Goal: Task Accomplishment & Management: Manage account settings

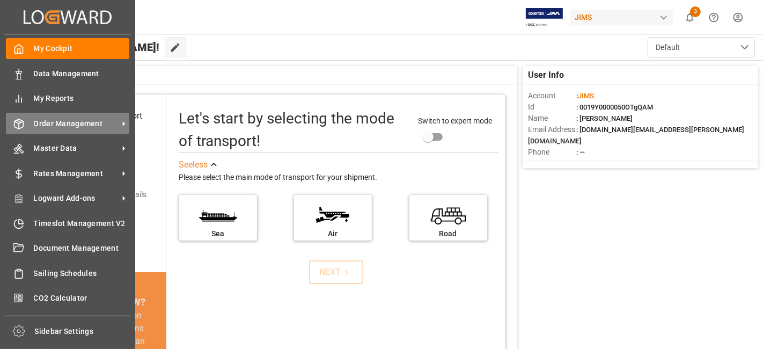
click at [72, 121] on span "Order Management" at bounding box center [76, 123] width 85 height 11
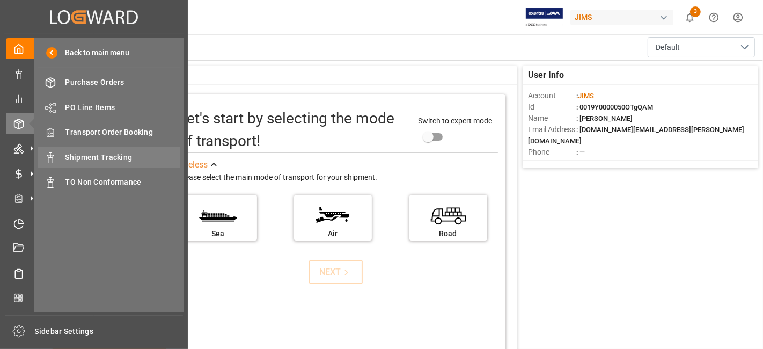
click at [123, 155] on span "Shipment Tracking" at bounding box center [122, 157] width 115 height 11
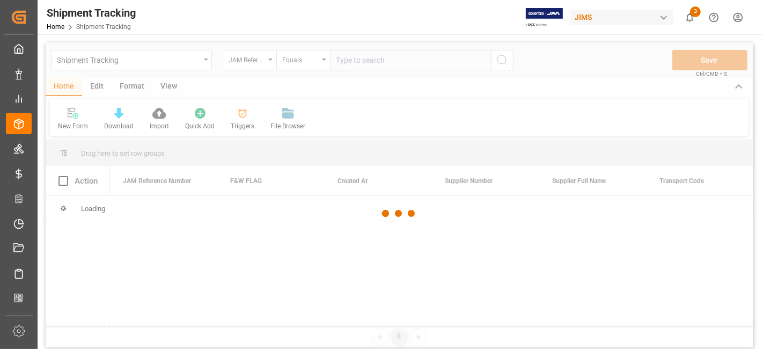
click at [347, 64] on div at bounding box center [399, 213] width 707 height 342
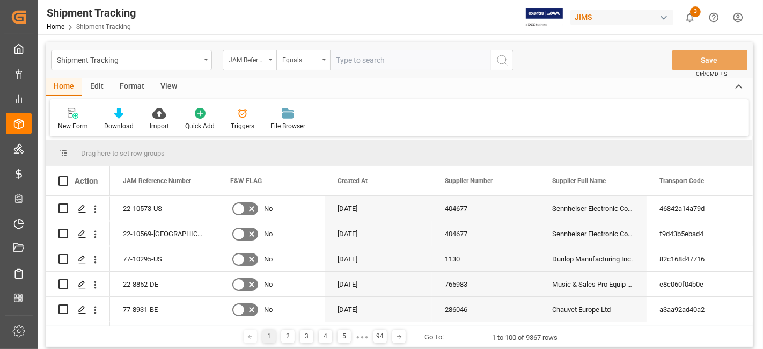
click at [346, 61] on input "text" at bounding box center [410, 60] width 161 height 20
paste input "77-10469-CN"
type input "77-10469-CN"
click at [503, 67] on button "search button" at bounding box center [502, 60] width 23 height 20
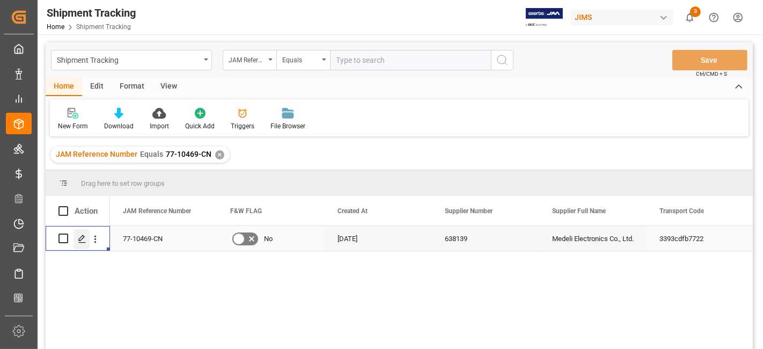
click at [83, 243] on div "Press SPACE to select this row." at bounding box center [82, 239] width 16 height 20
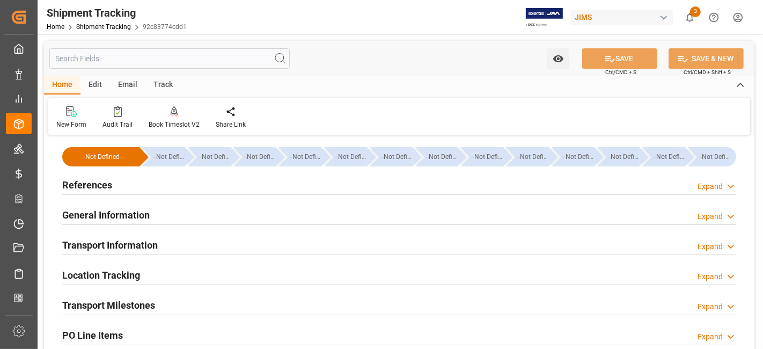
type input "[DATE] 00:00"
click at [154, 304] on h2 "Transport Milestones" at bounding box center [108, 305] width 93 height 14
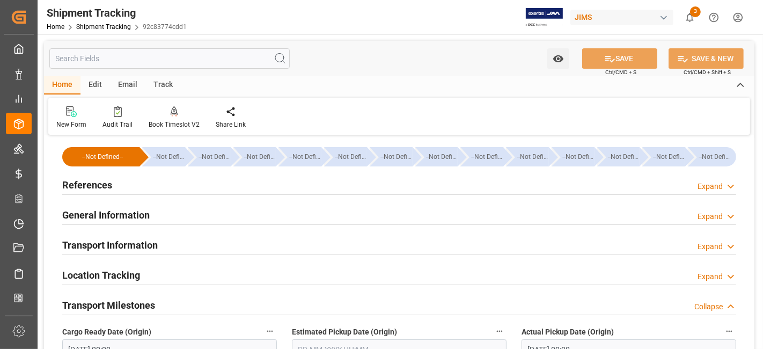
click at [207, 329] on label "Cargo Ready Date (Origin)" at bounding box center [169, 331] width 215 height 15
click at [263, 329] on button "Cargo Ready Date (Origin)" at bounding box center [270, 331] width 14 height 14
drag, startPoint x: 203, startPoint y: 323, endPoint x: 176, endPoint y: 331, distance: 27.9
click at [200, 326] on div at bounding box center [381, 174] width 763 height 349
drag, startPoint x: 176, startPoint y: 331, endPoint x: 159, endPoint y: 340, distance: 19.2
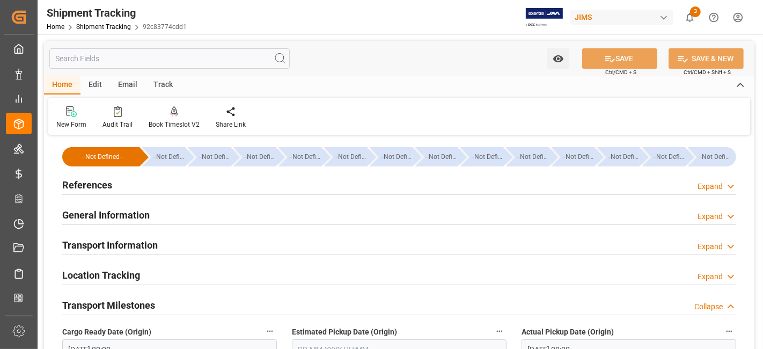
click at [175, 331] on body "Created by potrace 1.15, written by [PERSON_NAME] [DATE]-[DATE] Created by potr…" at bounding box center [381, 174] width 763 height 349
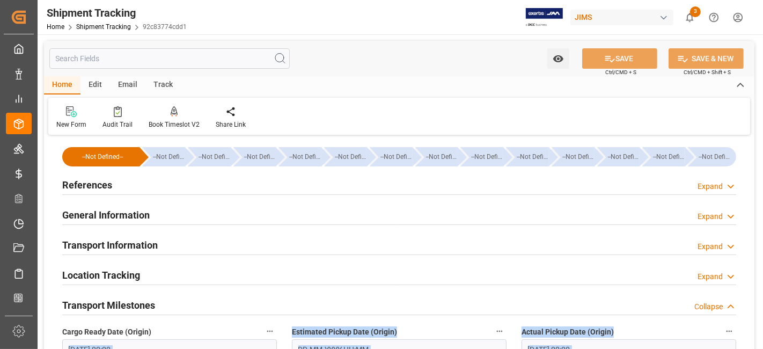
click at [158, 342] on input "[DATE] 00:00" at bounding box center [169, 349] width 215 height 20
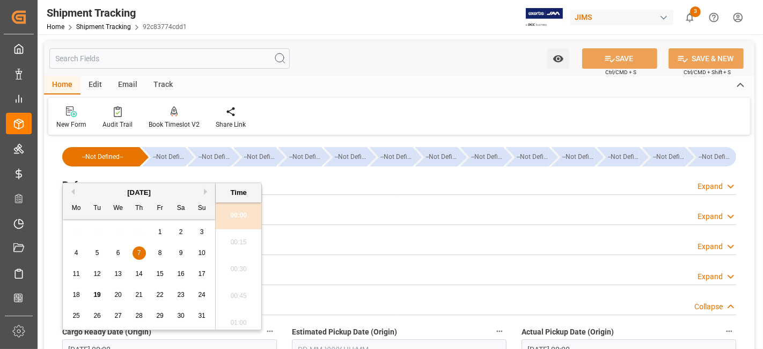
click at [167, 328] on div "[DATE] Mo Tu We Th Fr Sa Su 28 29 30 31 1 2 3 4 5 6 7 8 9 10 11 12 13 14 15 16 …" at bounding box center [139, 256] width 153 height 147
click at [163, 333] on div "Previous Month Next Month [DATE] Mo Tu We Th Fr Sa Su 28 29 30 31 1 2 3 4 5 6 7…" at bounding box center [162, 257] width 200 height 151
click at [163, 331] on div "Previous Month Next Month [DATE] Mo Tu We Th Fr Sa Su 28 29 30 31 1 2 3 4 5 6 7…" at bounding box center [162, 257] width 200 height 151
click at [162, 330] on div "Previous Month Next Month [DATE] Mo Tu We Th Fr Sa Su 28 29 30 31 1 2 3 4 5 6 7…" at bounding box center [162, 257] width 200 height 151
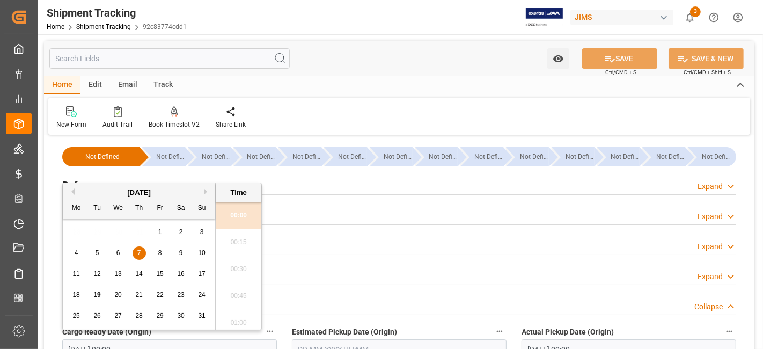
click at [158, 331] on div "Previous Month Next Month [DATE] Mo Tu We Th Fr Sa Su 28 29 30 31 1 2 3 4 5 6 7…" at bounding box center [162, 257] width 200 height 151
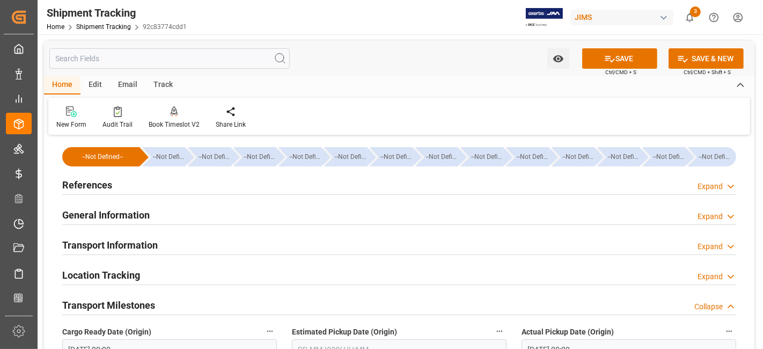
click at [156, 334] on div "Cargo Ready Date (Origin) [DATE] 00:00" at bounding box center [170, 341] width 230 height 43
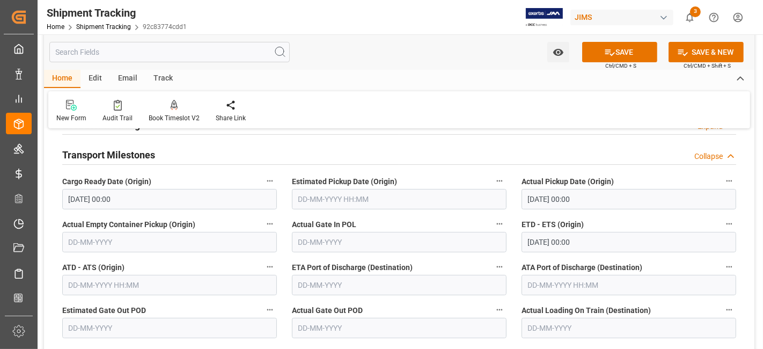
scroll to position [167, 0]
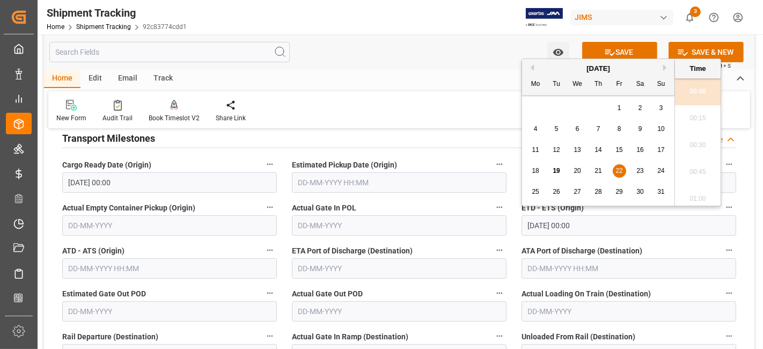
click at [603, 228] on input "[DATE] 00:00" at bounding box center [629, 225] width 215 height 20
click at [618, 192] on span "29" at bounding box center [619, 192] width 7 height 8
type input "[DATE] 00:00"
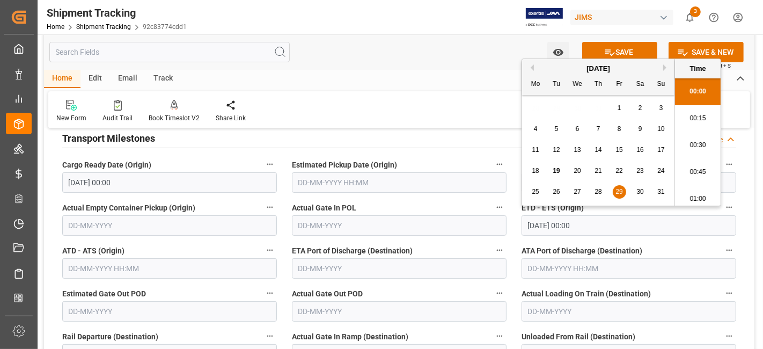
click at [448, 288] on label "Actual Gate Out POD" at bounding box center [399, 293] width 215 height 15
click at [493, 288] on button "Actual Gate Out POD" at bounding box center [500, 293] width 14 height 14
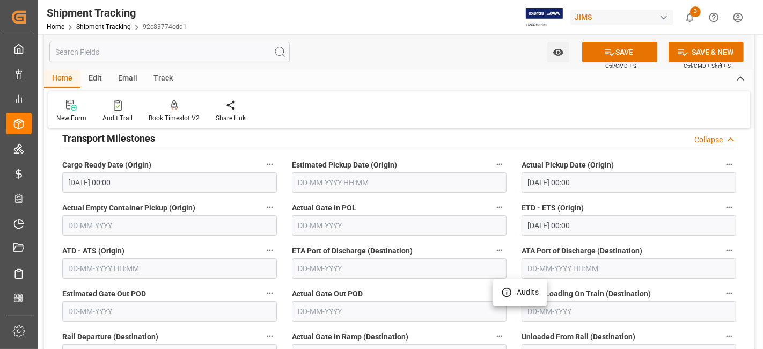
click at [447, 290] on div at bounding box center [381, 174] width 763 height 349
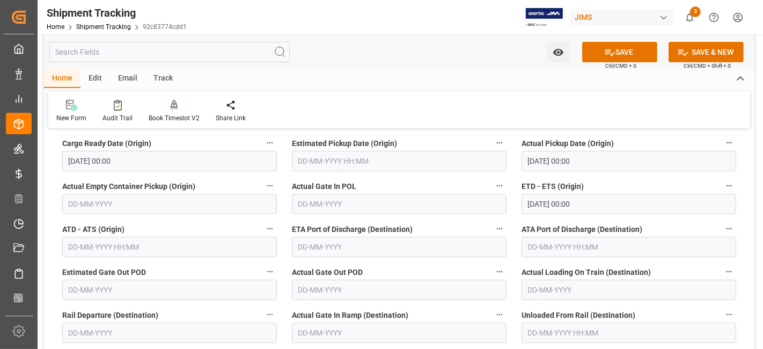
scroll to position [191, 0]
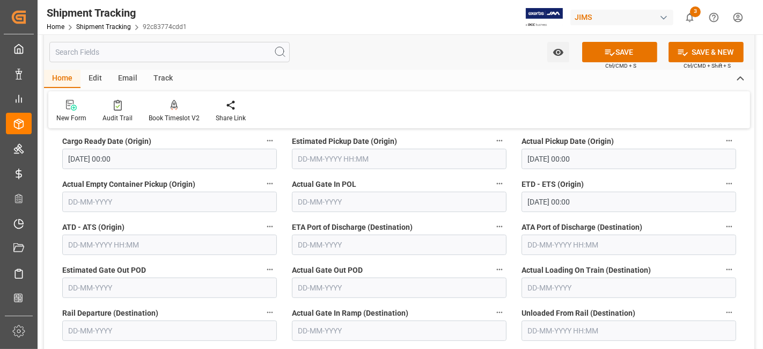
click at [443, 291] on body "Created by potrace 1.15, written by [PERSON_NAME] [DATE]-[DATE] Created by potr…" at bounding box center [381, 174] width 763 height 349
click at [452, 309] on label "Actual Gate In Ramp (Destination)" at bounding box center [399, 312] width 215 height 15
click at [493, 309] on button "Actual Gate In Ramp (Destination)" at bounding box center [500, 312] width 14 height 14
click at [446, 308] on div at bounding box center [381, 174] width 763 height 349
click at [437, 308] on label "Actual Gate In Ramp (Destination)" at bounding box center [399, 312] width 215 height 15
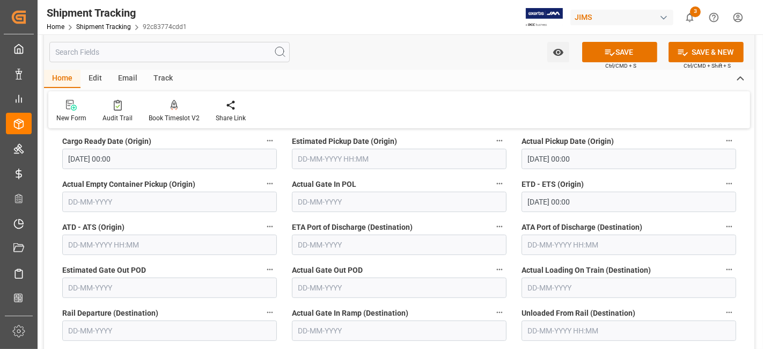
click at [493, 308] on button "Actual Gate In Ramp (Destination)" at bounding box center [500, 312] width 14 height 14
click at [433, 308] on div at bounding box center [381, 174] width 763 height 349
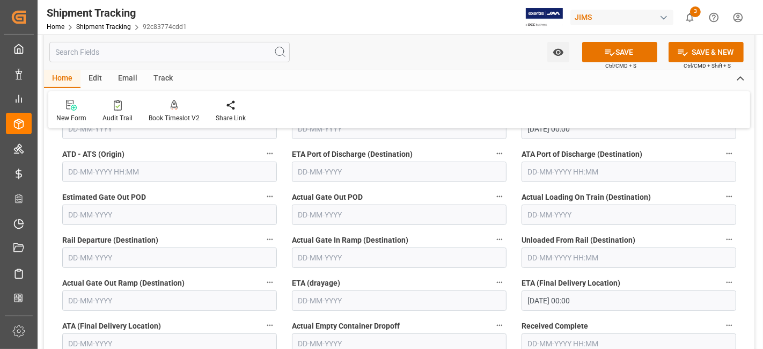
scroll to position [286, 0]
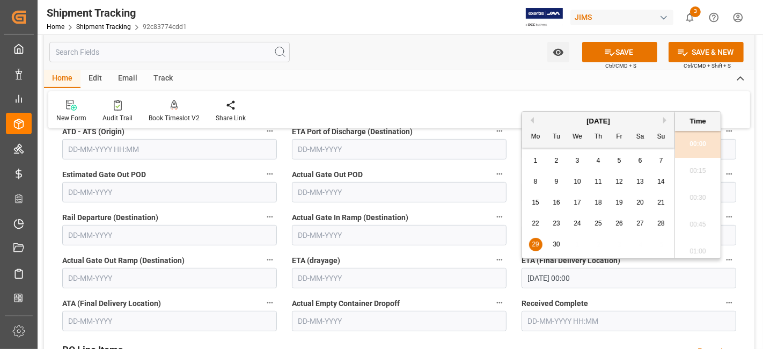
click at [610, 274] on input "[DATE] 00:00" at bounding box center [629, 278] width 215 height 20
click at [663, 122] on button "Next Month" at bounding box center [666, 120] width 6 height 6
click at [557, 184] on span "7" at bounding box center [557, 182] width 4 height 8
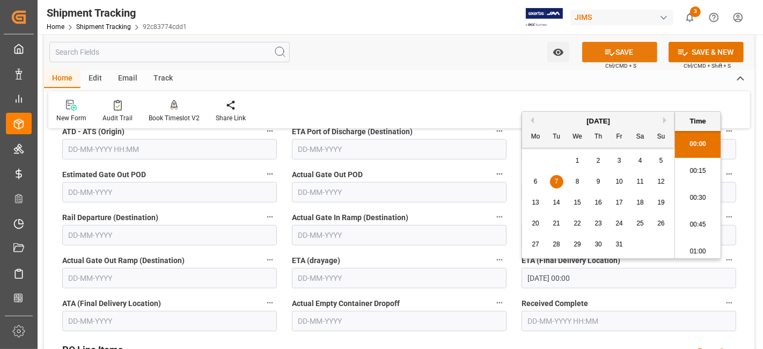
click at [616, 54] on button "SAVE" at bounding box center [619, 52] width 75 height 20
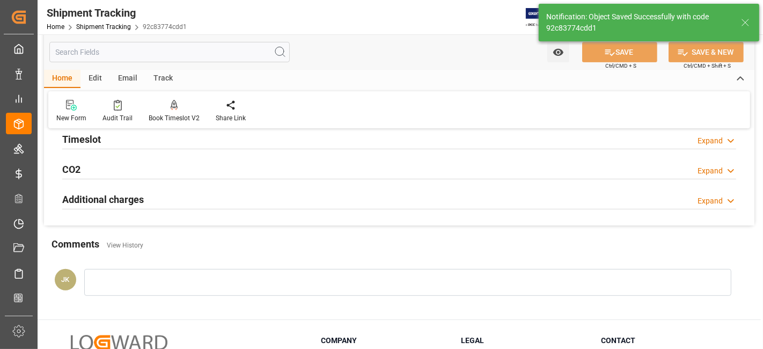
scroll to position [0, 0]
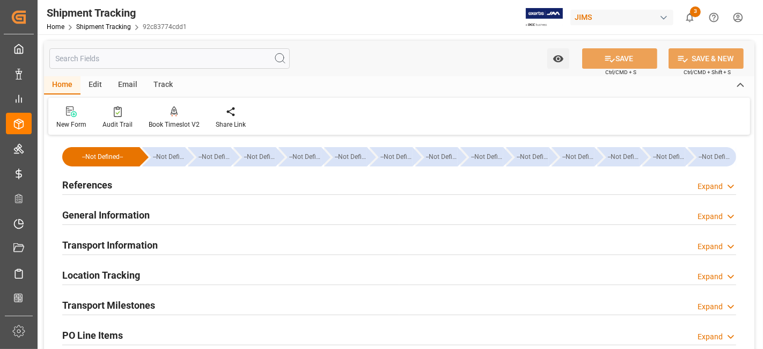
click at [239, 304] on div "Transport Milestones Expand" at bounding box center [399, 304] width 674 height 20
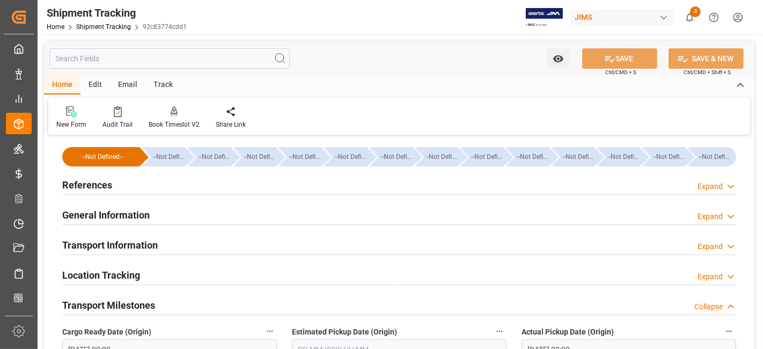
click at [238, 305] on div "Transport Milestones Collapse" at bounding box center [399, 304] width 674 height 20
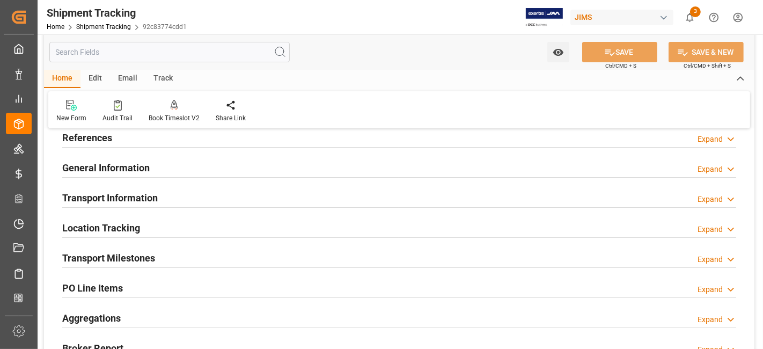
click at [187, 254] on div "Transport Milestones Expand" at bounding box center [399, 257] width 674 height 20
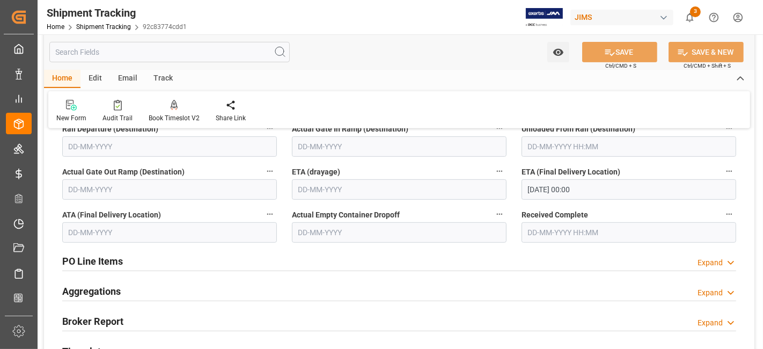
scroll to position [382, 0]
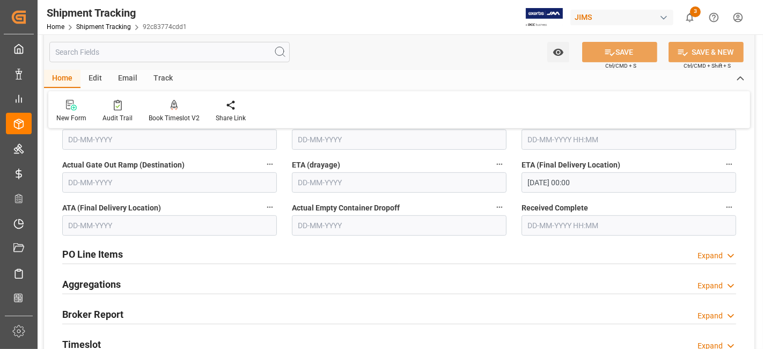
click at [574, 181] on input "07-10-2025 00:00" at bounding box center [629, 182] width 215 height 20
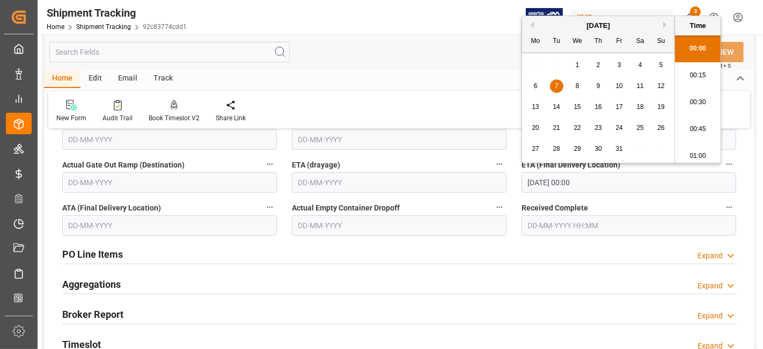
click at [537, 90] on span "6" at bounding box center [536, 86] width 4 height 8
type input "06-10-2025 00:00"
click at [484, 69] on div "Watch Option SAVE Ctrl/CMD + S SAVE & NEW Ctrl/CMD + Shift + S" at bounding box center [399, 51] width 711 height 35
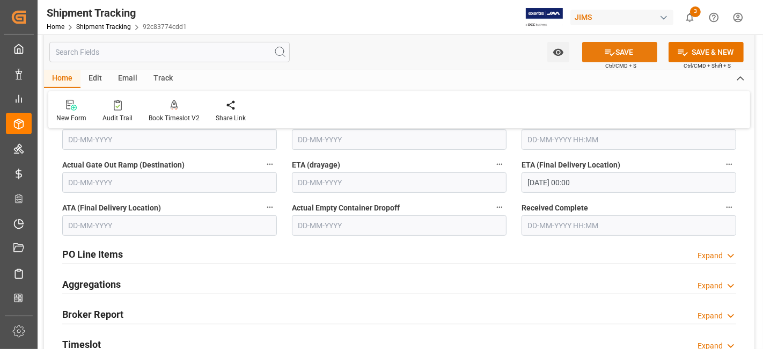
click at [618, 54] on button "SAVE" at bounding box center [619, 52] width 75 height 20
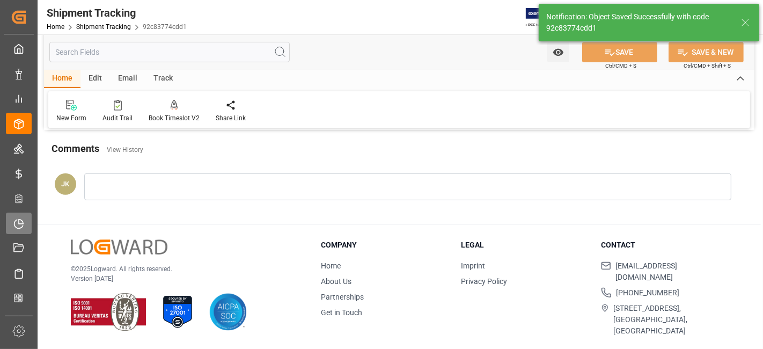
scroll to position [81, 0]
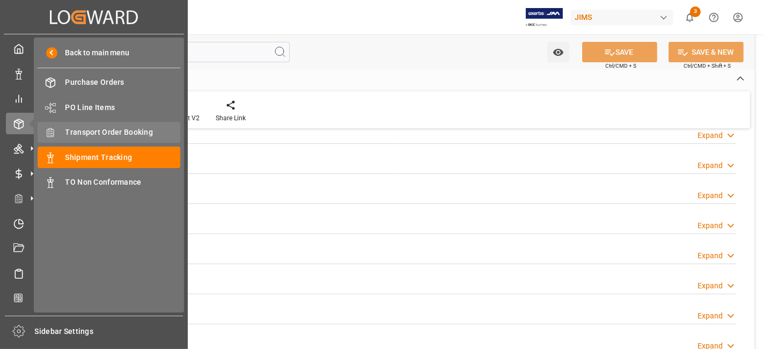
click at [119, 134] on span "Transport Order Booking" at bounding box center [122, 132] width 115 height 11
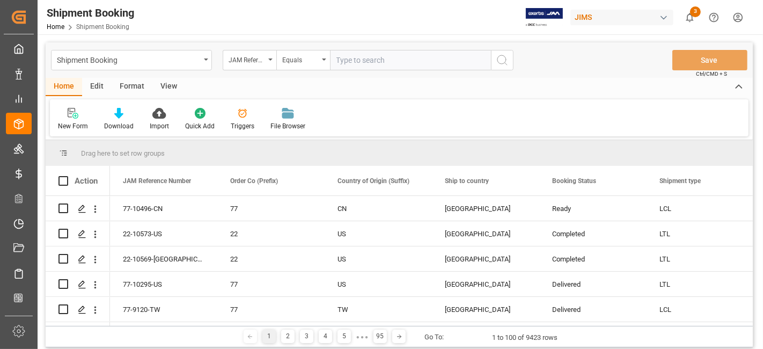
click at [357, 60] on input "text" at bounding box center [410, 60] width 161 height 20
type input "77-10614-[GEOGRAPHIC_DATA]"
click at [502, 61] on icon "search button" at bounding box center [502, 60] width 13 height 13
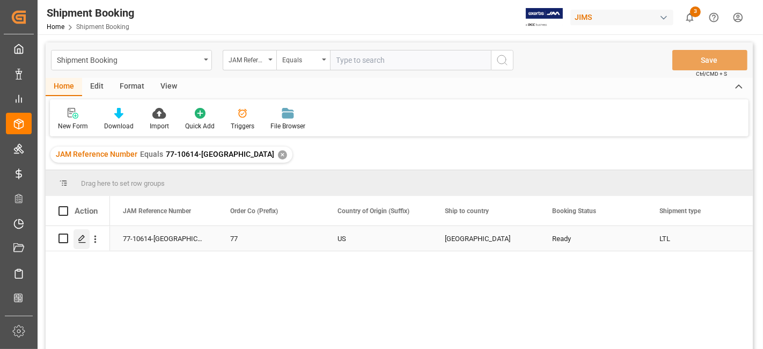
click at [84, 243] on div "Press SPACE to select this row." at bounding box center [82, 239] width 16 height 20
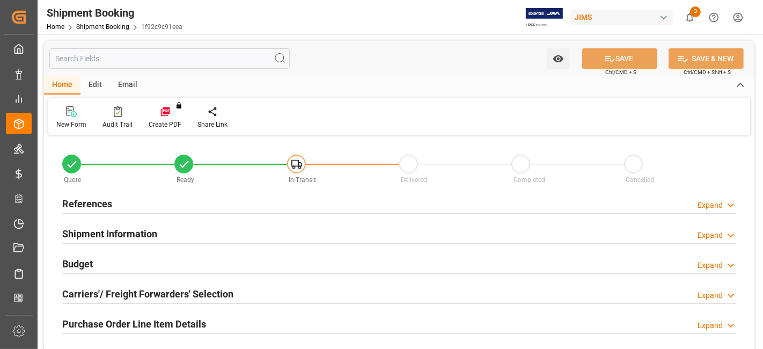
type input "4"
click at [113, 315] on div "Purchase Order Line Item Details" at bounding box center [134, 323] width 144 height 20
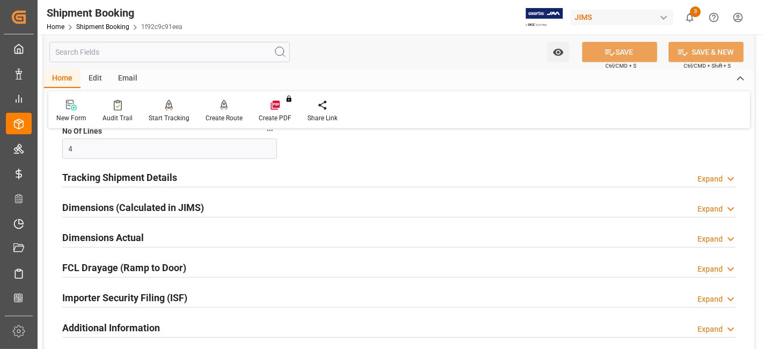
scroll to position [524, 0]
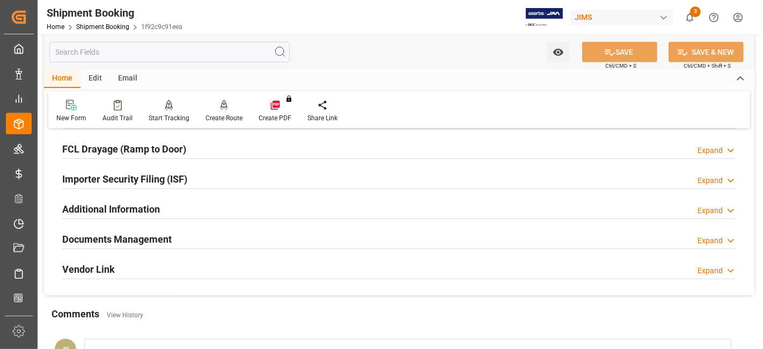
click at [119, 237] on h2 "Documents Management" at bounding box center [116, 239] width 109 height 14
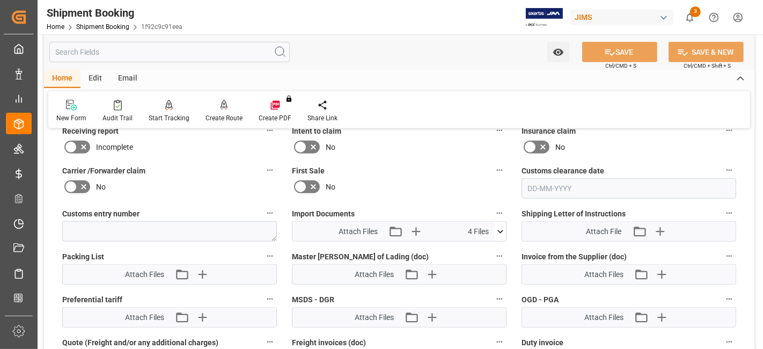
scroll to position [739, 0]
click at [659, 269] on icon "button" at bounding box center [661, 274] width 10 height 10
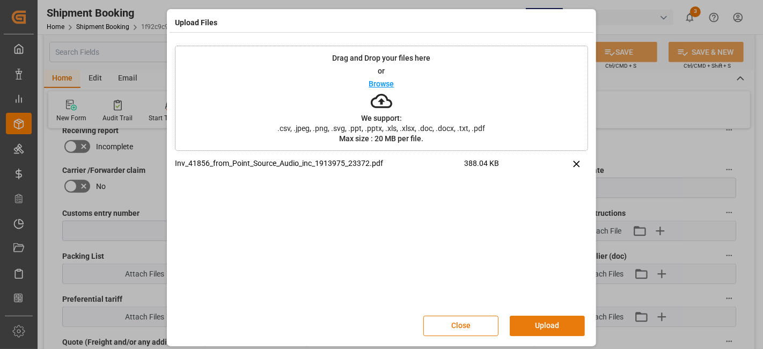
click at [544, 324] on button "Upload" at bounding box center [547, 326] width 75 height 20
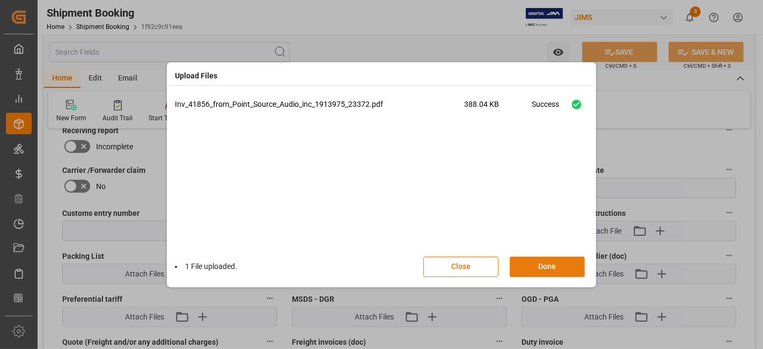
click at [533, 267] on button "Done" at bounding box center [547, 267] width 75 height 20
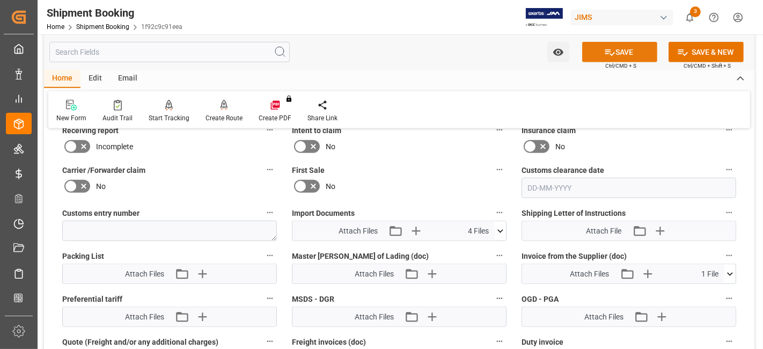
click at [610, 50] on icon at bounding box center [609, 52] width 11 height 11
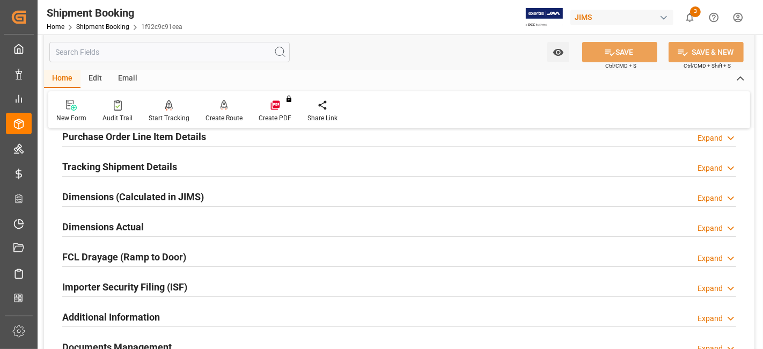
scroll to position [184, 0]
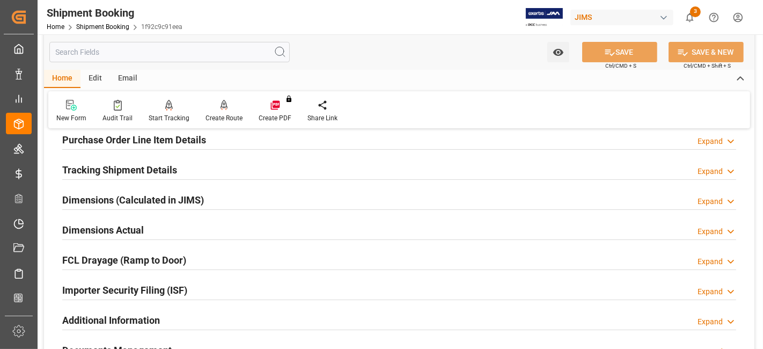
click at [118, 170] on h2 "Tracking Shipment Details" at bounding box center [119, 170] width 115 height 14
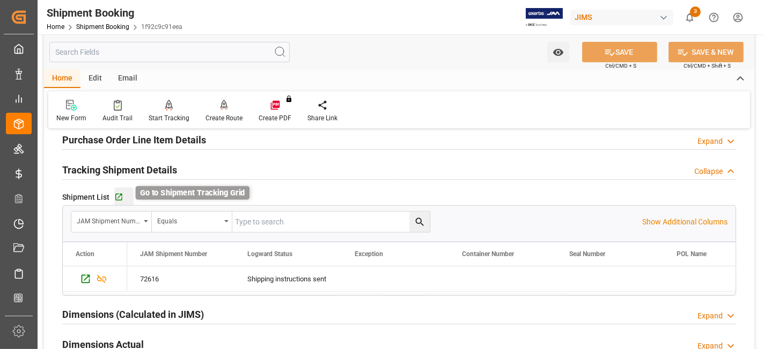
click at [121, 199] on icon "button" at bounding box center [118, 197] width 9 height 9
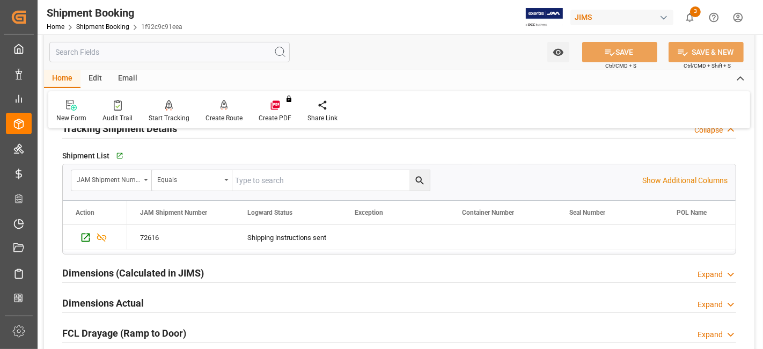
scroll to position [244, 0]
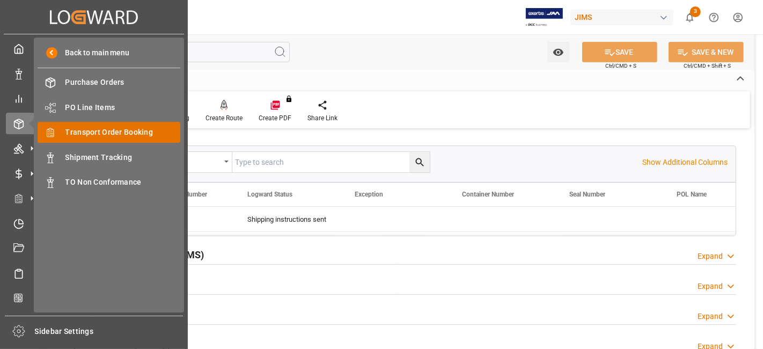
click at [134, 134] on span "Transport Order Booking" at bounding box center [122, 132] width 115 height 11
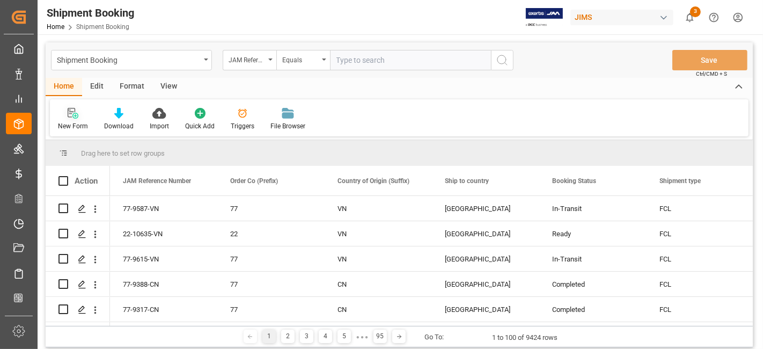
click at [71, 114] on icon at bounding box center [73, 113] width 11 height 11
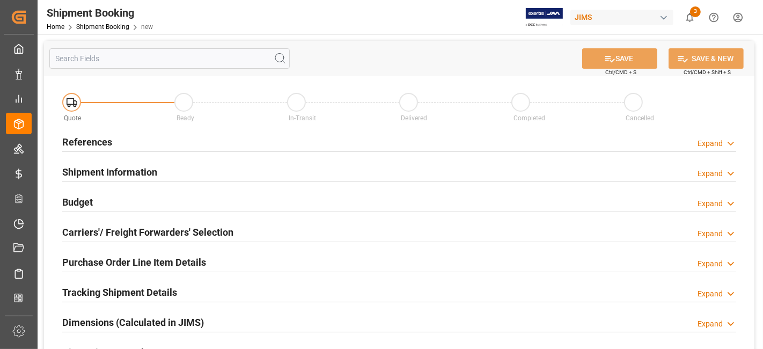
click at [106, 142] on h2 "References" at bounding box center [87, 142] width 50 height 14
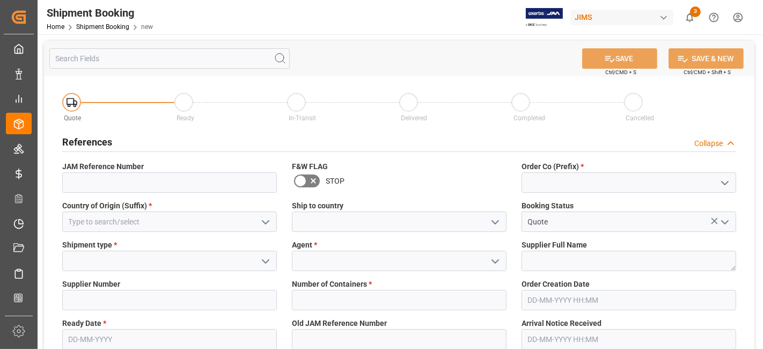
click at [722, 183] on icon "open menu" at bounding box center [725, 183] width 13 height 13
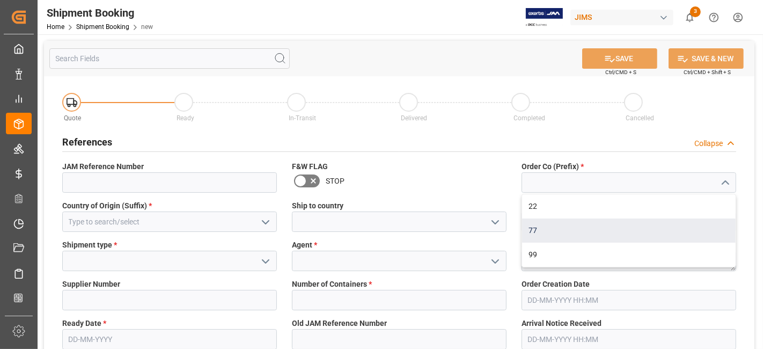
click at [675, 223] on div "77" at bounding box center [629, 230] width 214 height 24
type input "77"
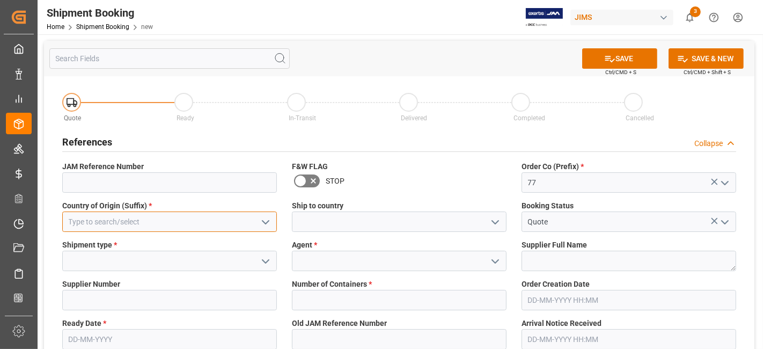
click at [190, 224] on input at bounding box center [169, 221] width 215 height 20
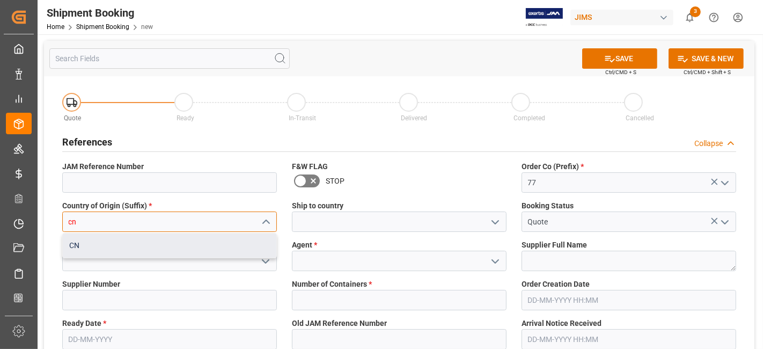
click at [180, 257] on div "CN" at bounding box center [170, 245] width 214 height 24
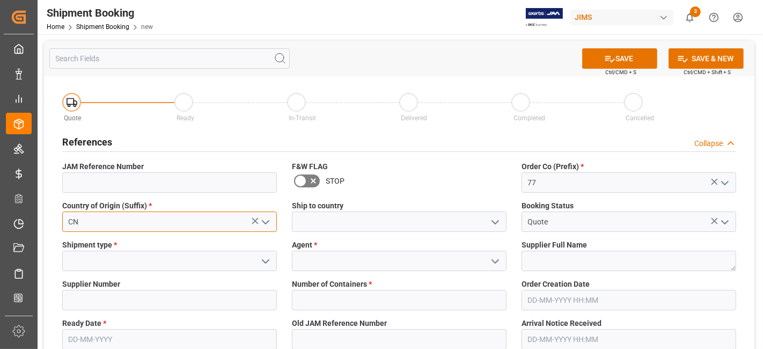
type input "CN"
click at [498, 225] on icon "open menu" at bounding box center [495, 222] width 13 height 13
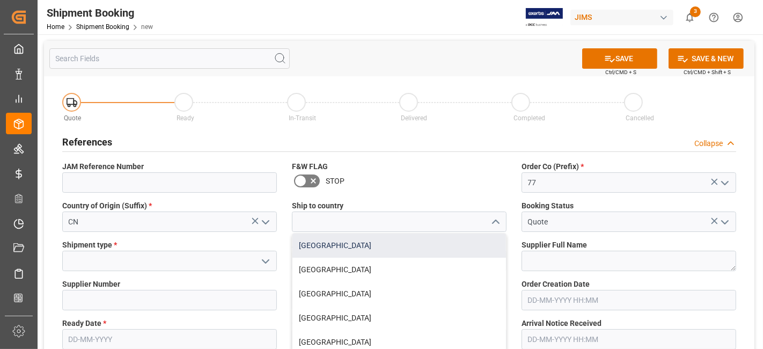
click at [456, 246] on div "Canada" at bounding box center [400, 245] width 214 height 24
type input "Canada"
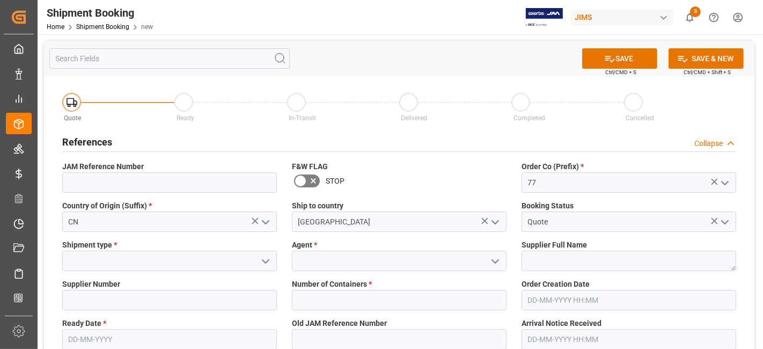
click at [268, 255] on icon "open menu" at bounding box center [265, 261] width 13 height 13
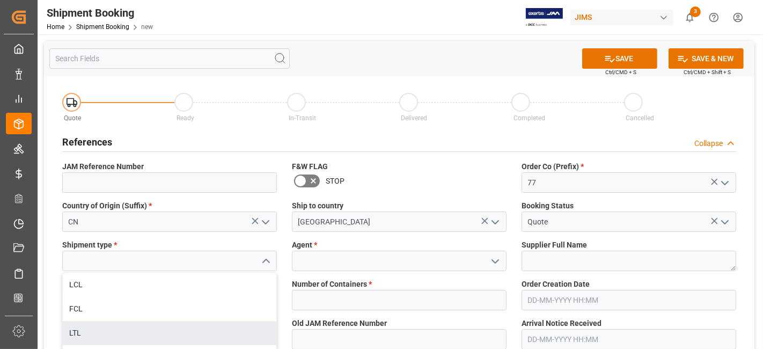
click at [179, 326] on div "LTL" at bounding box center [170, 333] width 214 height 24
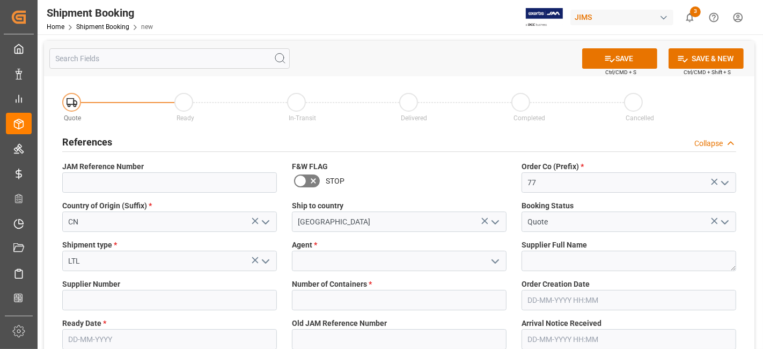
click at [268, 259] on icon "open menu" at bounding box center [265, 261] width 13 height 13
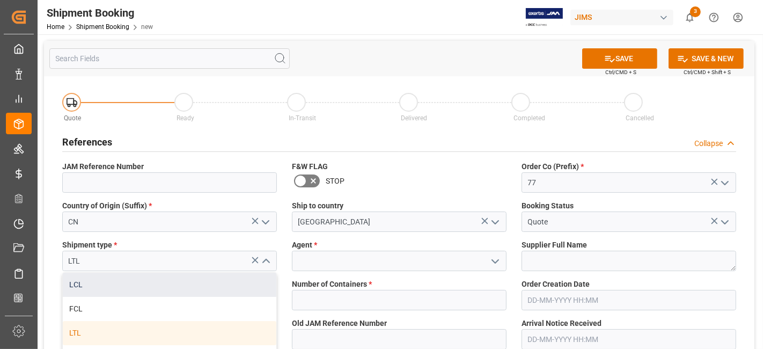
click at [159, 288] on div "LCL" at bounding box center [170, 285] width 214 height 24
type input "LCL"
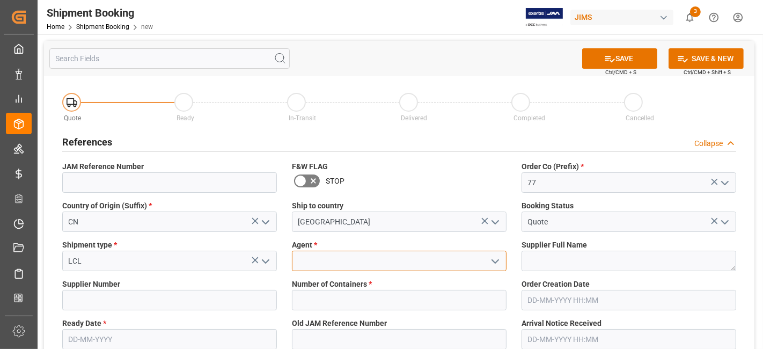
click at [402, 267] on input at bounding box center [399, 261] width 215 height 20
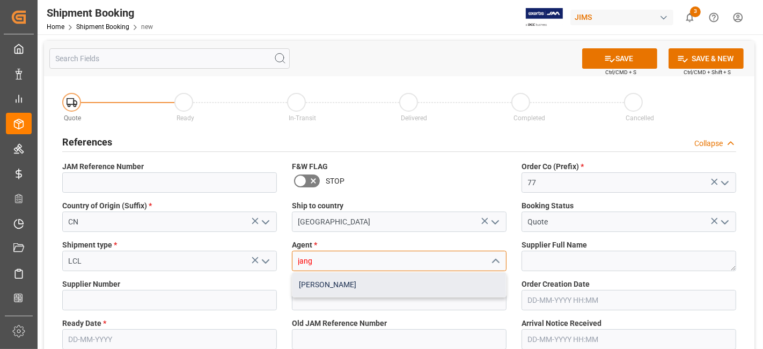
click at [349, 289] on div "JangGyu Kim" at bounding box center [400, 285] width 214 height 24
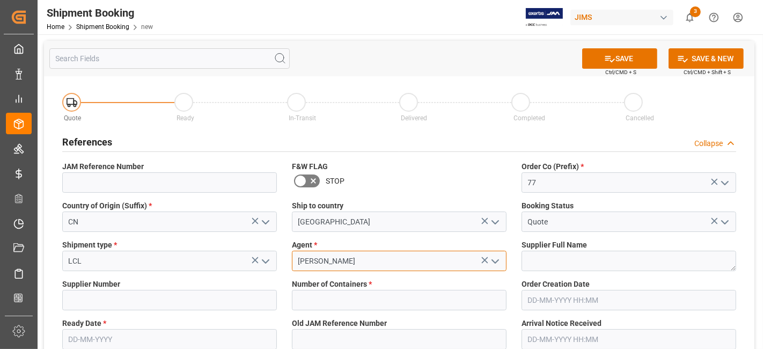
type input "JangGyu Kim"
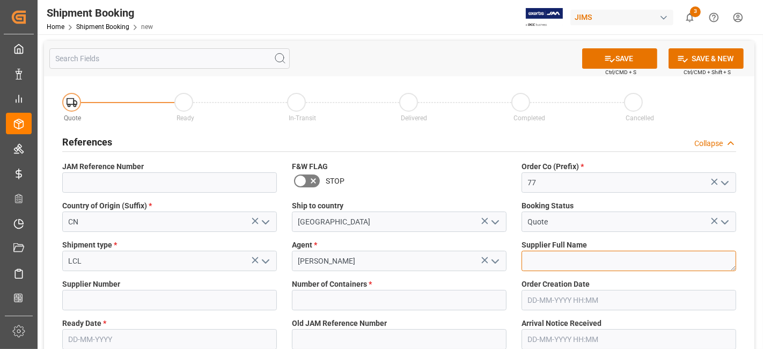
click at [537, 258] on textarea at bounding box center [629, 261] width 215 height 20
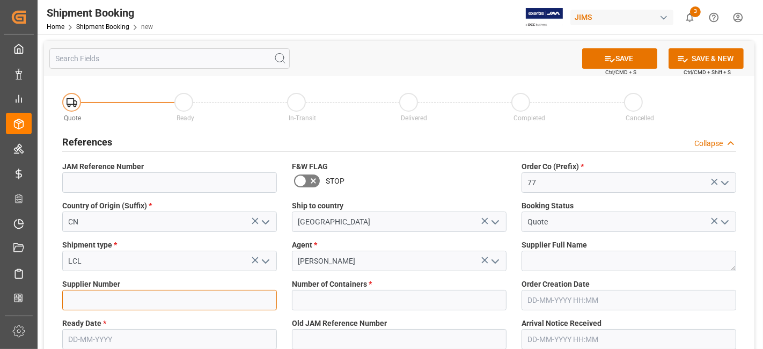
click at [93, 299] on input at bounding box center [169, 300] width 215 height 20
paste input "170452"
click at [135, 305] on input "170452" at bounding box center [169, 300] width 215 height 20
type input "170452, 170675"
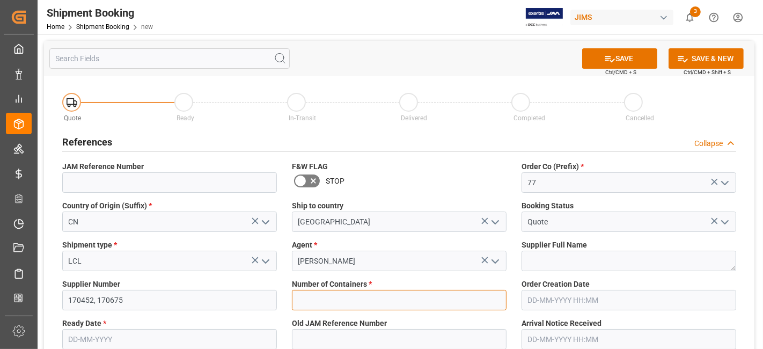
click at [391, 300] on input "text" at bounding box center [399, 300] width 215 height 20
type input "0"
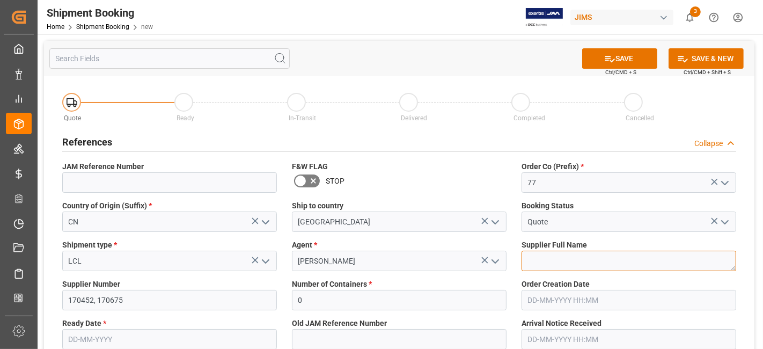
click at [544, 261] on textarea at bounding box center [629, 261] width 215 height 20
paste textarea "Focusrite Audio Engineering"
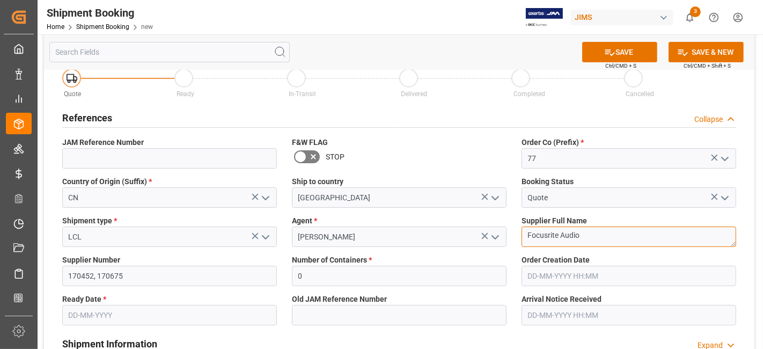
scroll to position [60, 0]
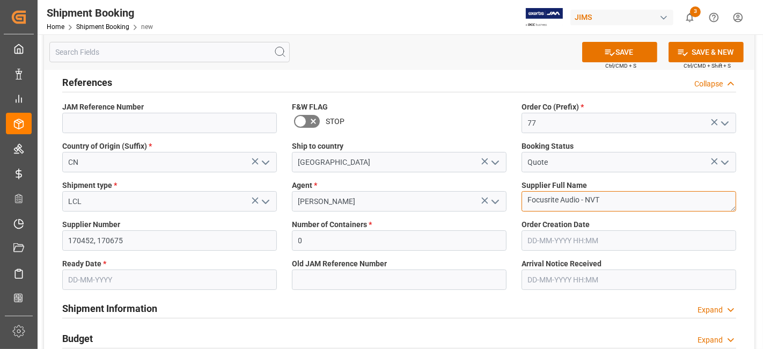
type textarea "Focusrite Audio - NVT"
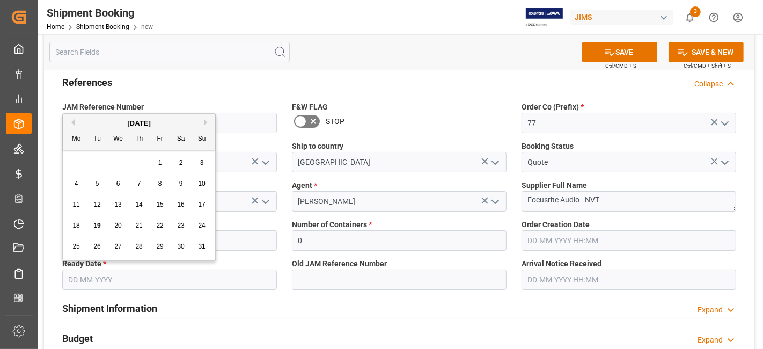
click at [135, 286] on input "text" at bounding box center [169, 279] width 215 height 20
click at [96, 224] on span "19" at bounding box center [96, 226] width 7 height 8
type input "19-08-2025"
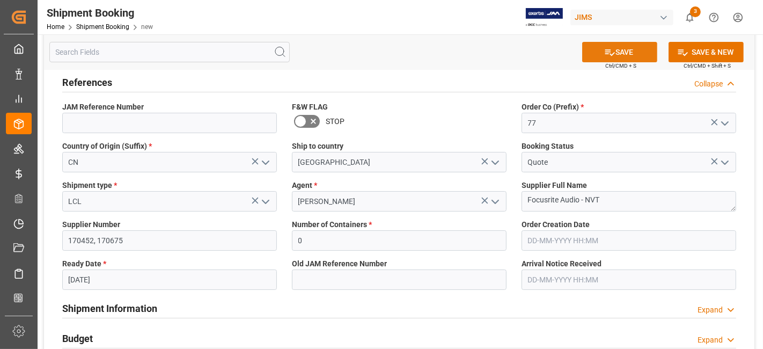
click at [621, 49] on button "SAVE" at bounding box center [619, 52] width 75 height 20
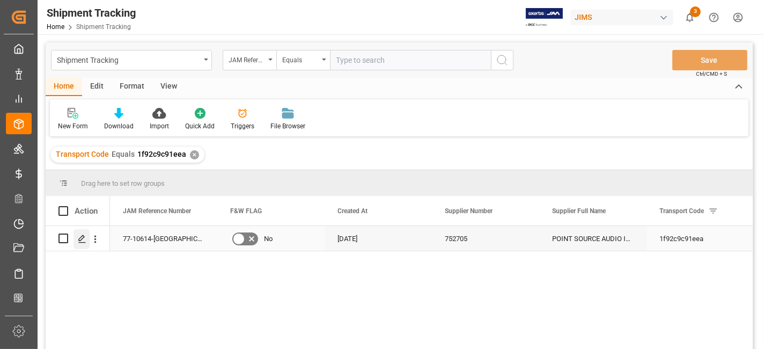
click at [78, 242] on icon "Press SPACE to select this row." at bounding box center [82, 239] width 9 height 9
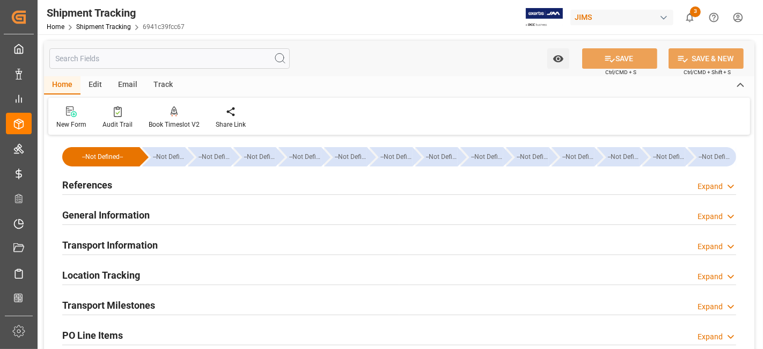
type input "[DATE]"
click at [206, 186] on div "References Expand" at bounding box center [399, 184] width 674 height 20
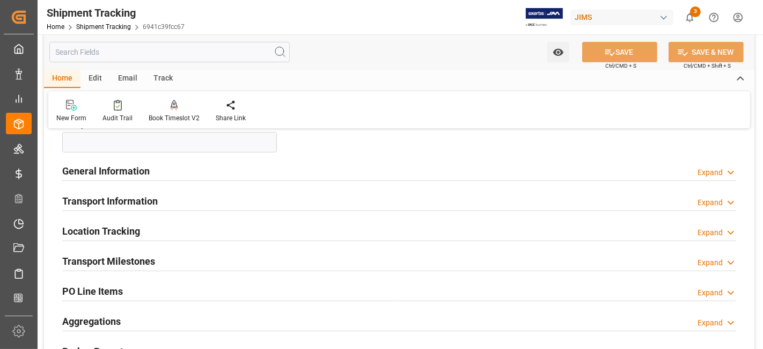
scroll to position [262, 0]
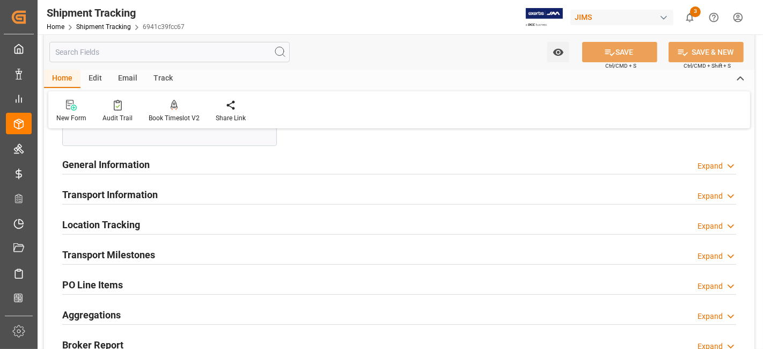
click at [205, 196] on div "Transport Information Expand" at bounding box center [399, 194] width 674 height 20
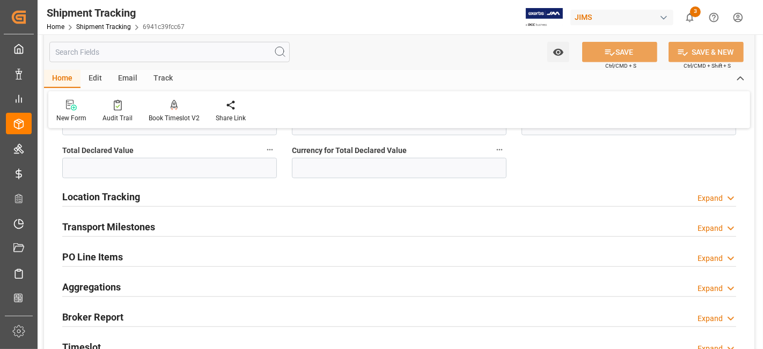
scroll to position [763, 0]
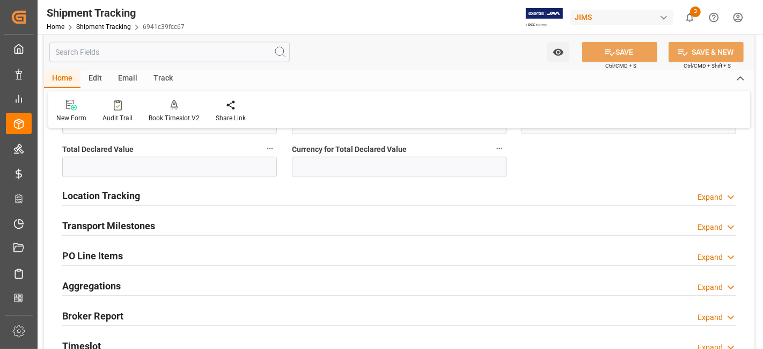
click at [161, 227] on div "Transport Milestones Expand" at bounding box center [399, 225] width 674 height 20
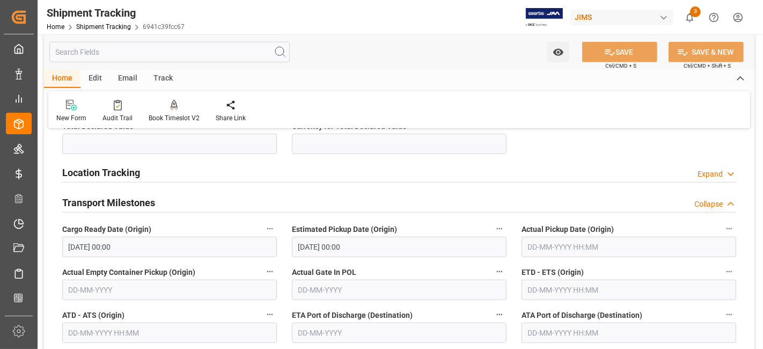
scroll to position [787, 0]
click at [556, 243] on input "text" at bounding box center [629, 246] width 215 height 20
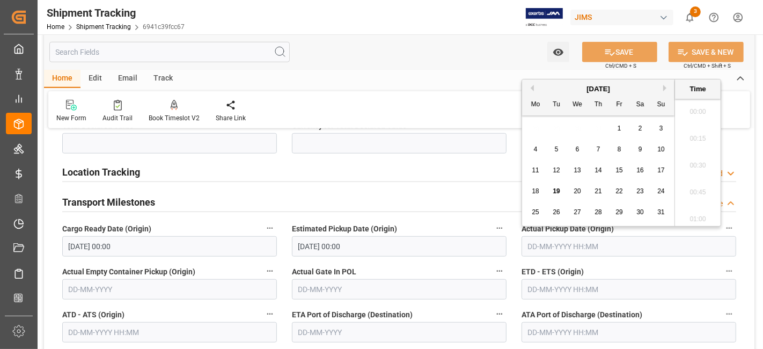
scroll to position [861, 0]
click at [566, 181] on div "18 19 20 21 22 23 24" at bounding box center [598, 191] width 147 height 21
click at [535, 195] on div "18" at bounding box center [535, 191] width 13 height 13
type input "18-08-2025 00:00"
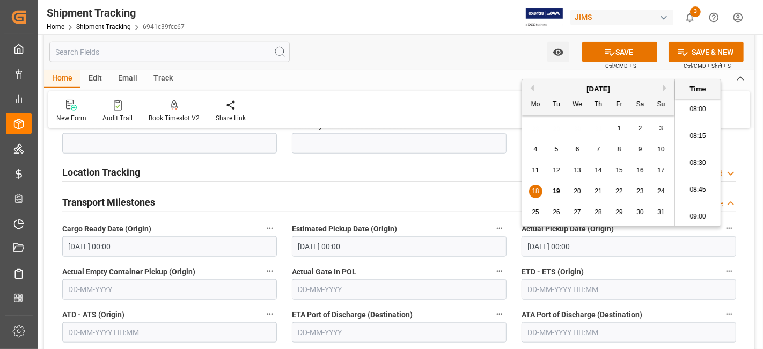
click at [460, 265] on label "Actual Gate In POL" at bounding box center [399, 271] width 215 height 15
click at [493, 265] on button "Actual Gate In POL" at bounding box center [500, 271] width 14 height 14
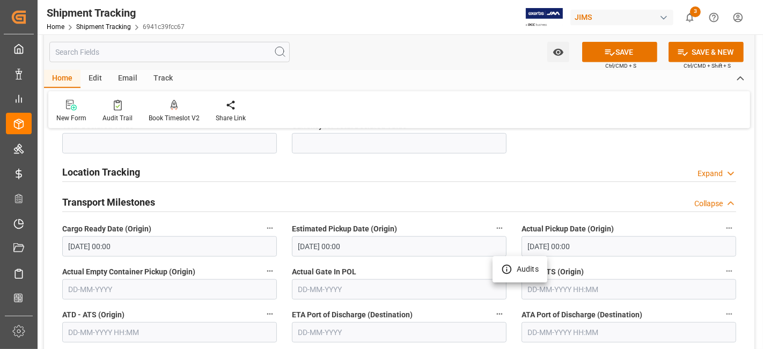
click at [580, 288] on div at bounding box center [381, 174] width 763 height 349
click at [549, 284] on input "text" at bounding box center [629, 289] width 215 height 20
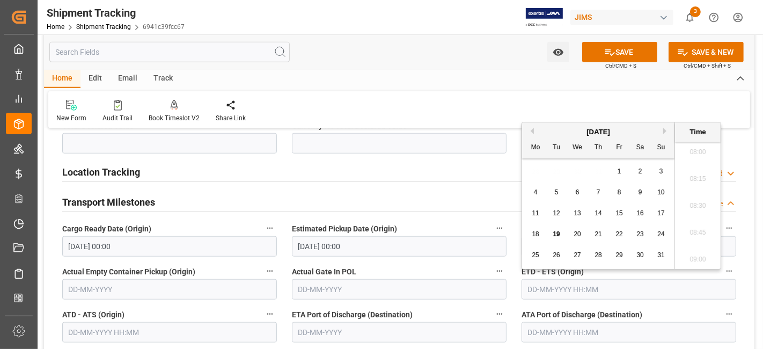
click at [541, 235] on div "18" at bounding box center [535, 234] width 13 height 13
type input "18-08-2025 00:00"
click at [465, 300] on div "Actual Gate In POL" at bounding box center [399, 281] width 230 height 43
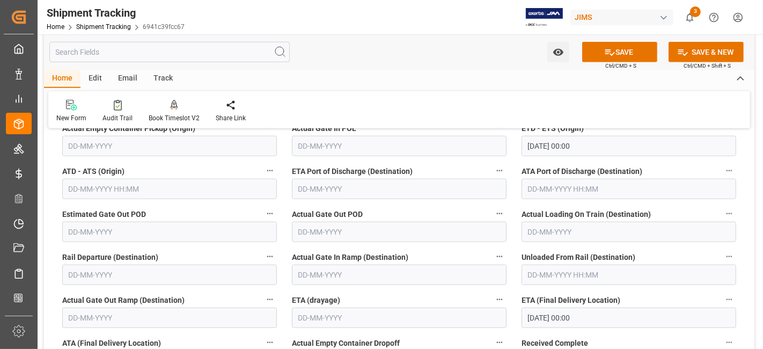
scroll to position [954, 0]
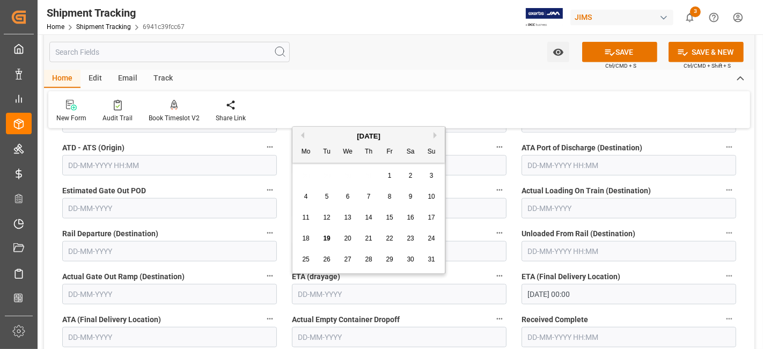
click at [400, 289] on input "text" at bounding box center [399, 294] width 215 height 20
click at [399, 287] on input "text" at bounding box center [399, 294] width 215 height 20
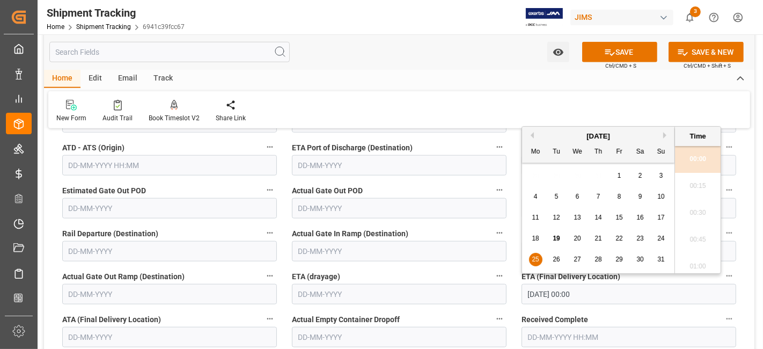
click at [563, 294] on input "25-08-2025 00:00" at bounding box center [629, 294] width 215 height 20
click at [622, 241] on span "22" at bounding box center [619, 239] width 7 height 8
type input "[DATE] 00:00"
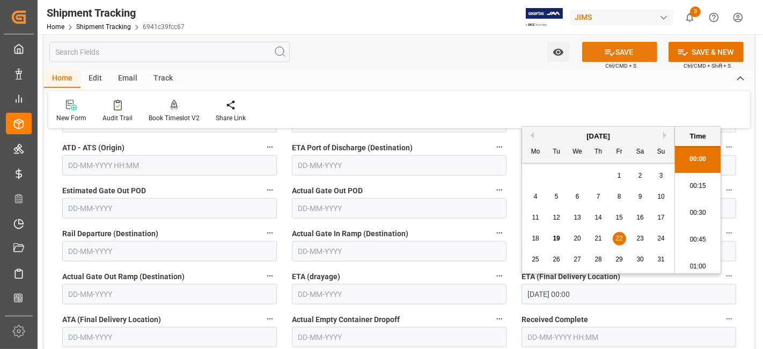
click at [618, 54] on button "SAVE" at bounding box center [619, 52] width 75 height 20
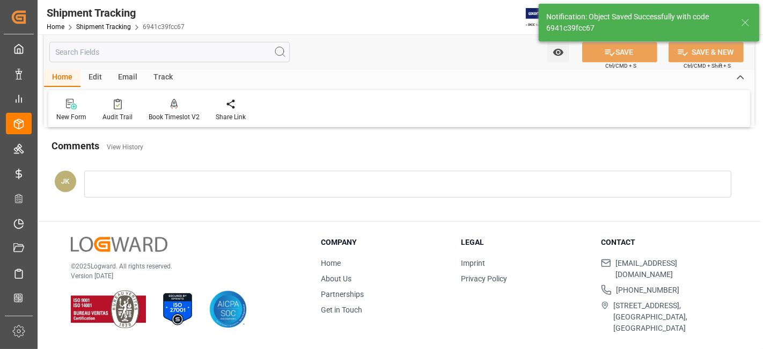
scroll to position [271, 0]
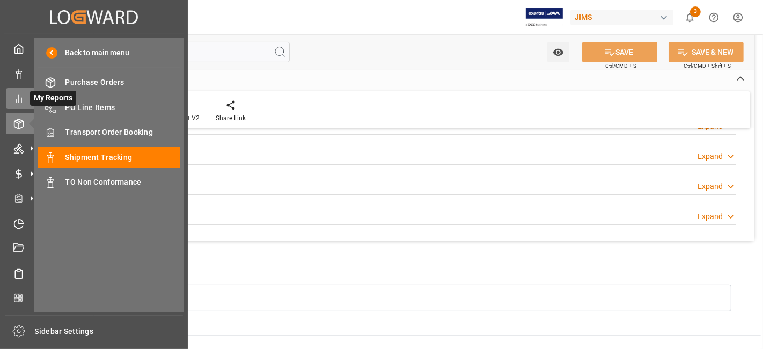
click at [21, 104] on div "My Reports My Reports" at bounding box center [94, 98] width 176 height 21
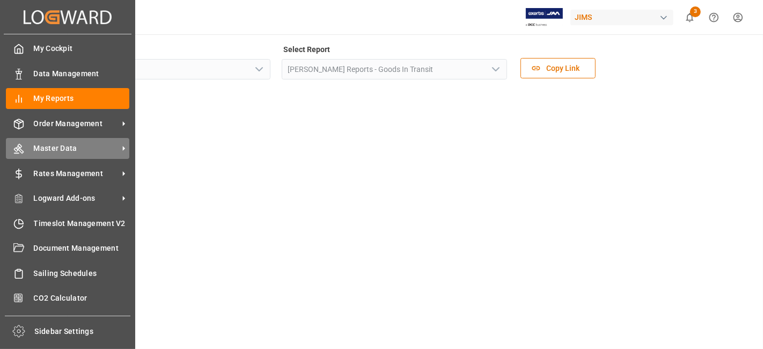
click at [95, 141] on div "Master Data Master Data" at bounding box center [67, 148] width 123 height 21
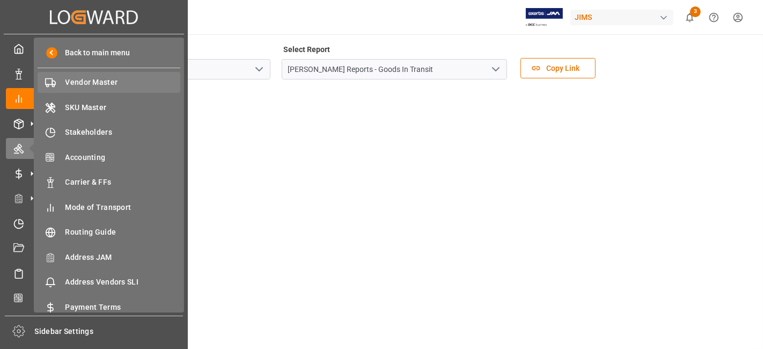
click at [134, 86] on span "Vendor Master" at bounding box center [122, 82] width 115 height 11
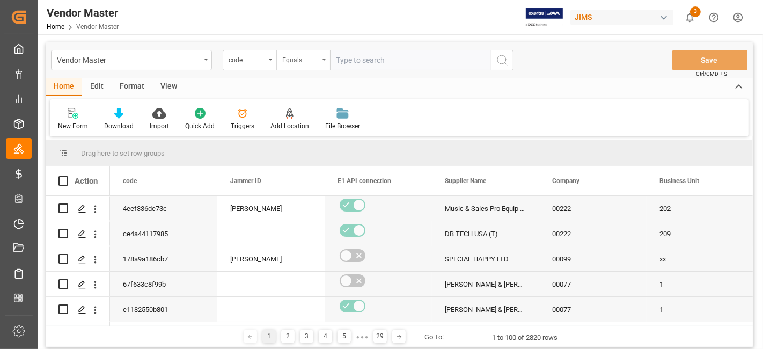
click at [276, 67] on div "Equals" at bounding box center [303, 60] width 54 height 20
type input "supp"
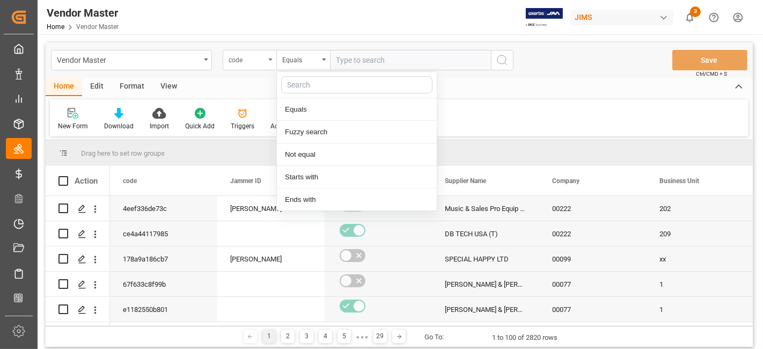
click at [272, 63] on div "code" at bounding box center [250, 60] width 54 height 20
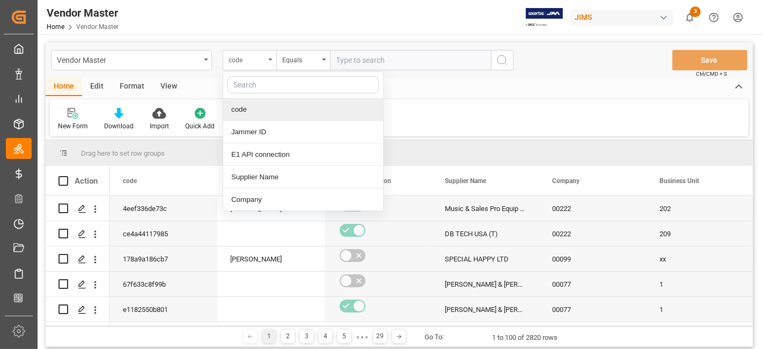
type input "s"
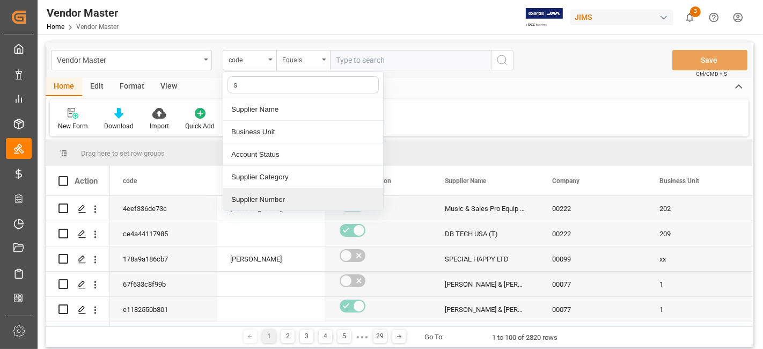
click at [268, 203] on div "Supplier Number" at bounding box center [303, 199] width 160 height 23
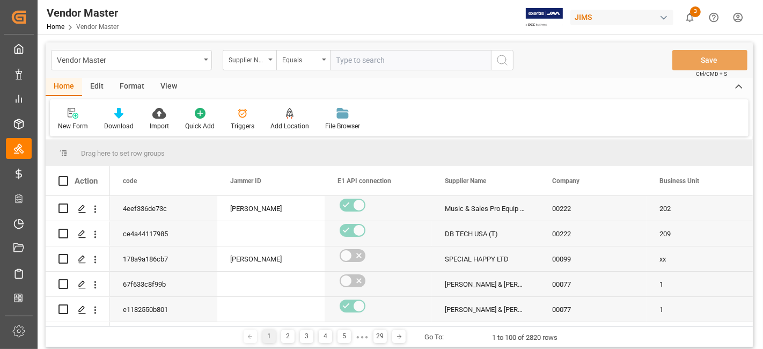
click at [362, 62] on input "text" at bounding box center [410, 60] width 161 height 20
paste input "609495"
type input "609495"
click at [500, 67] on button "search button" at bounding box center [502, 60] width 23 height 20
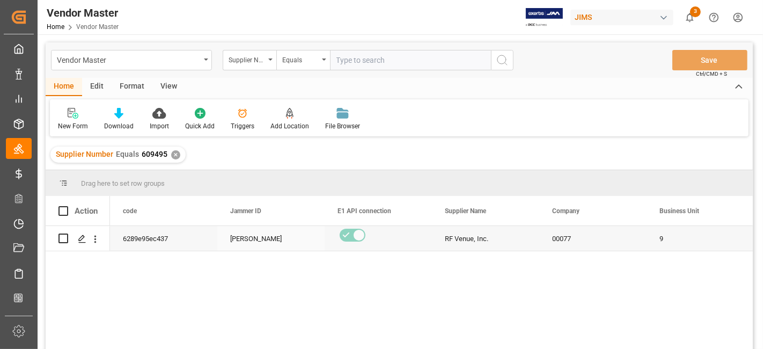
click at [159, 240] on div "6289e95ec437" at bounding box center [163, 238] width 107 height 25
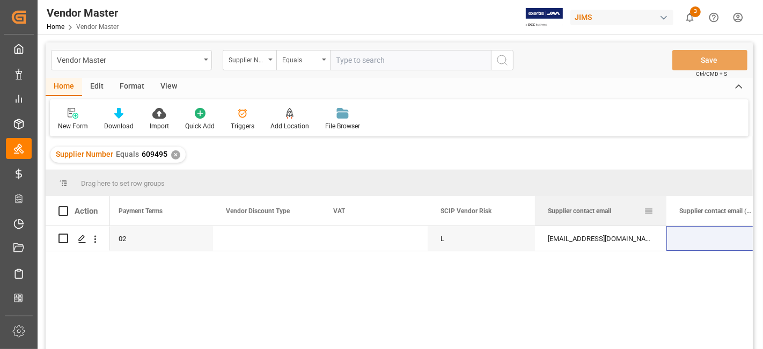
drag, startPoint x: 640, startPoint y: 213, endPoint x: 664, endPoint y: 221, distance: 25.5
click at [664, 221] on div at bounding box center [666, 211] width 4 height 30
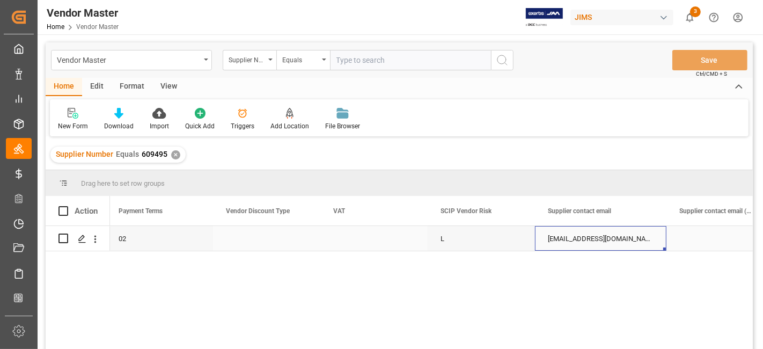
click at [585, 244] on div "orders@rfvenue.com" at bounding box center [601, 238] width 132 height 25
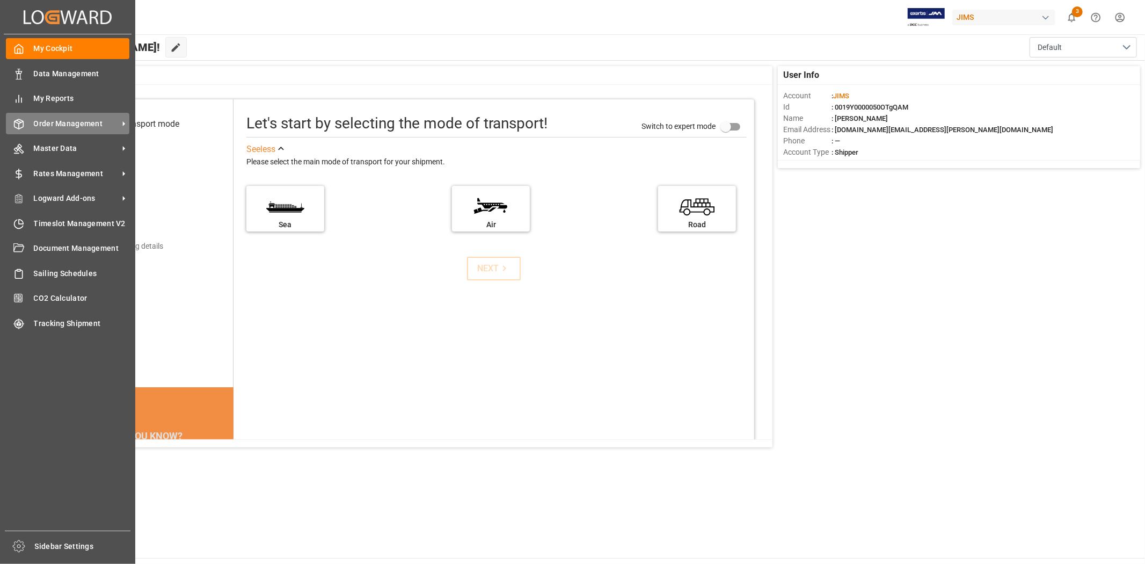
click at [97, 122] on span "Order Management" at bounding box center [76, 123] width 85 height 11
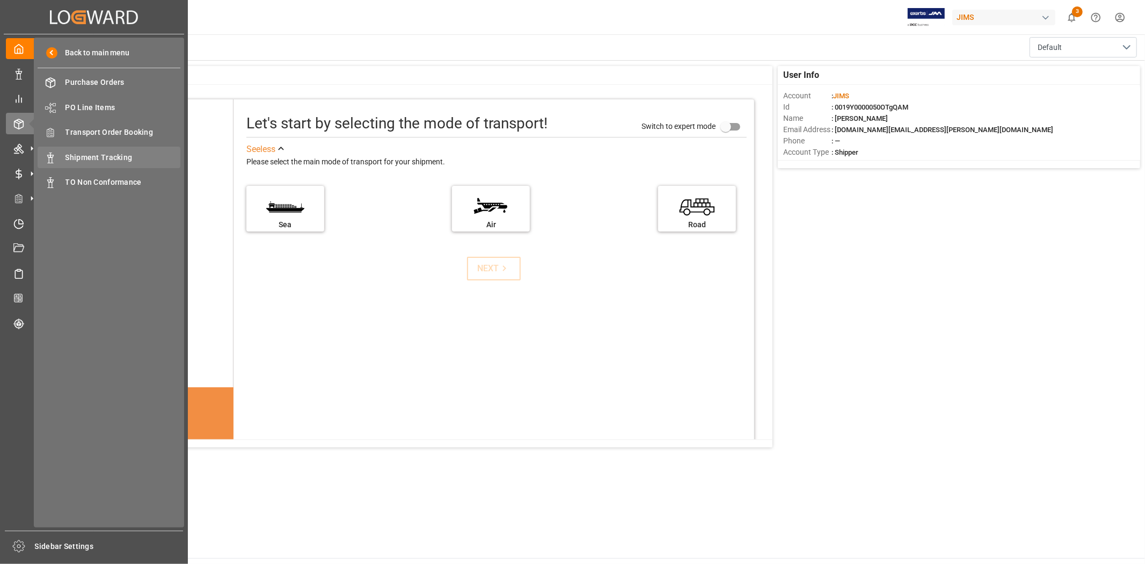
click at [92, 156] on span "Shipment Tracking" at bounding box center [122, 157] width 115 height 11
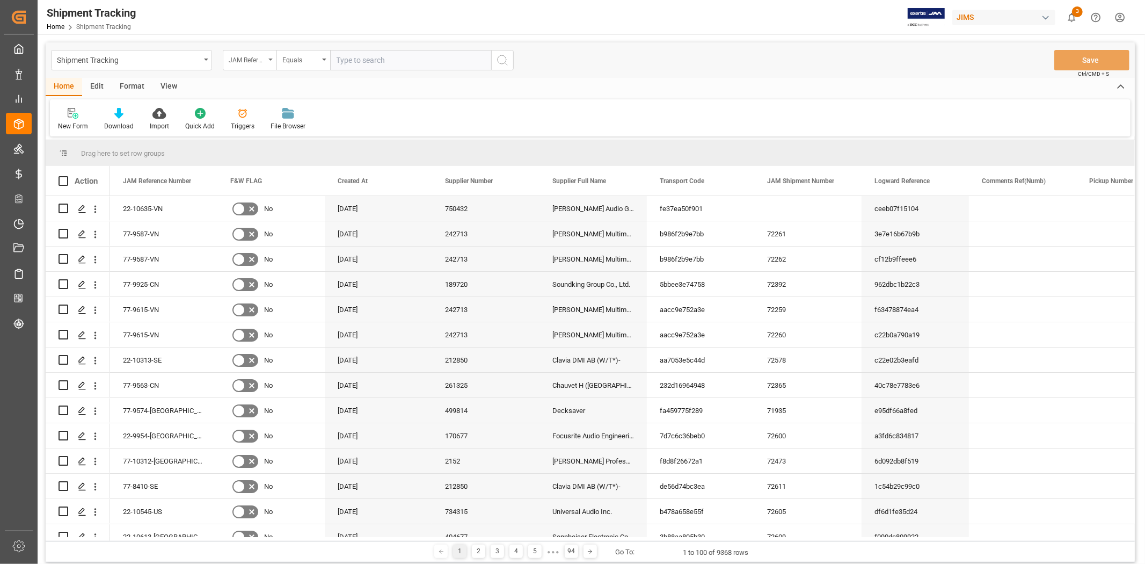
click at [265, 65] on div "JAM Reference Number" at bounding box center [250, 60] width 54 height 20
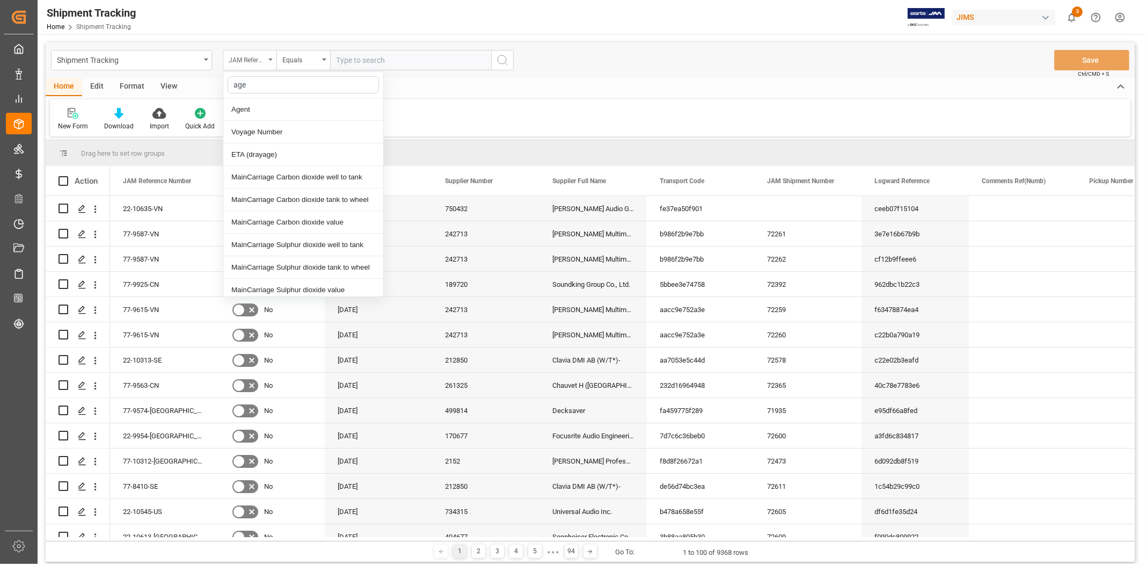
type input "agen"
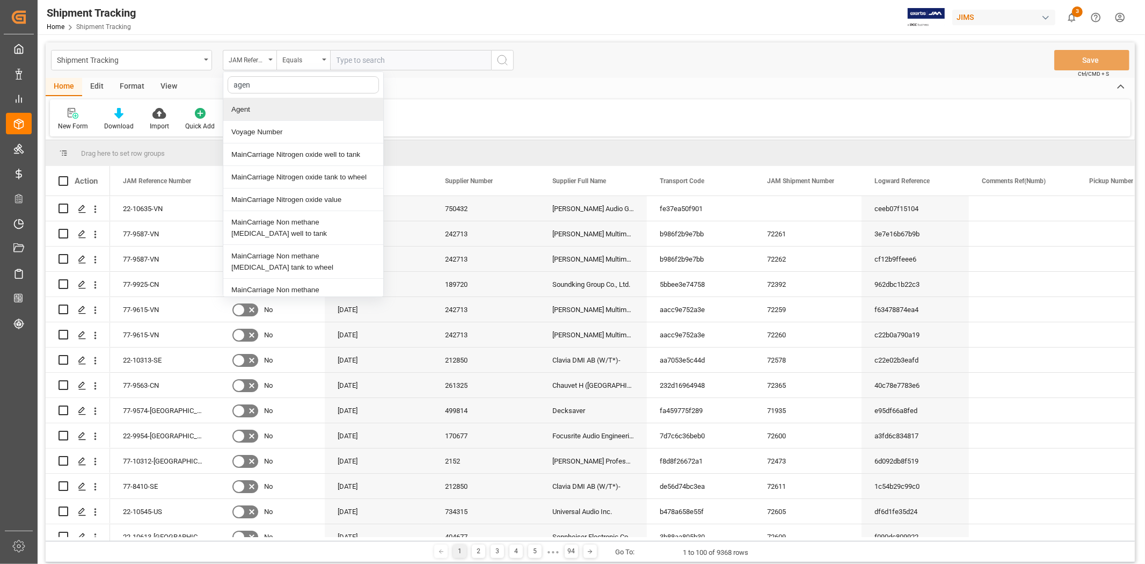
click at [260, 114] on div "Agent" at bounding box center [303, 109] width 160 height 23
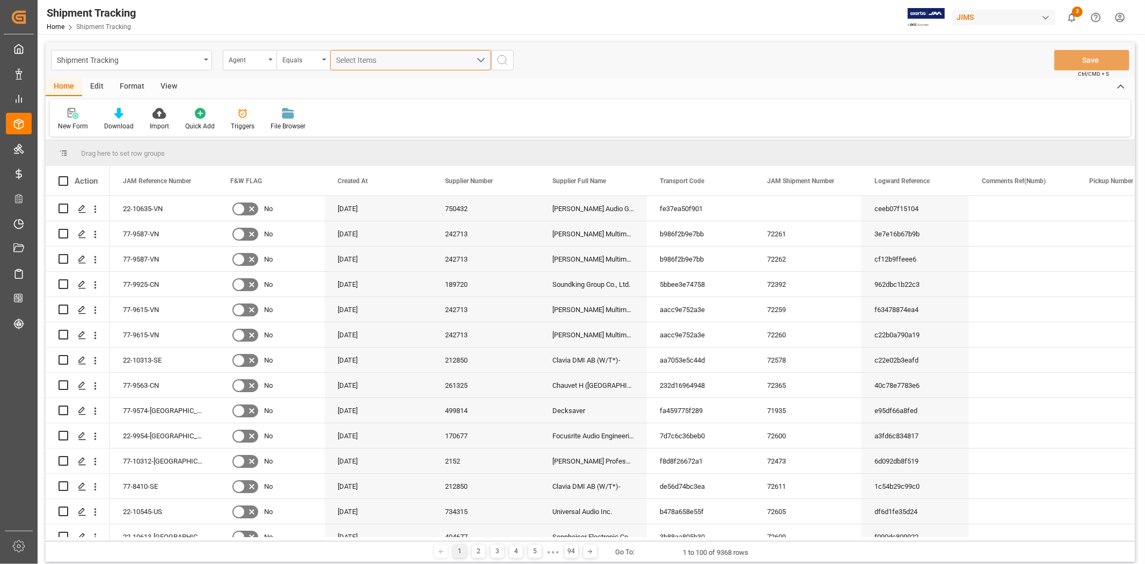
click at [361, 62] on span "Select Items" at bounding box center [360, 60] width 46 height 9
type input "jang"
click at [366, 105] on span "[PERSON_NAME]" at bounding box center [381, 109] width 59 height 9
click at [352, 105] on input "[PERSON_NAME]" at bounding box center [341, 109] width 21 height 21
checkbox input "true"
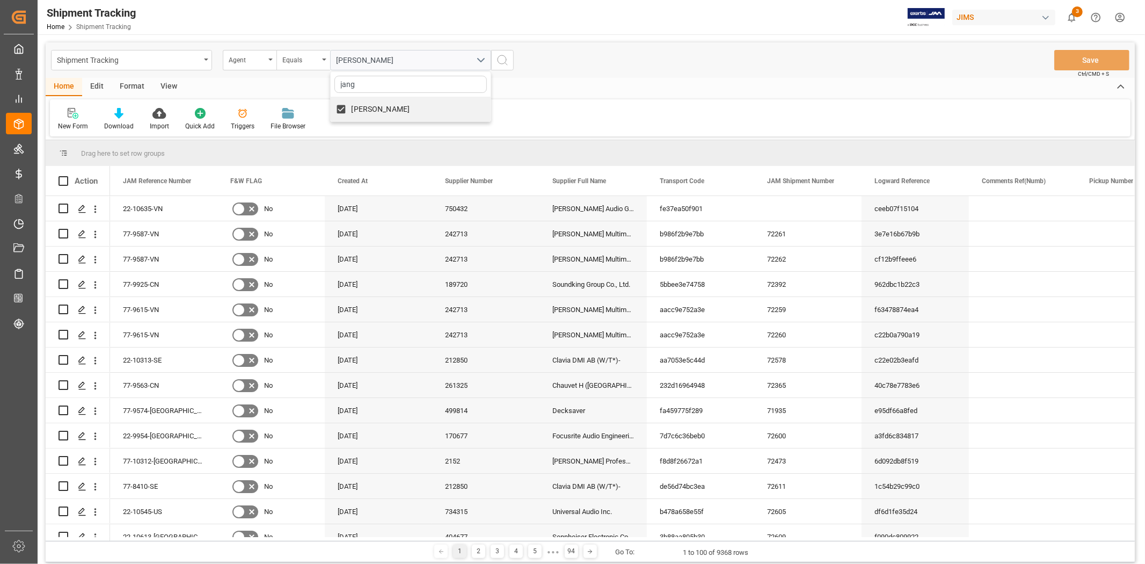
click at [501, 59] on icon "search button" at bounding box center [502, 60] width 13 height 13
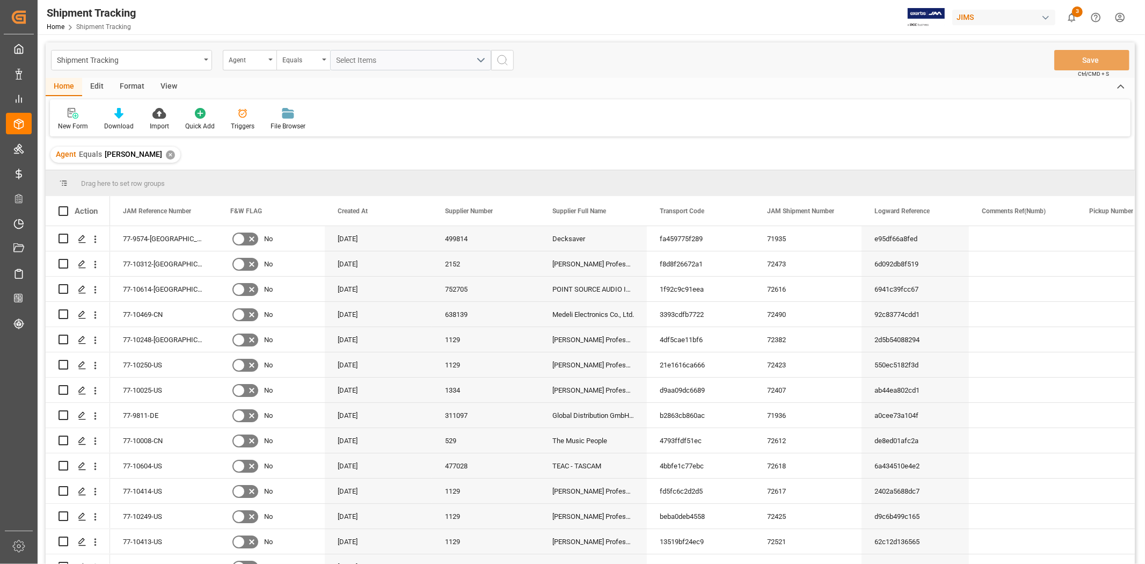
click at [167, 84] on div "View" at bounding box center [168, 87] width 33 height 18
click at [70, 120] on div "Default" at bounding box center [68, 119] width 37 height 24
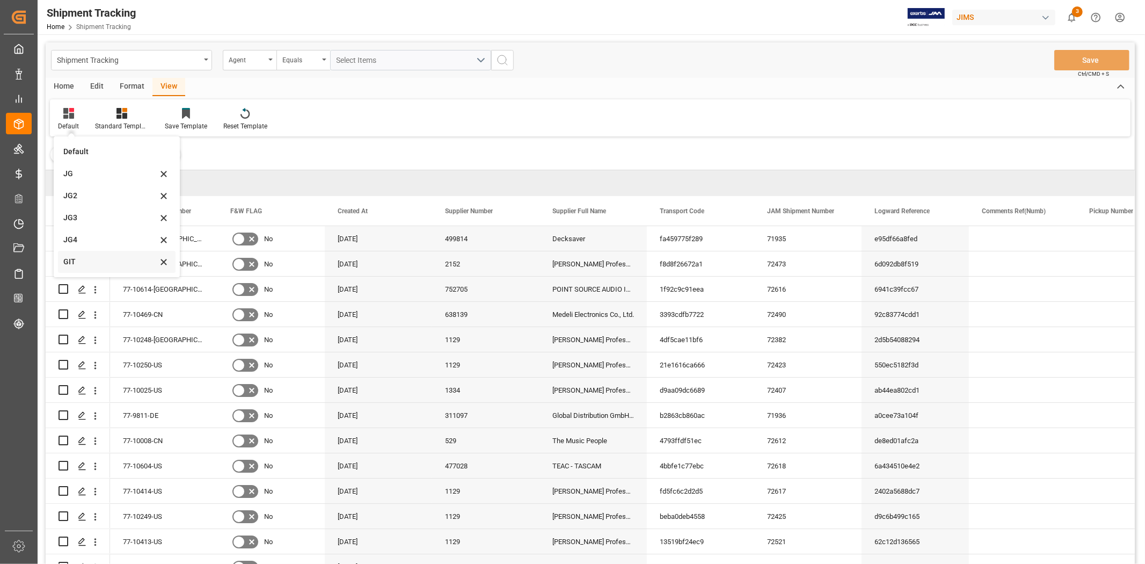
click at [89, 263] on div "GIT" at bounding box center [110, 261] width 94 height 11
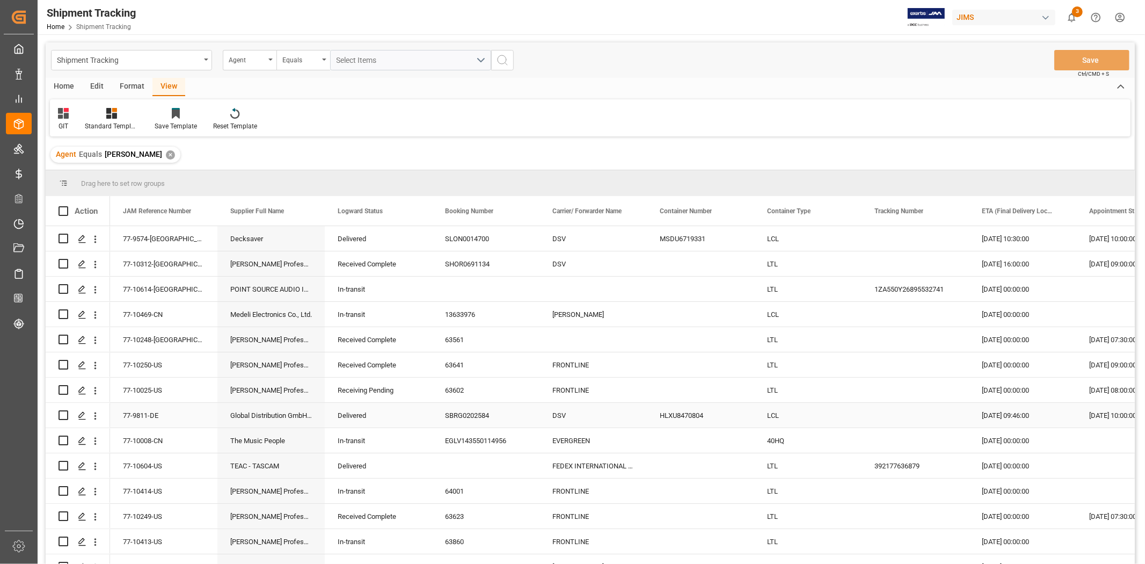
click at [281, 422] on div "Global Distribution GmbH (Reloop)(W/T*)-" at bounding box center [270, 415] width 107 height 25
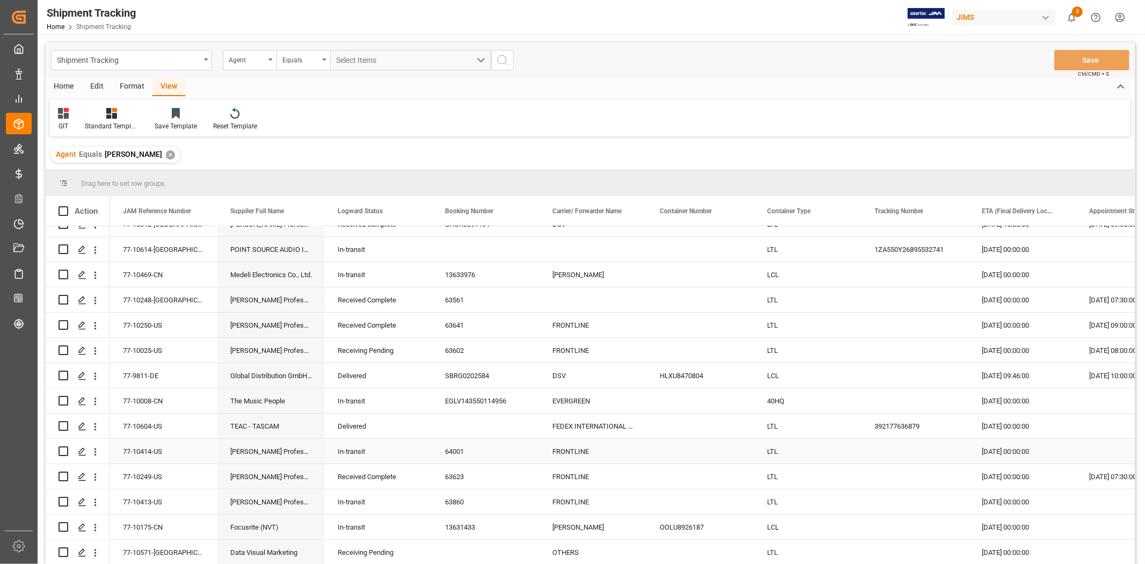
scroll to position [65, 0]
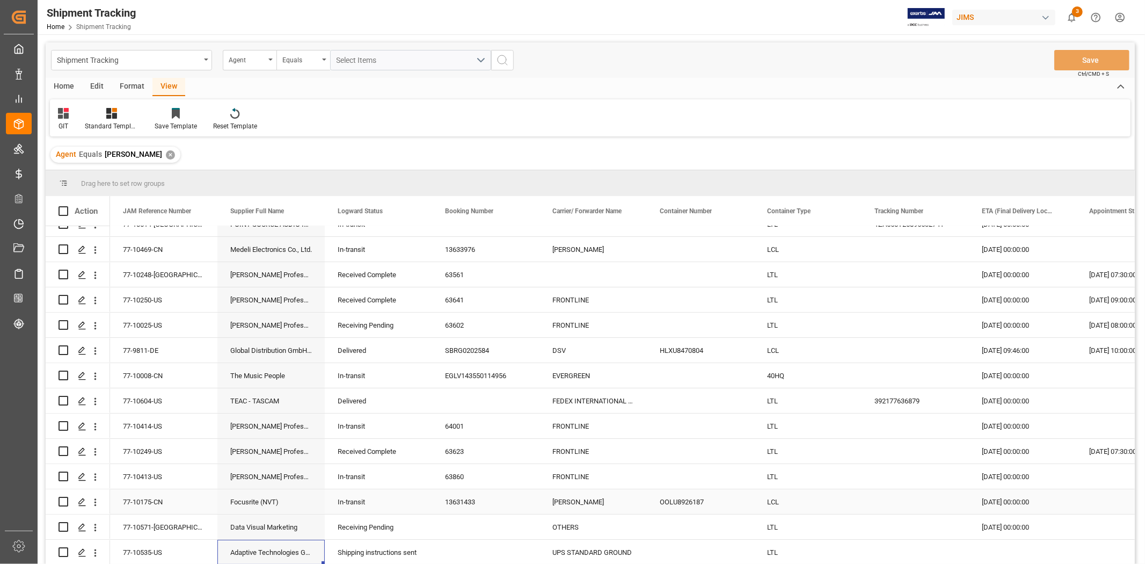
click at [269, 503] on div "Focusrite (NVT)" at bounding box center [270, 501] width 107 height 25
click at [79, 502] on polygon "Press SPACE to select this row." at bounding box center [81, 500] width 5 height 5
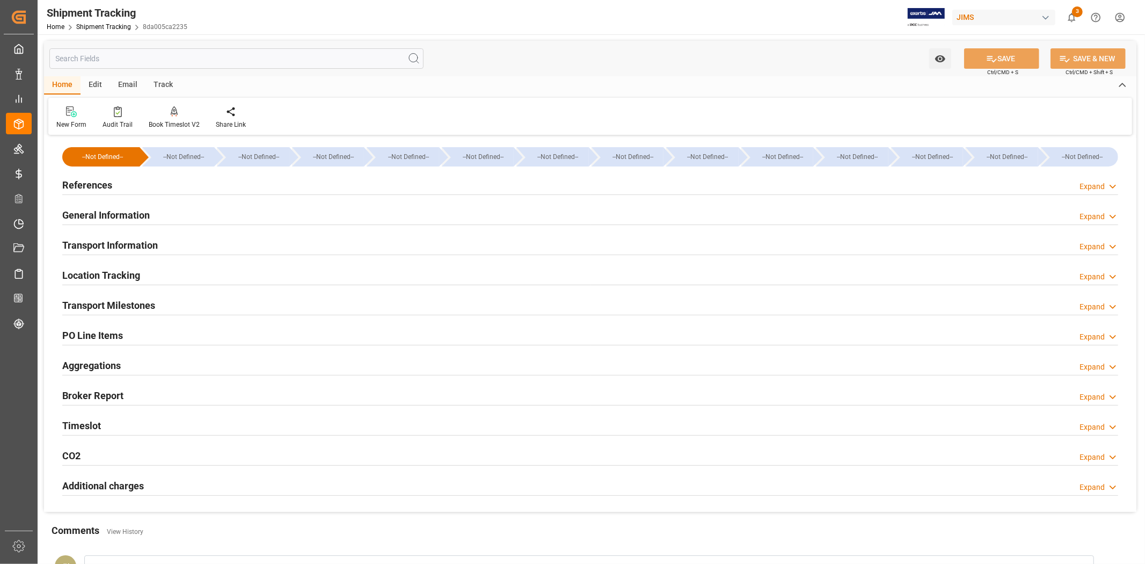
click at [126, 184] on div "References Expand" at bounding box center [590, 184] width 1056 height 20
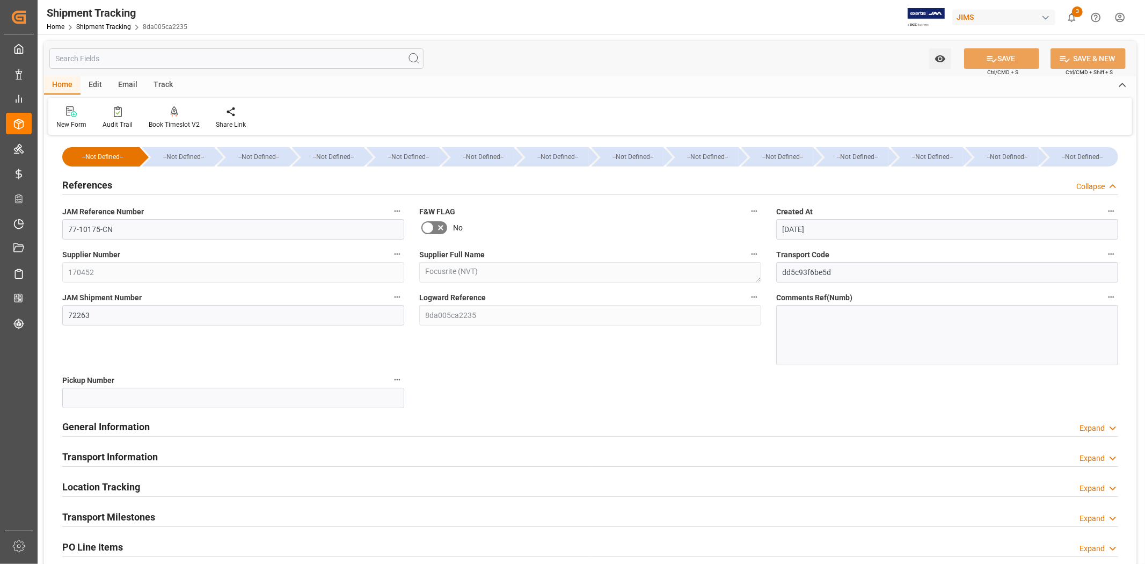
click at [119, 181] on div "References Collapse" at bounding box center [590, 184] width 1056 height 20
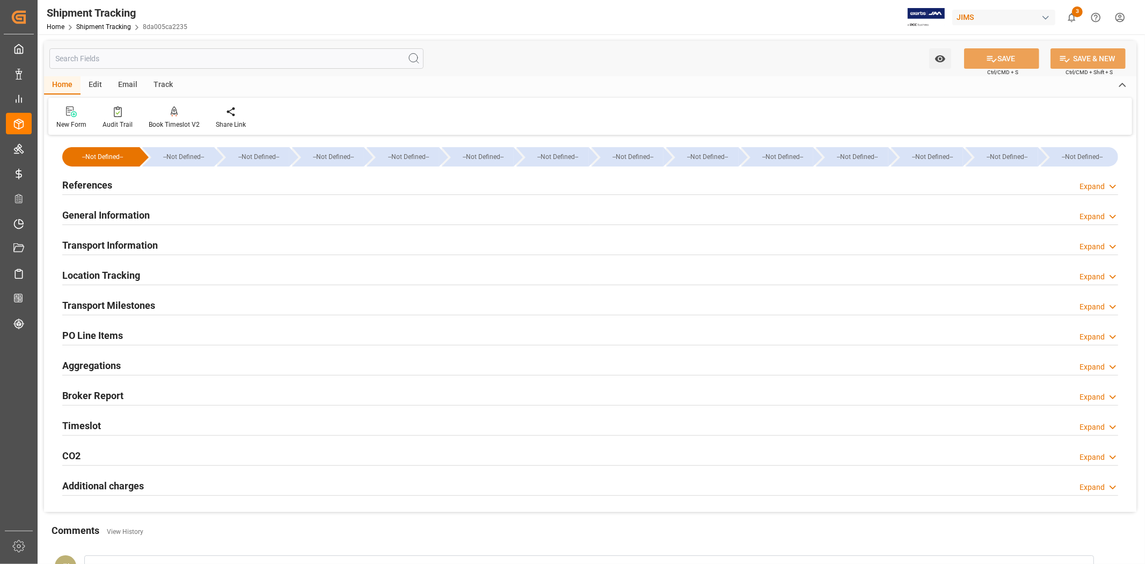
click at [119, 181] on div "References Expand" at bounding box center [590, 184] width 1056 height 20
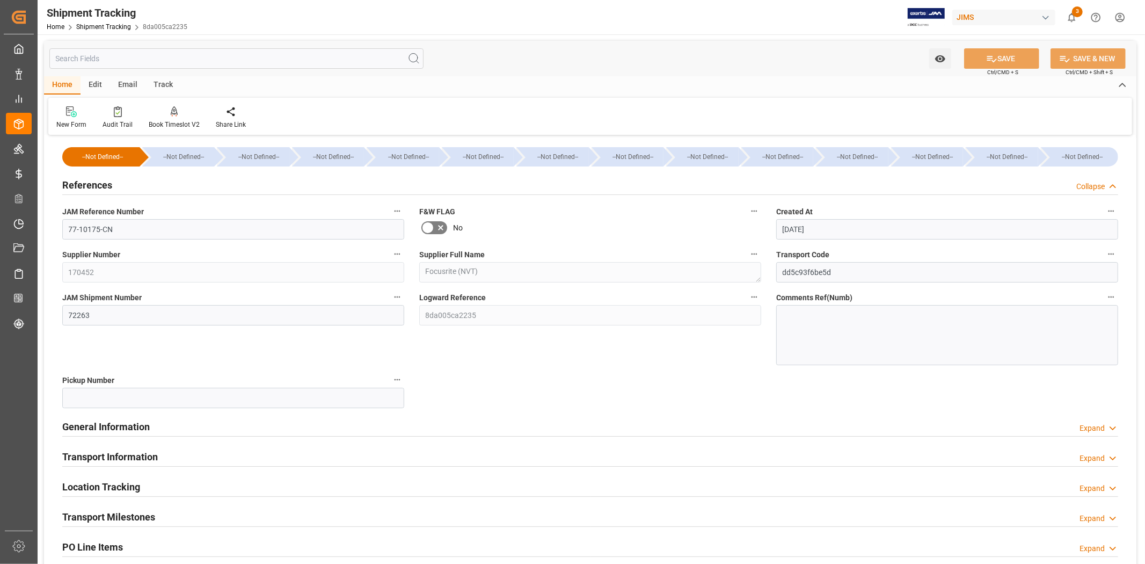
click at [113, 185] on div "References Collapse" at bounding box center [590, 184] width 1056 height 20
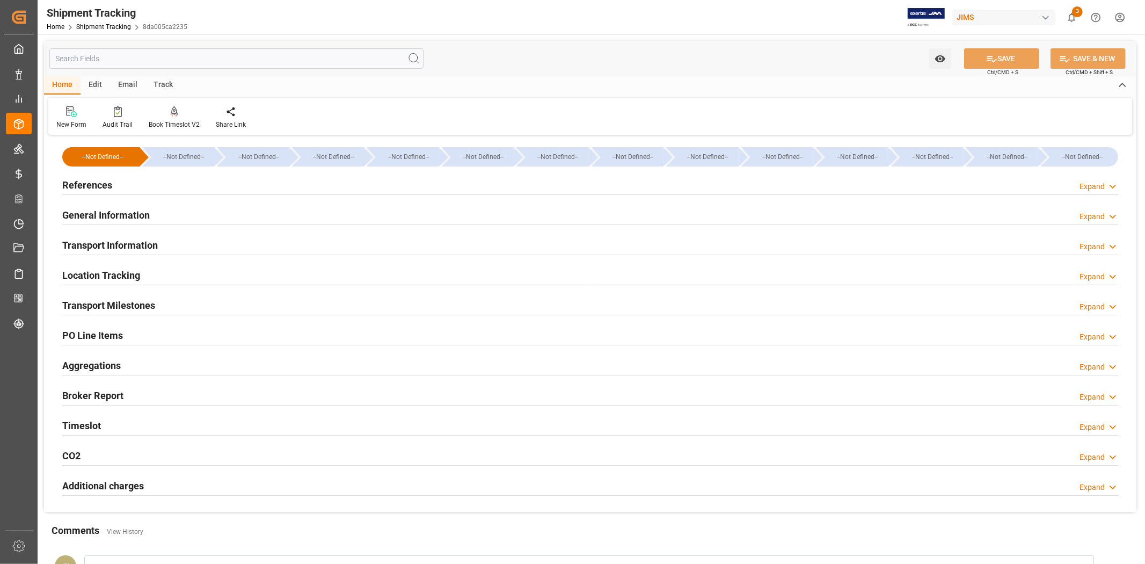
click at [131, 213] on h2 "General Information" at bounding box center [105, 215] width 87 height 14
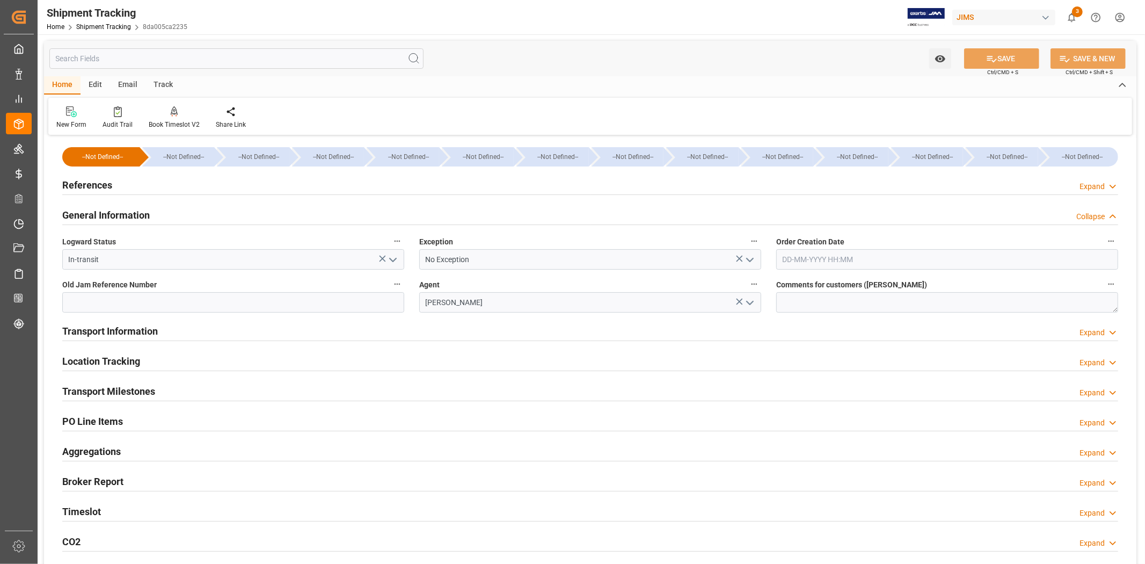
click at [131, 213] on h2 "General Information" at bounding box center [105, 215] width 87 height 14
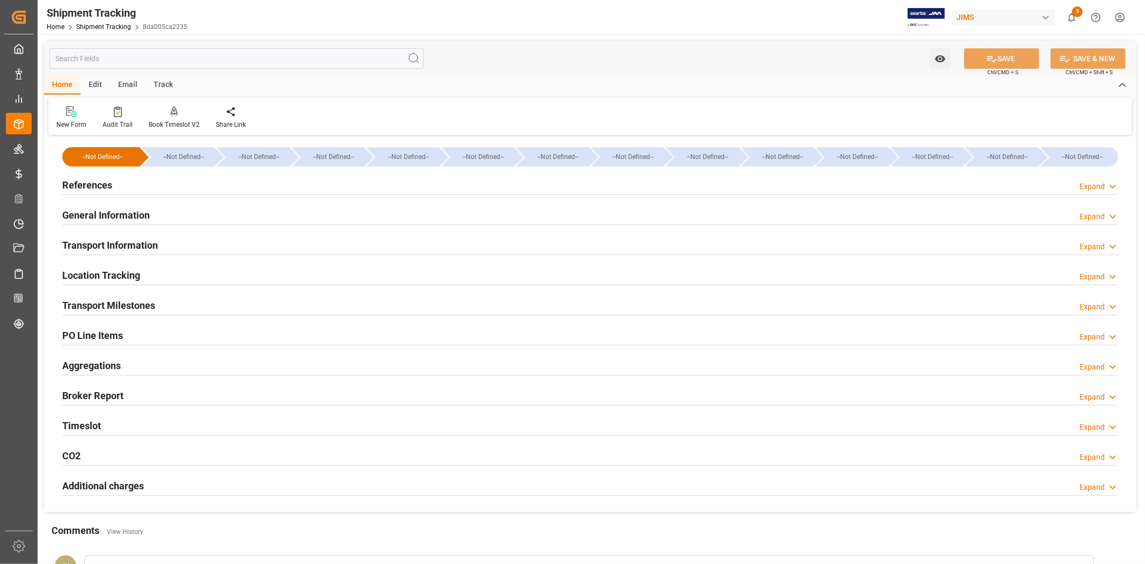
click at [131, 188] on div "References Expand" at bounding box center [590, 184] width 1056 height 20
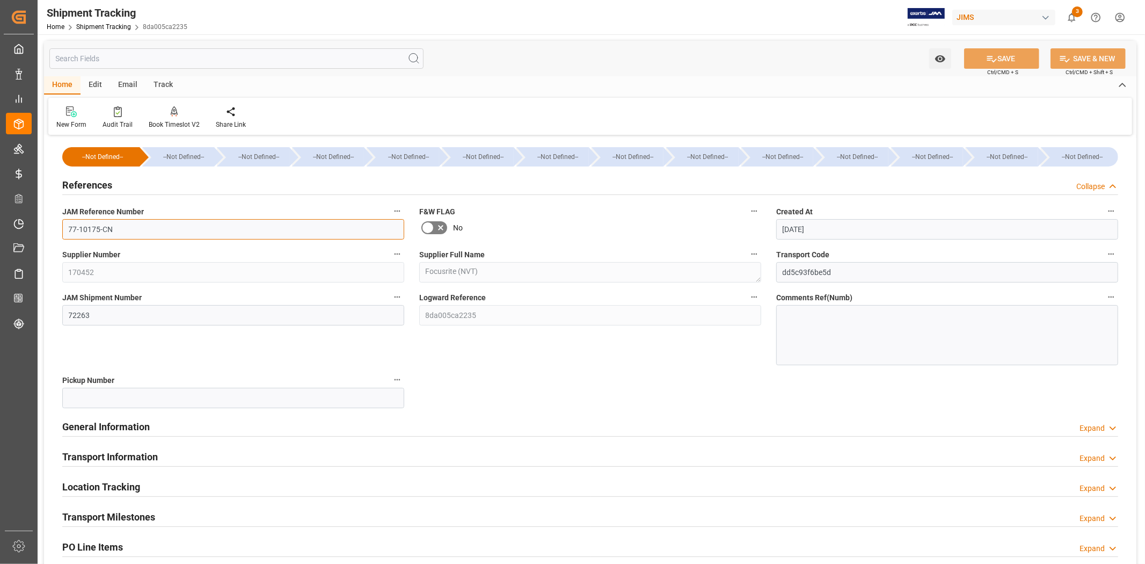
drag, startPoint x: 126, startPoint y: 229, endPoint x: 36, endPoint y: 219, distance: 89.6
click at [38, 226] on div "Watch Option SAVE Ctrl/CMD + S SAVE & NEW Ctrl/CMD + Shift + S Home Edit Email …" at bounding box center [590, 425] width 1105 height 783
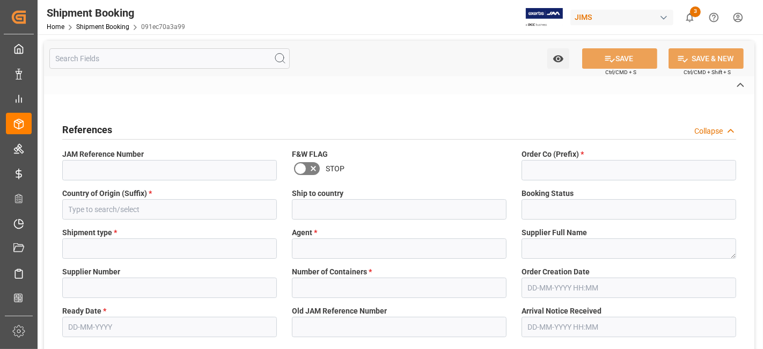
type input "77-10636-CN"
type input "77"
type input "CN"
type input "[GEOGRAPHIC_DATA]"
type input "Quote"
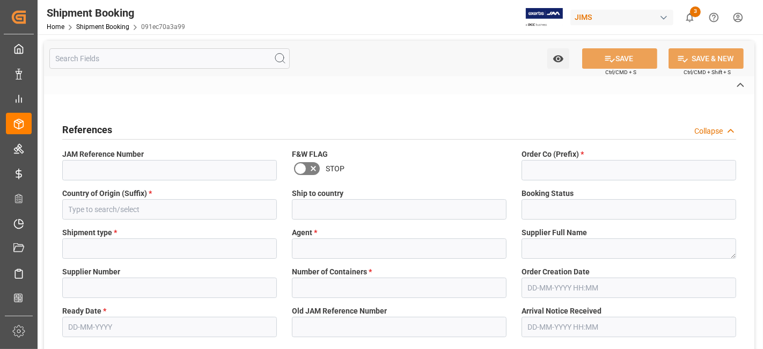
type input "LCL"
type input "[PERSON_NAME]"
type textarea "Focusrite Audio - NVT"
type input "170452, 170675"
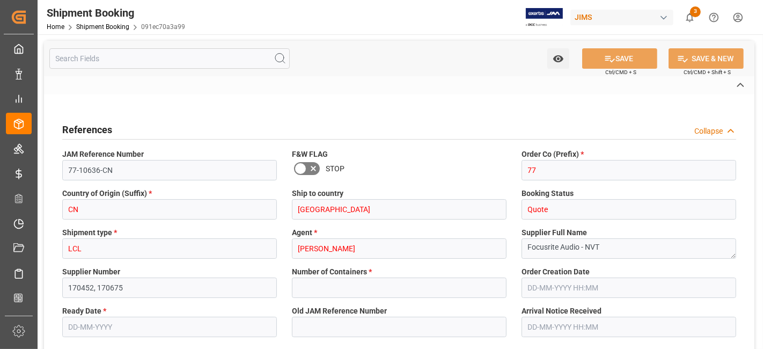
type input "0"
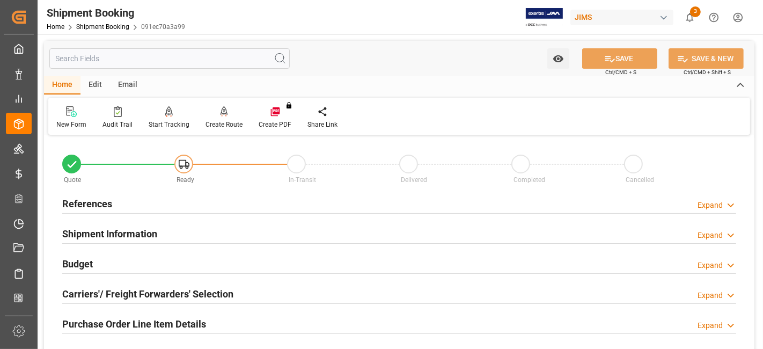
type input "[DATE]"
click at [123, 205] on div "References Expand" at bounding box center [399, 203] width 674 height 20
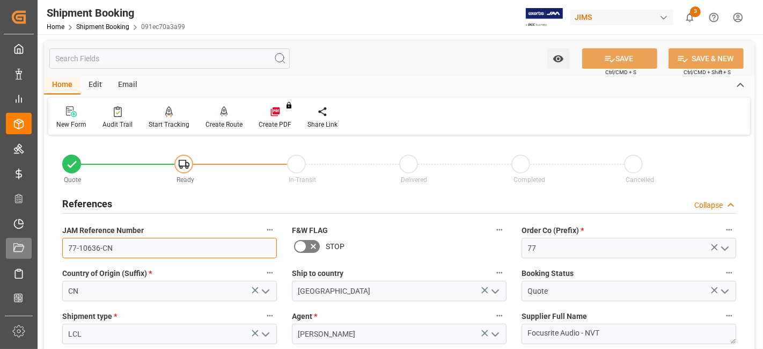
drag, startPoint x: 139, startPoint y: 255, endPoint x: 17, endPoint y: 247, distance: 122.6
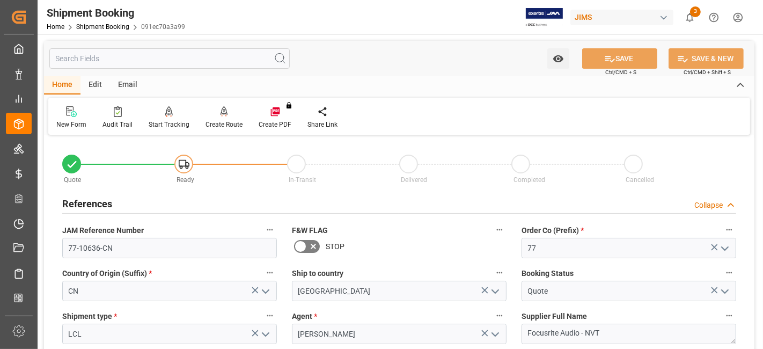
click at [55, 309] on div "Shipment type * LCL" at bounding box center [170, 326] width 230 height 43
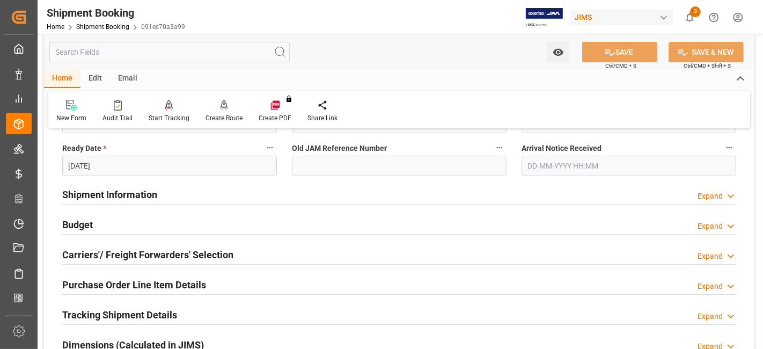
scroll to position [286, 0]
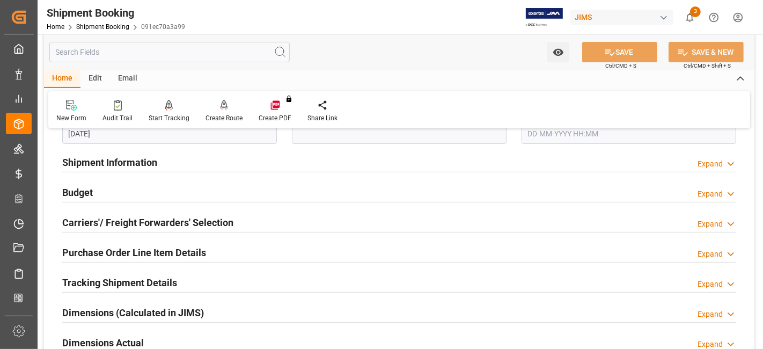
click at [127, 159] on h2 "Shipment Information" at bounding box center [109, 162] width 95 height 14
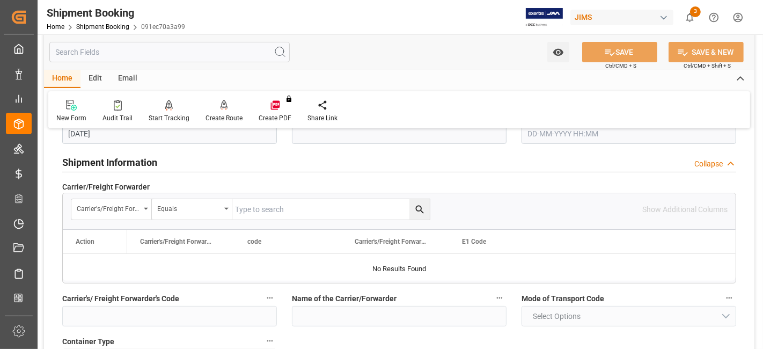
click at [127, 159] on h2 "Shipment Information" at bounding box center [109, 162] width 95 height 14
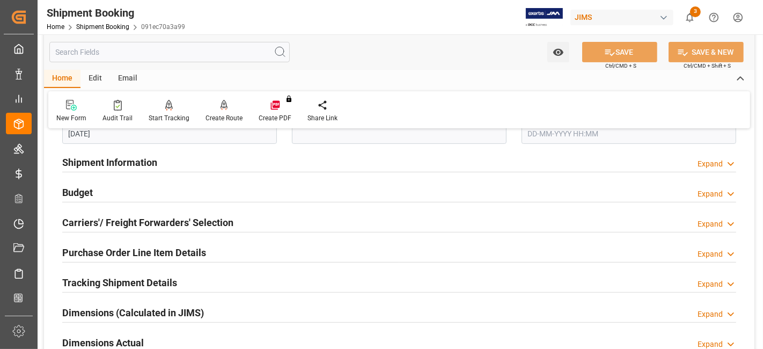
click at [104, 222] on h2 "Carriers'/ Freight Forwarders' Selection" at bounding box center [147, 222] width 171 height 14
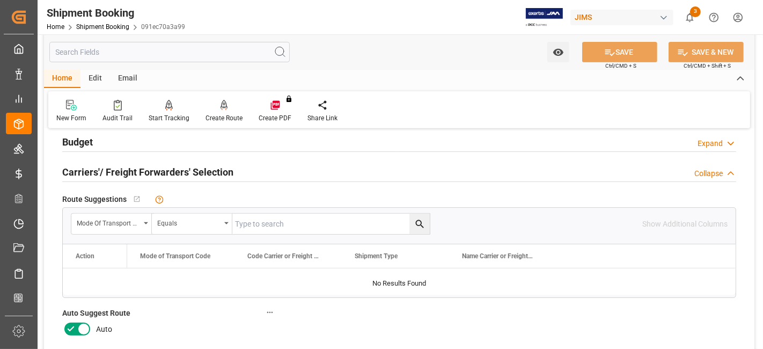
scroll to position [357, 0]
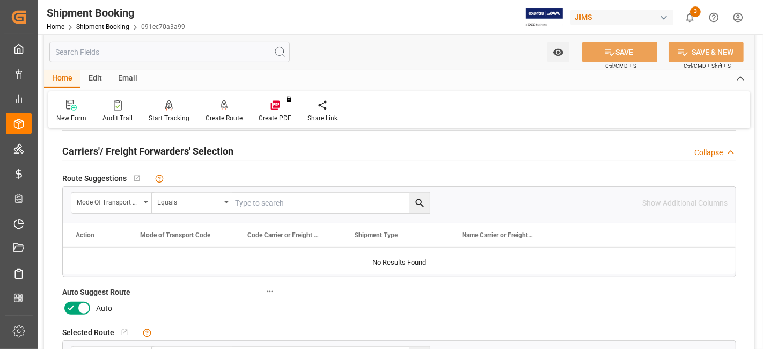
click at [71, 306] on icon at bounding box center [70, 308] width 13 height 13
click at [0, 0] on input "checkbox" at bounding box center [0, 0] width 0 height 0
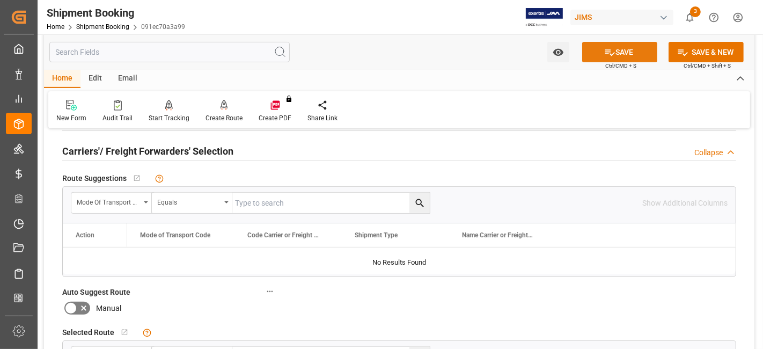
click at [601, 56] on button "SAVE" at bounding box center [619, 52] width 75 height 20
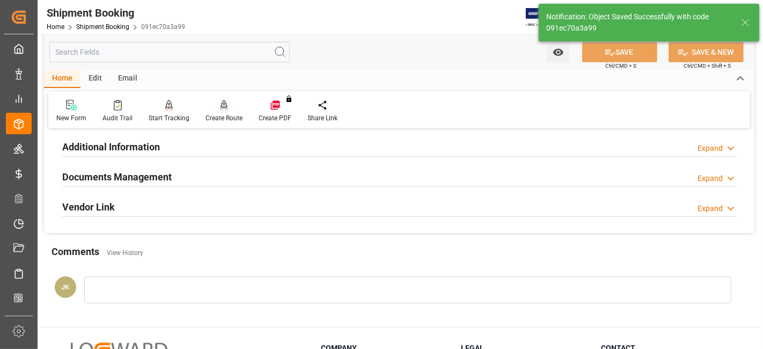
scroll to position [143, 0]
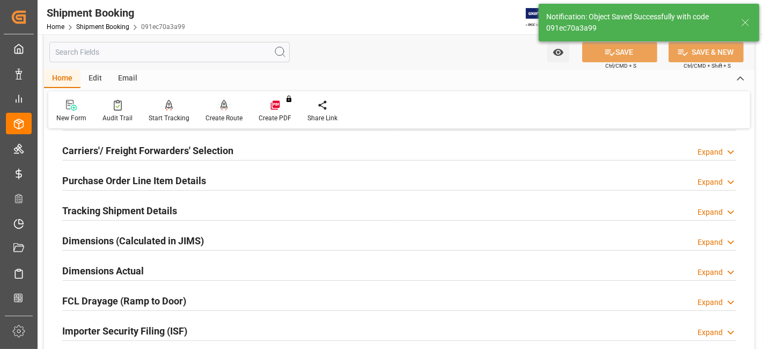
click at [228, 112] on div "Create Route" at bounding box center [224, 111] width 53 height 24
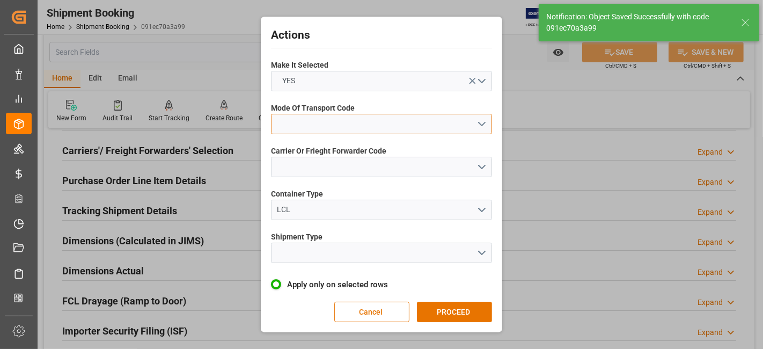
click at [483, 125] on button "open menu" at bounding box center [381, 124] width 221 height 20
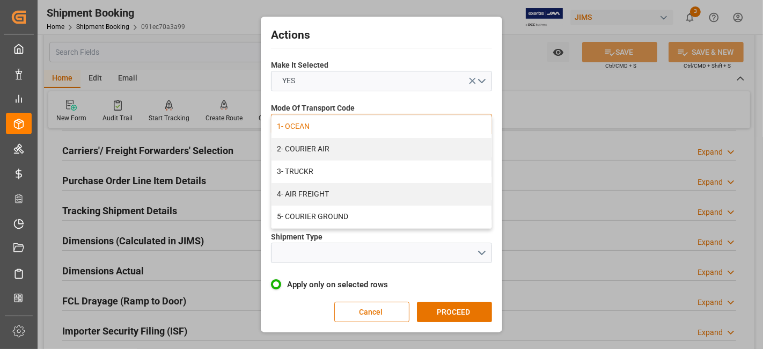
click at [334, 129] on div "1- OCEAN" at bounding box center [382, 126] width 220 height 23
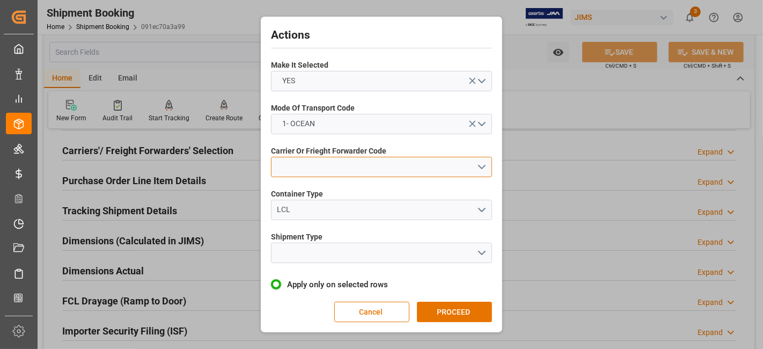
click at [481, 167] on button "open menu" at bounding box center [381, 167] width 221 height 20
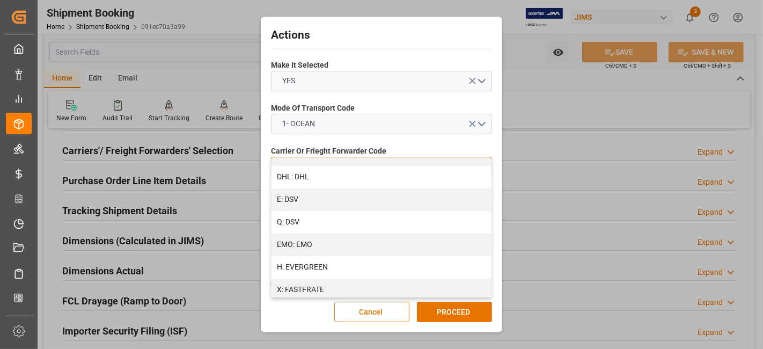
scroll to position [120, 0]
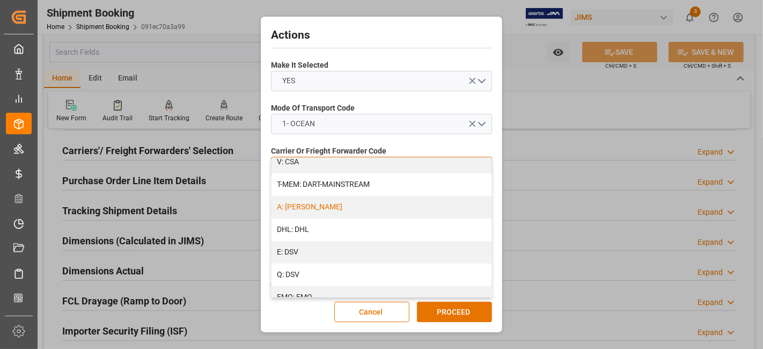
click at [423, 203] on div "A: DELMAR" at bounding box center [382, 207] width 220 height 23
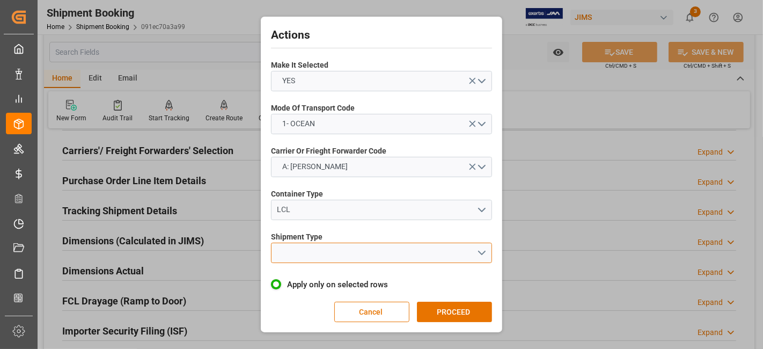
click at [479, 248] on button "open menu" at bounding box center [381, 253] width 221 height 20
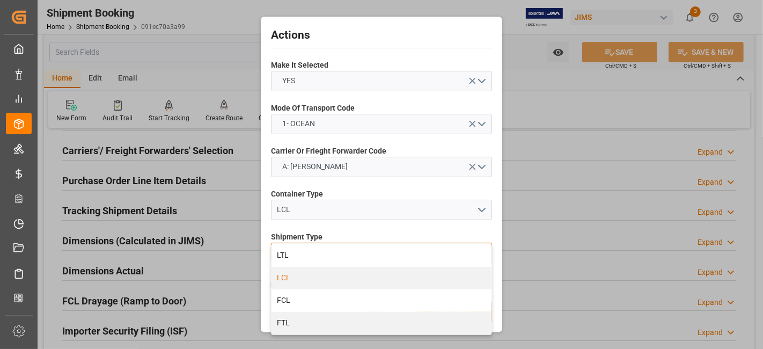
click at [361, 278] on div "LCL" at bounding box center [382, 278] width 220 height 23
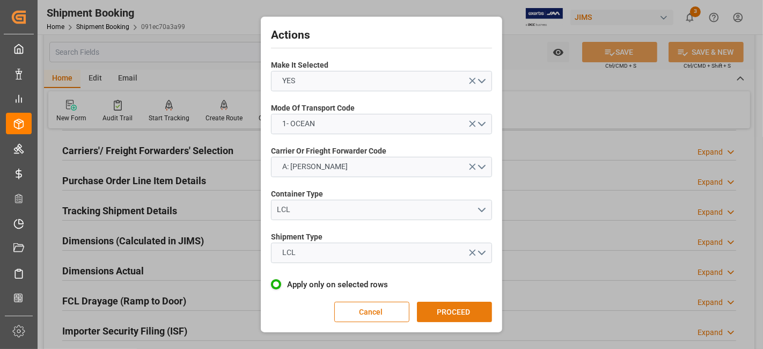
click at [439, 304] on button "PROCEED" at bounding box center [454, 312] width 75 height 20
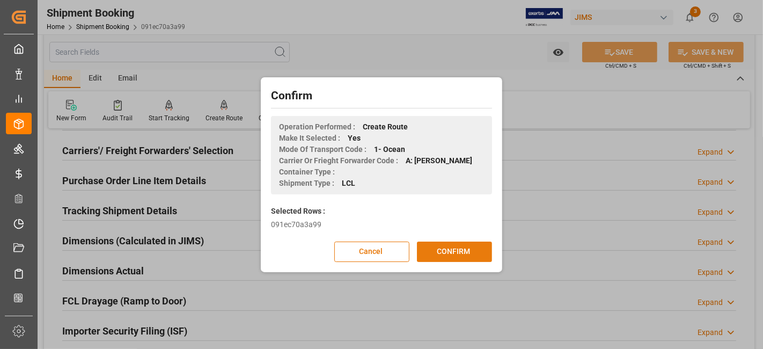
click at [450, 251] on button "CONFIRM" at bounding box center [454, 252] width 75 height 20
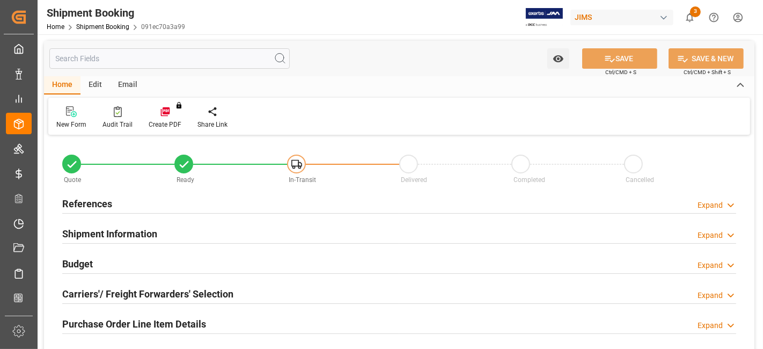
type input "0"
click at [129, 279] on div "Carriers'/ Freight Forwarders' Selection Expand" at bounding box center [399, 294] width 689 height 30
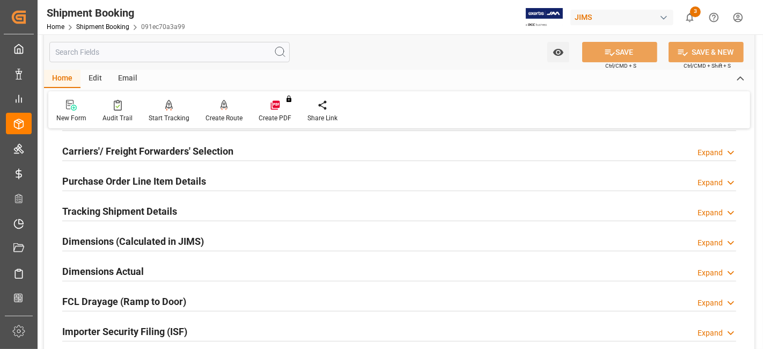
click at [118, 272] on h2 "Dimensions Actual" at bounding box center [103, 271] width 82 height 14
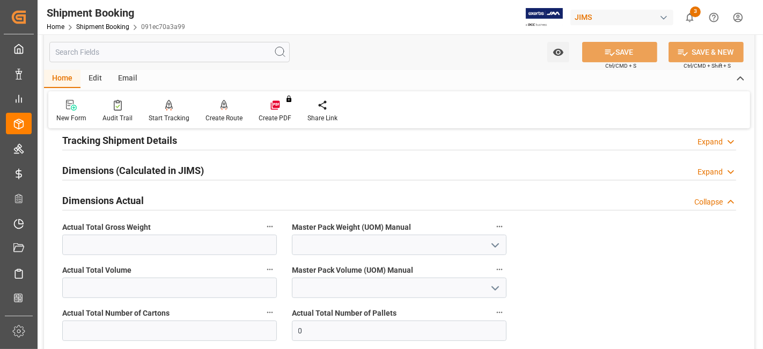
scroll to position [215, 0]
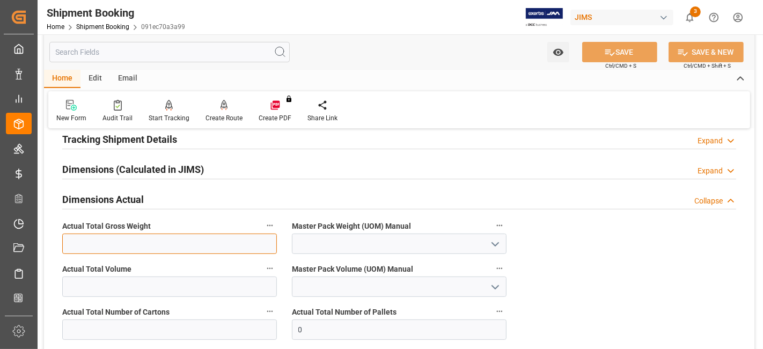
click at [154, 233] on input "text" at bounding box center [169, 243] width 215 height 20
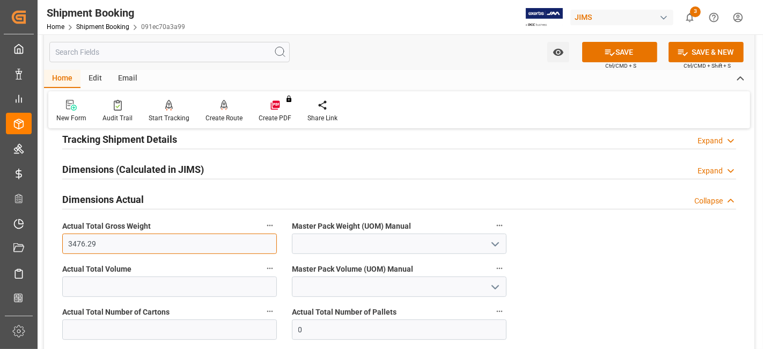
type input "3476.29"
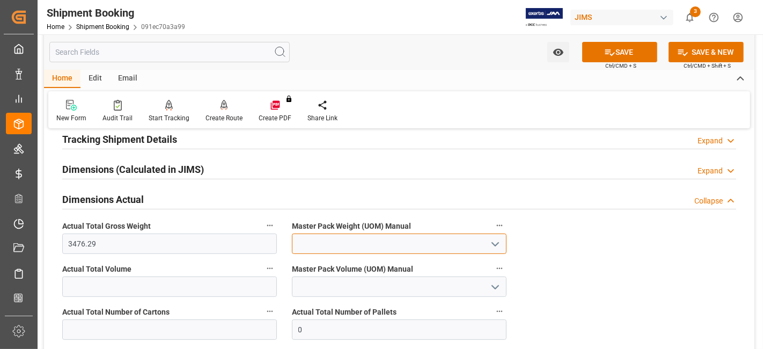
click at [480, 236] on input at bounding box center [399, 243] width 215 height 20
click at [495, 246] on icon "open menu" at bounding box center [495, 244] width 13 height 13
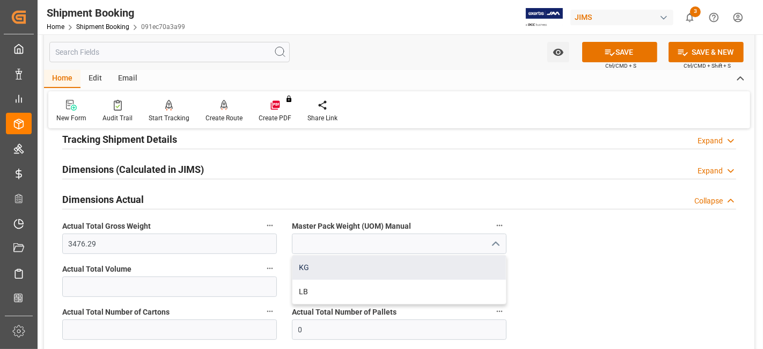
click at [451, 272] on div "KG" at bounding box center [400, 267] width 214 height 24
type input "KG"
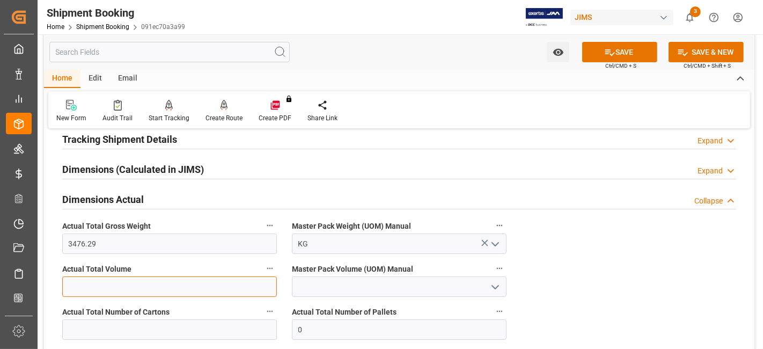
click at [218, 292] on input "text" at bounding box center [169, 286] width 215 height 20
type input "2"
type input "0"
type input "19.11"
click at [494, 286] on polyline "open menu" at bounding box center [495, 287] width 6 height 3
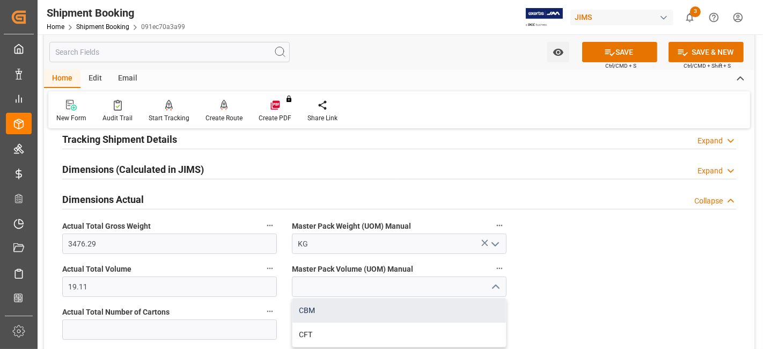
click at [390, 311] on div "CBM" at bounding box center [400, 310] width 214 height 24
type input "CBM"
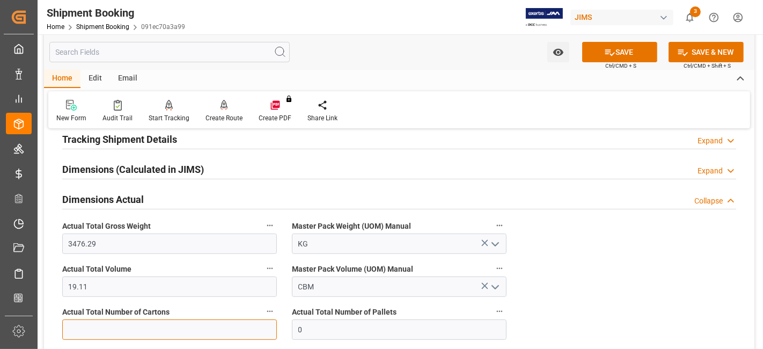
drag, startPoint x: 162, startPoint y: 322, endPoint x: 155, endPoint y: 328, distance: 9.9
click at [162, 322] on input "text" at bounding box center [169, 329] width 215 height 20
type input "291"
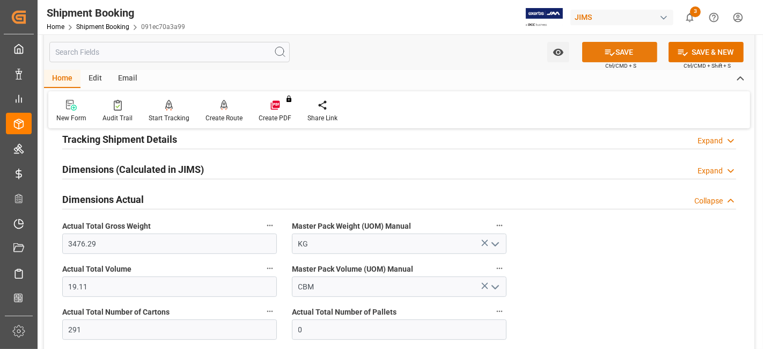
click at [595, 57] on button "SAVE" at bounding box center [619, 52] width 75 height 20
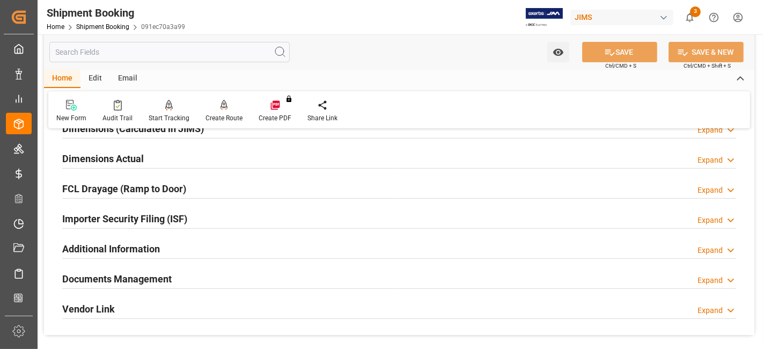
scroll to position [274, 0]
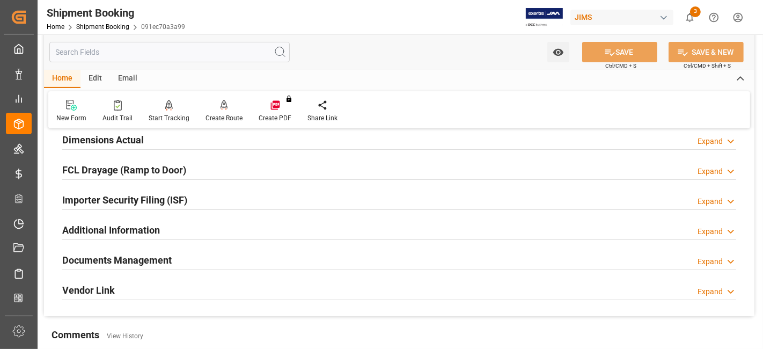
click at [143, 257] on h2 "Documents Management" at bounding box center [116, 260] width 109 height 14
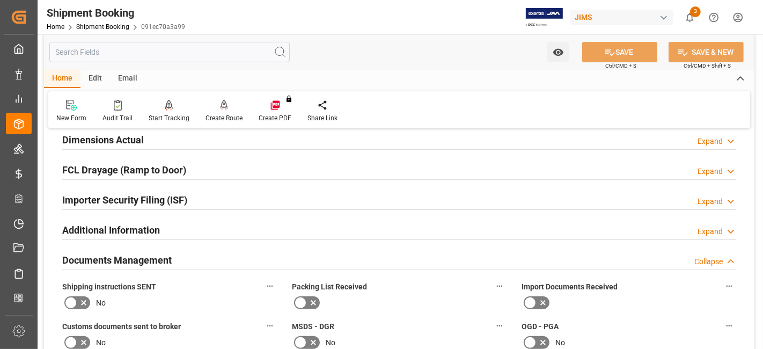
click at [82, 301] on icon at bounding box center [83, 303] width 5 height 5
click at [0, 0] on input "checkbox" at bounding box center [0, 0] width 0 height 0
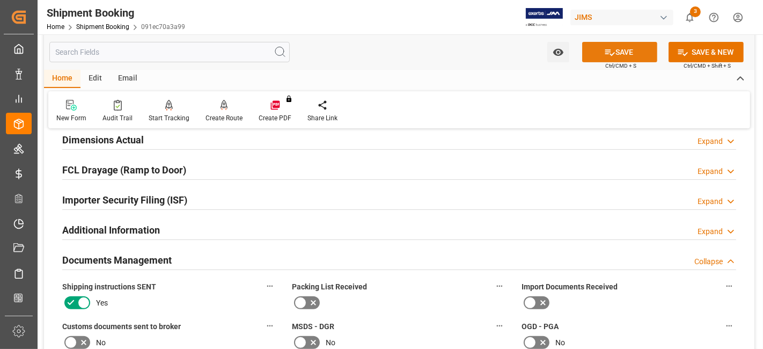
click at [615, 55] on button "SAVE" at bounding box center [619, 52] width 75 height 20
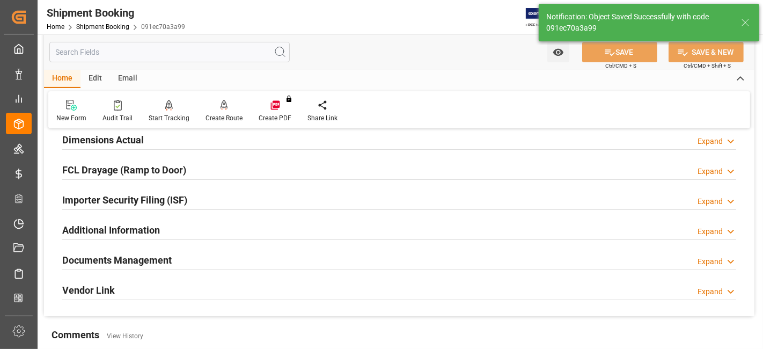
click at [159, 257] on h2 "Documents Management" at bounding box center [116, 260] width 109 height 14
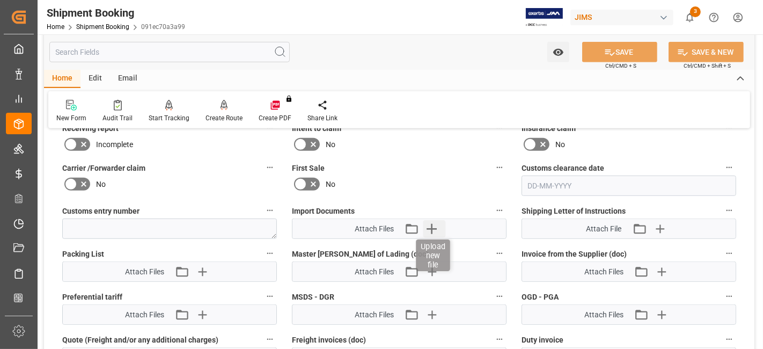
scroll to position [513, 0]
click at [436, 221] on icon "button" at bounding box center [431, 228] width 17 height 17
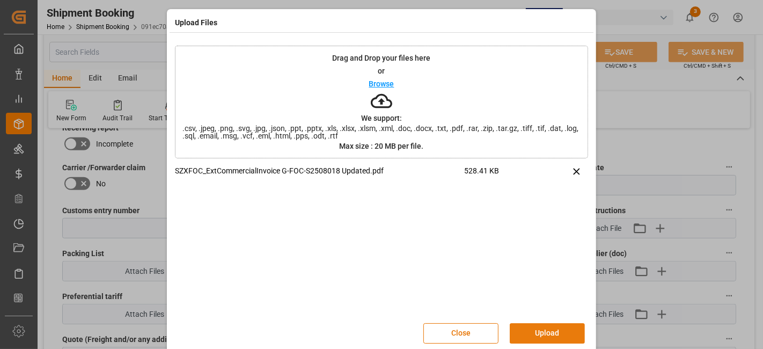
click at [541, 330] on button "Upload" at bounding box center [547, 333] width 75 height 20
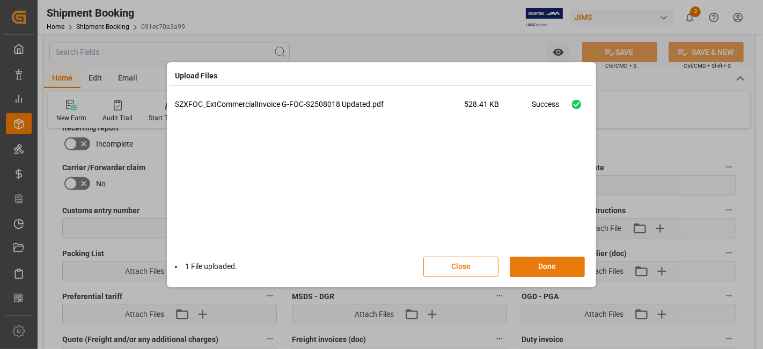
click at [543, 269] on button "Done" at bounding box center [547, 267] width 75 height 20
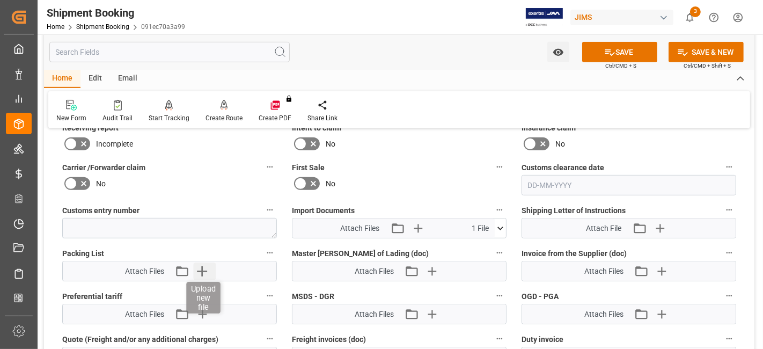
click at [202, 268] on icon "button" at bounding box center [202, 271] width 10 height 10
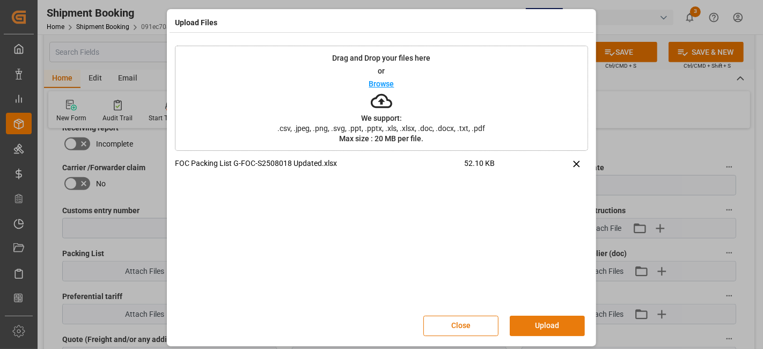
click at [539, 323] on button "Upload" at bounding box center [547, 326] width 75 height 20
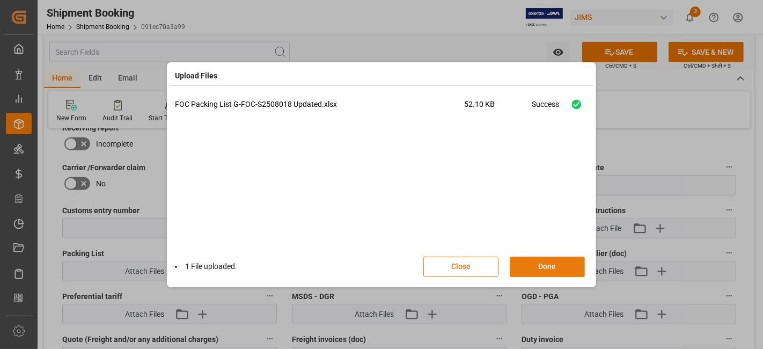
click at [531, 266] on button "Done" at bounding box center [547, 267] width 75 height 20
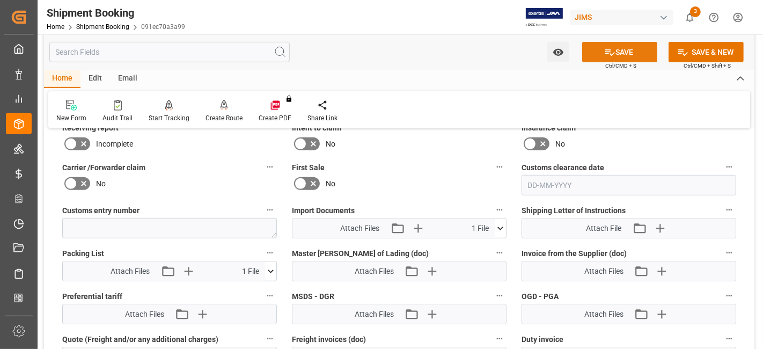
click at [587, 55] on button "SAVE" at bounding box center [619, 52] width 75 height 20
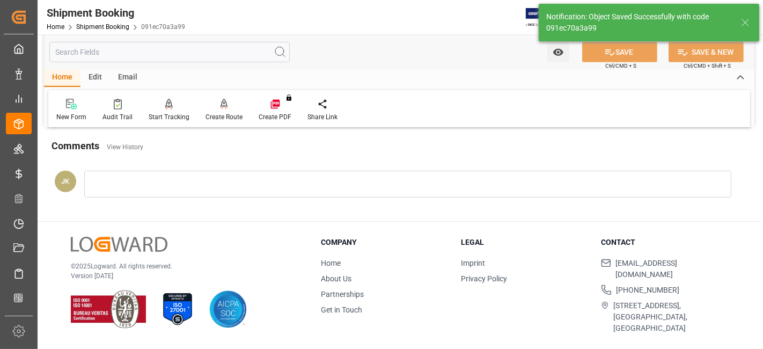
scroll to position [454, 0]
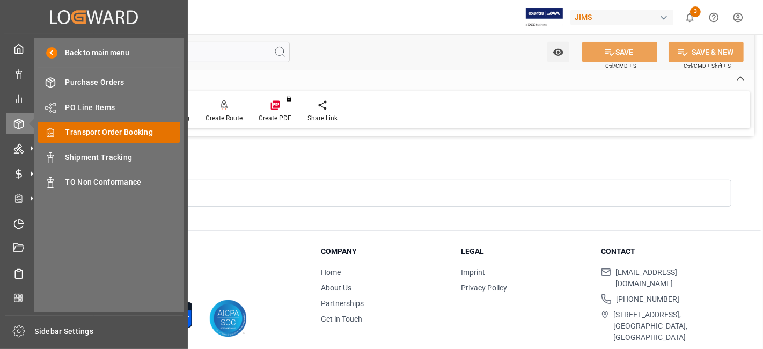
click at [143, 133] on span "Transport Order Booking" at bounding box center [122, 132] width 115 height 11
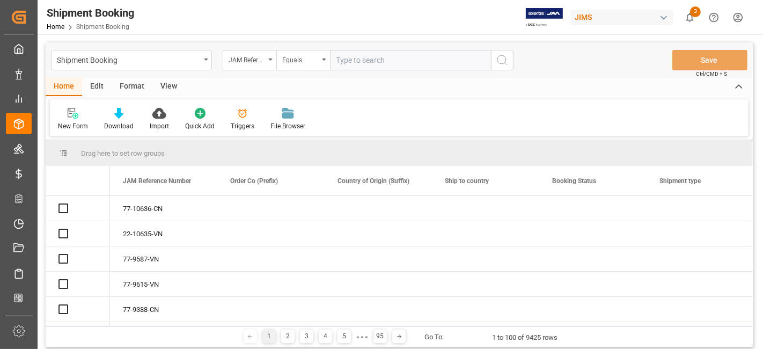
click at [350, 64] on input "text" at bounding box center [410, 60] width 161 height 20
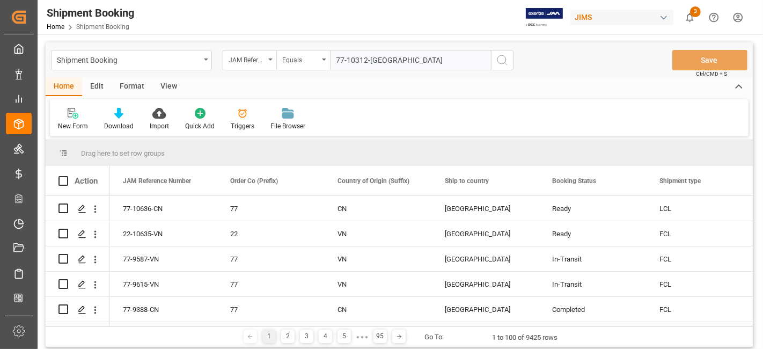
type input "77-10312-DK"
click at [500, 62] on icon "search button" at bounding box center [502, 60] width 13 height 13
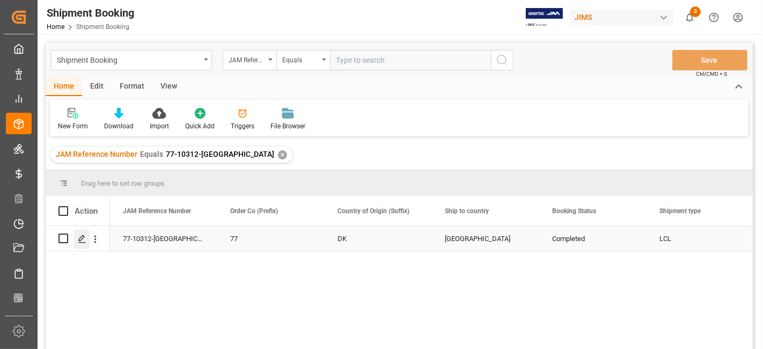
click at [87, 238] on div "Press SPACE to select this row." at bounding box center [82, 239] width 16 height 20
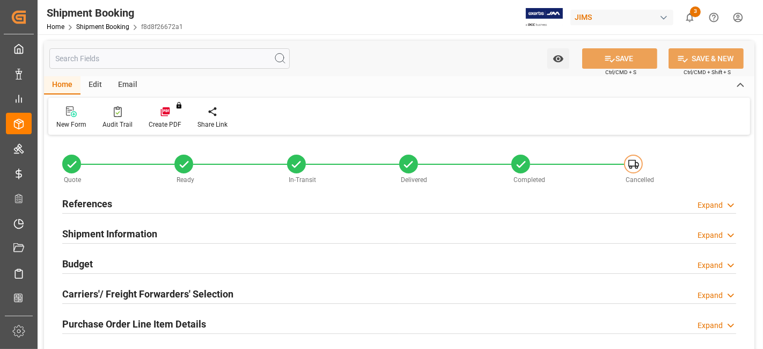
type input "1258.8346"
type input "1109.37"
type input "1000"
type input "13544.24"
click at [116, 263] on div "Budget Expand" at bounding box center [399, 263] width 674 height 20
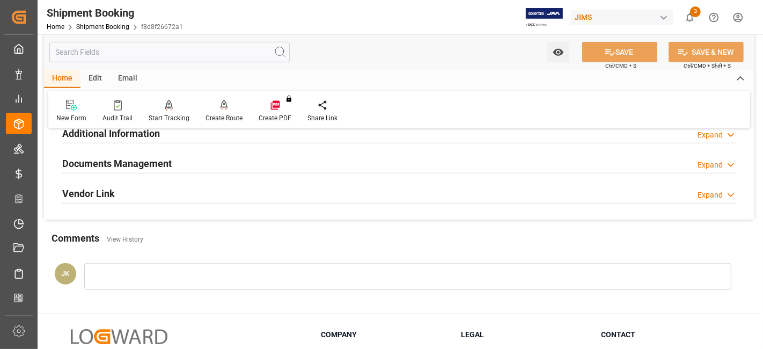
scroll to position [656, 0]
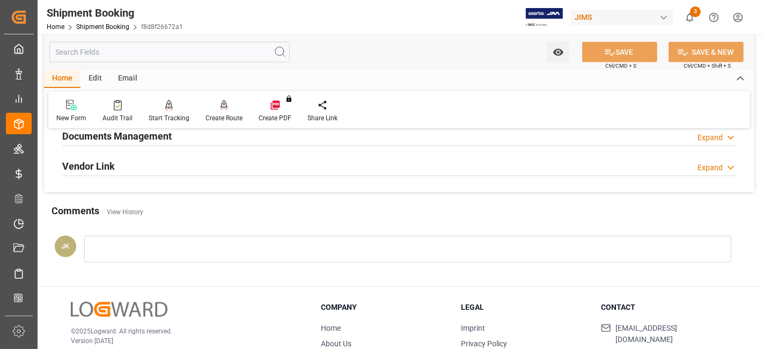
click at [127, 130] on h2 "Documents Management" at bounding box center [116, 136] width 109 height 14
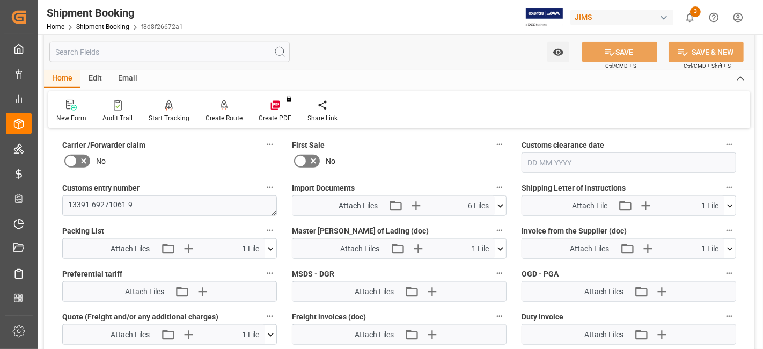
scroll to position [799, 0]
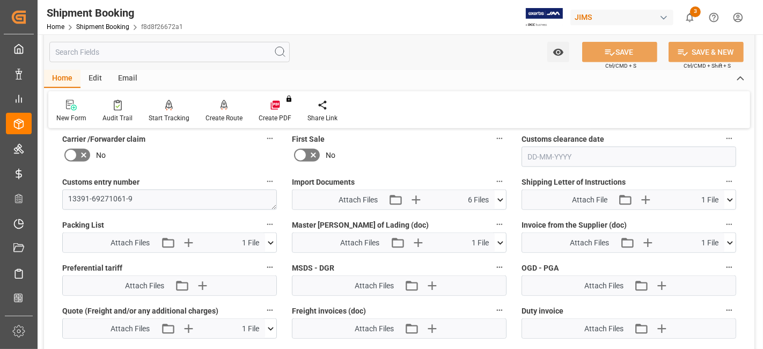
click at [501, 196] on icon at bounding box center [500, 199] width 11 height 11
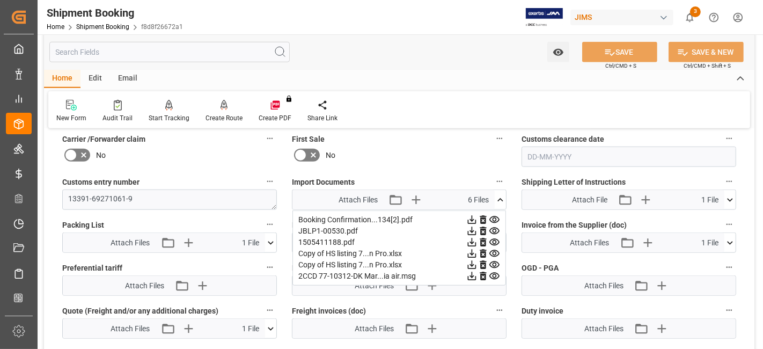
click at [267, 323] on icon at bounding box center [270, 328] width 11 height 11
click at [468, 224] on icon at bounding box center [472, 220] width 9 height 9
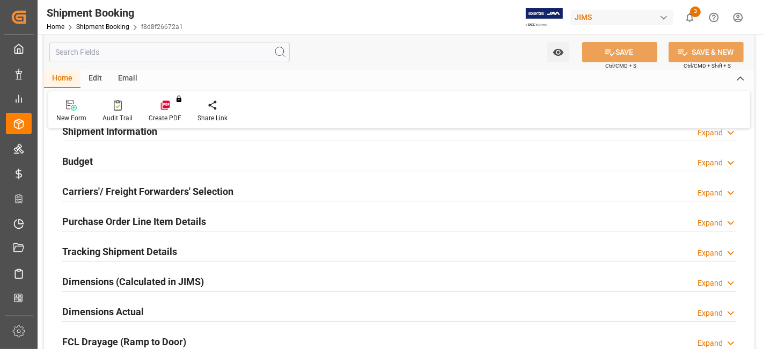
type input "0"
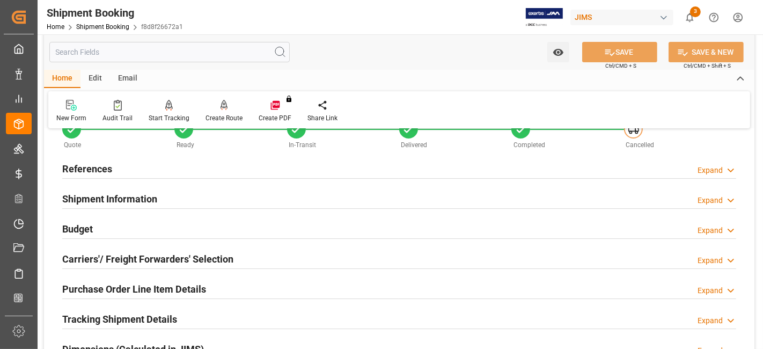
scroll to position [60, 0]
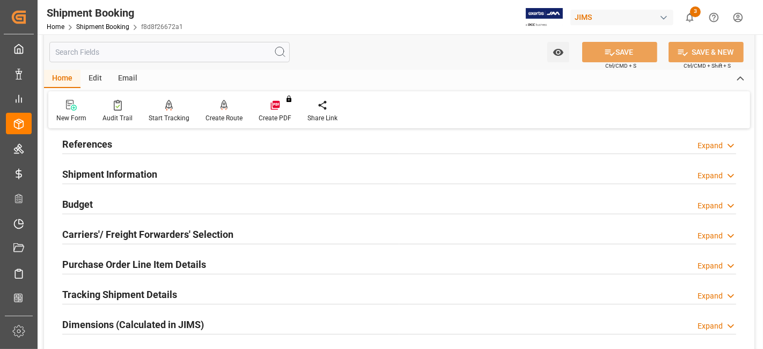
click at [170, 317] on h2 "Dimensions (Calculated in JIMS)" at bounding box center [133, 324] width 142 height 14
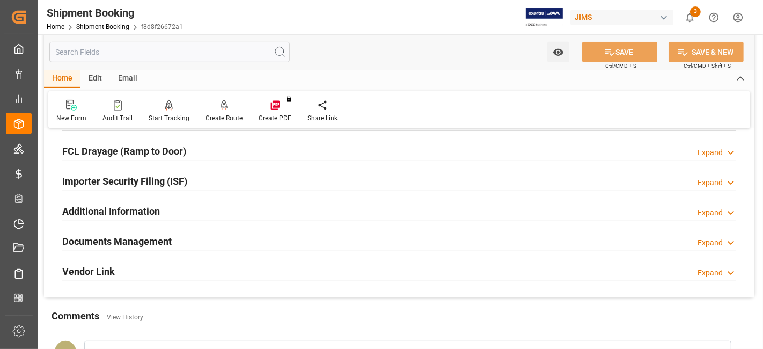
click at [147, 237] on h2 "Documents Management" at bounding box center [116, 241] width 109 height 14
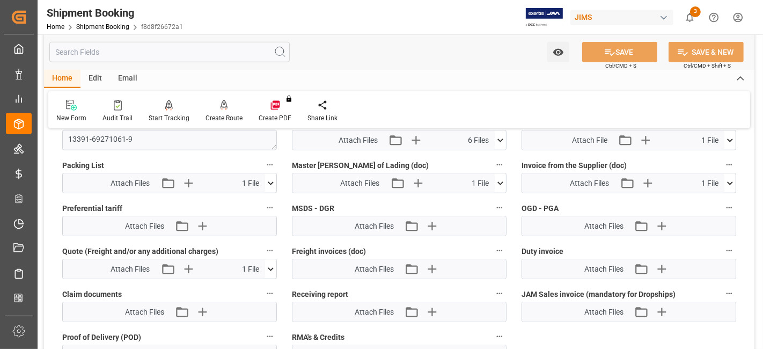
scroll to position [775, 0]
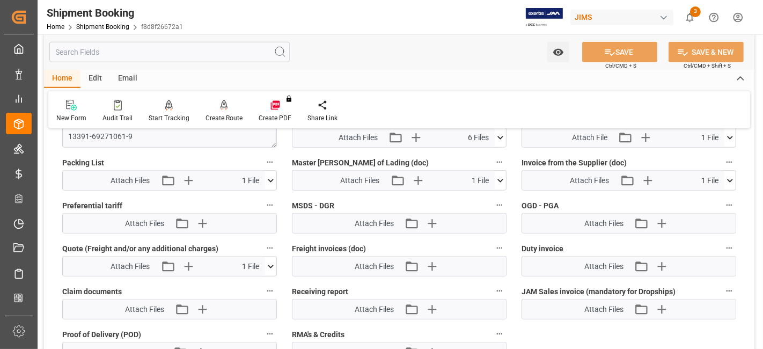
click at [272, 261] on icon at bounding box center [270, 266] width 11 height 11
click at [247, 282] on icon at bounding box center [242, 286] width 9 height 9
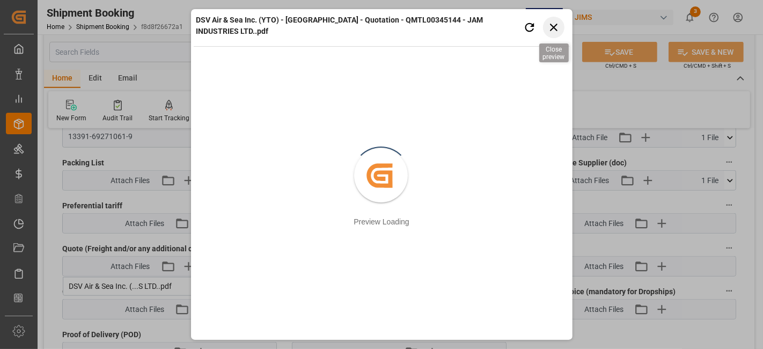
click at [553, 21] on icon "button" at bounding box center [553, 27] width 13 height 13
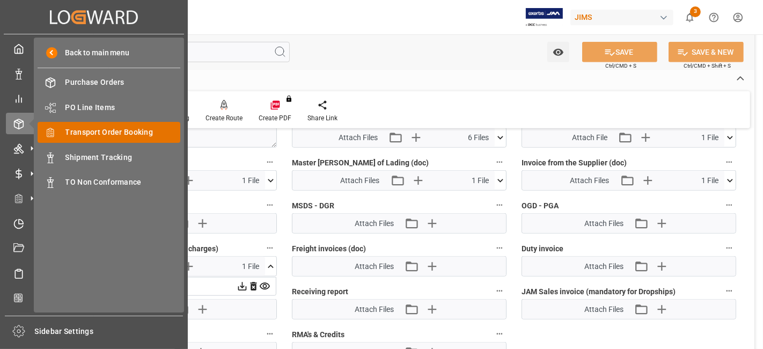
click at [121, 132] on span "Transport Order Booking" at bounding box center [122, 132] width 115 height 11
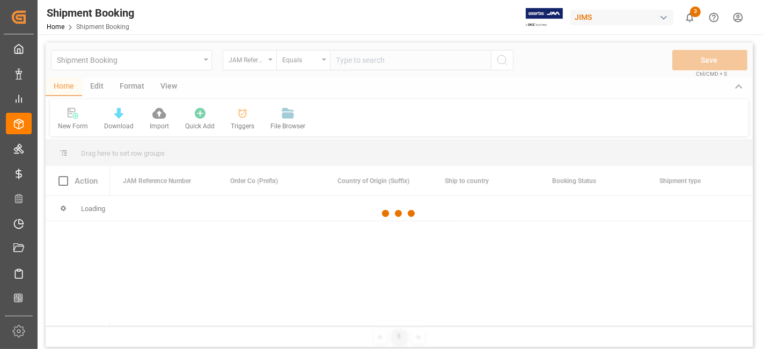
click at [342, 62] on div at bounding box center [399, 213] width 707 height 342
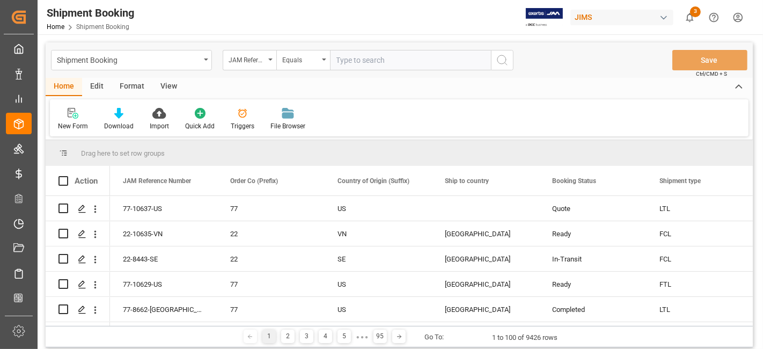
click at [346, 62] on input "text" at bounding box center [410, 60] width 161 height 20
paste input "77-10414-US"
type input "77-10414-US"
click at [508, 65] on icon "search button" at bounding box center [502, 60] width 13 height 13
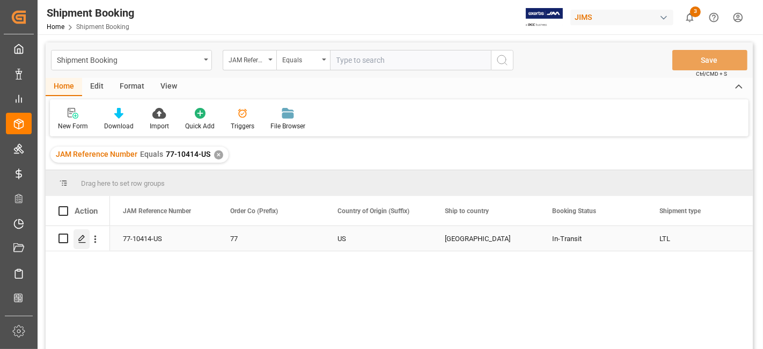
click at [82, 245] on div "Press SPACE to select this row." at bounding box center [82, 239] width 16 height 20
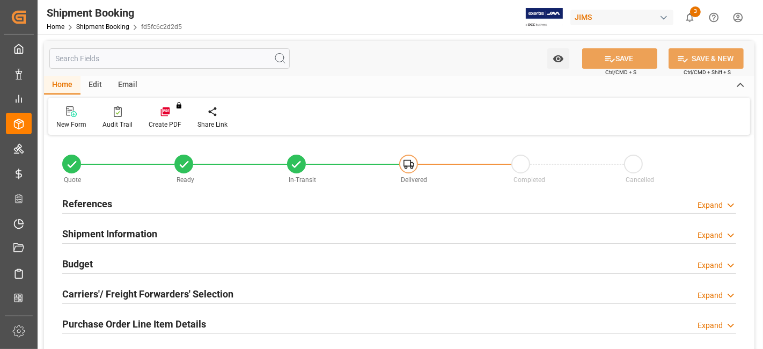
type input "0"
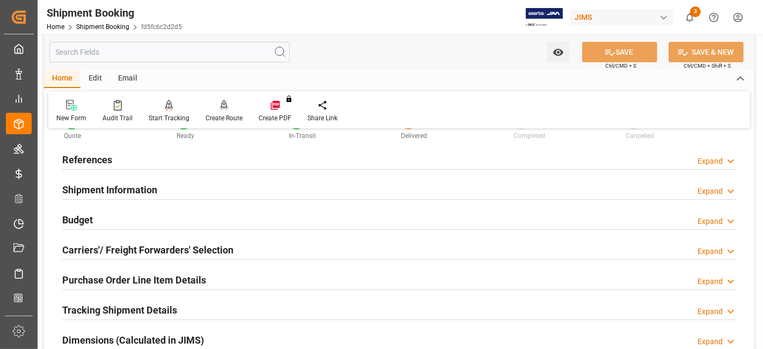
scroll to position [60, 0]
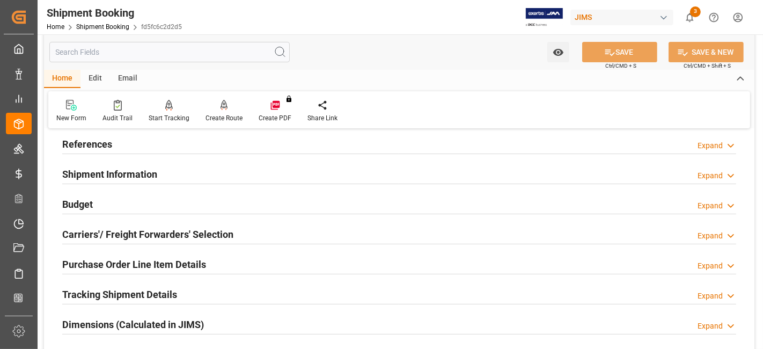
click at [97, 324] on h2 "Dimensions (Calculated in JIMS)" at bounding box center [133, 324] width 142 height 14
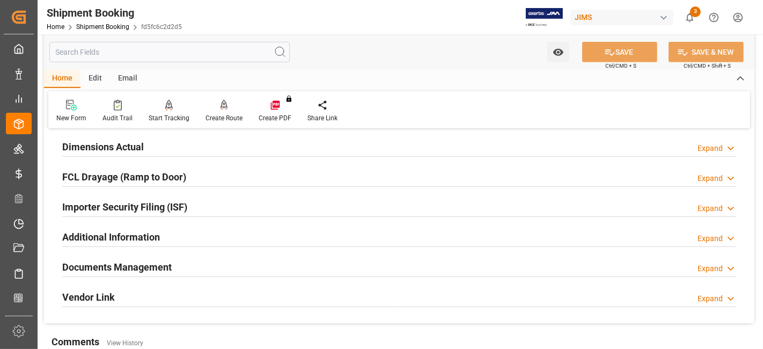
scroll to position [441, 0]
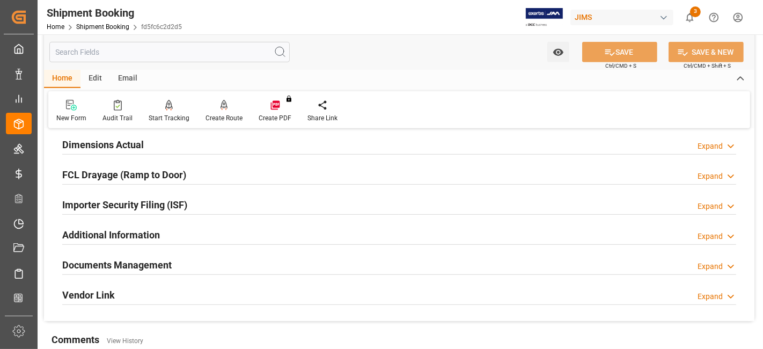
click at [141, 264] on h2 "Documents Management" at bounding box center [116, 265] width 109 height 14
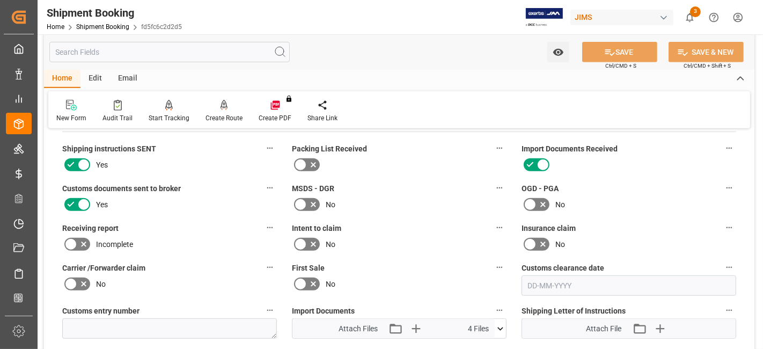
scroll to position [608, 0]
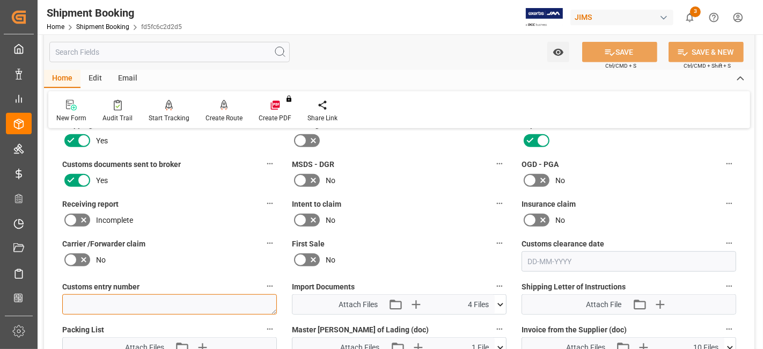
click at [184, 296] on textarea at bounding box center [169, 304] width 215 height 20
paste textarea "77-10414-US"
type textarea "77-10414-US"
drag, startPoint x: 130, startPoint y: 310, endPoint x: 126, endPoint y: 305, distance: 6.6
click at [130, 310] on div "Customs entry number 77-10414-US" at bounding box center [170, 296] width 230 height 43
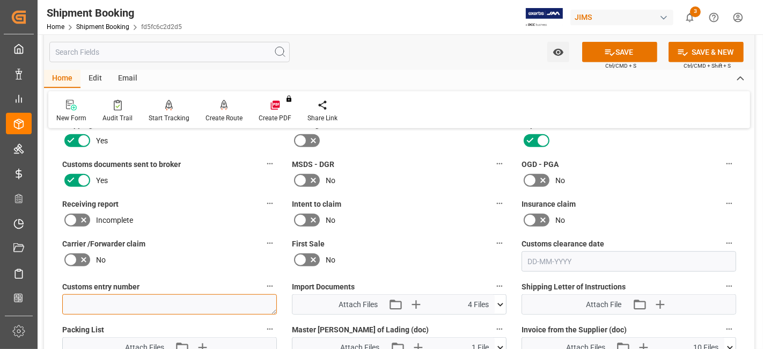
click at [118, 299] on textarea "77-10414-US" at bounding box center [169, 304] width 215 height 20
paste textarea "13391-69276327-0"
type textarea "13391-69276327-0"
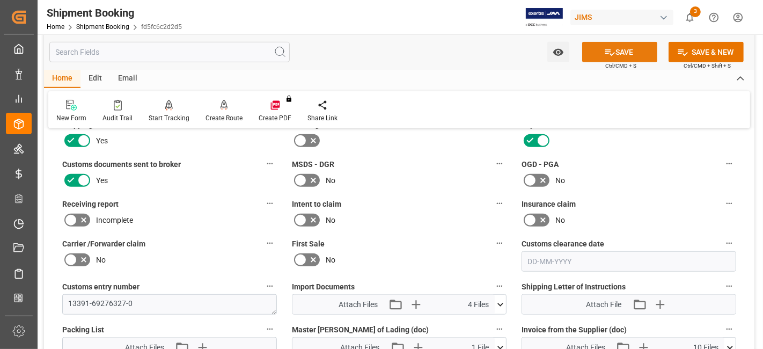
click at [605, 49] on icon at bounding box center [610, 52] width 10 height 6
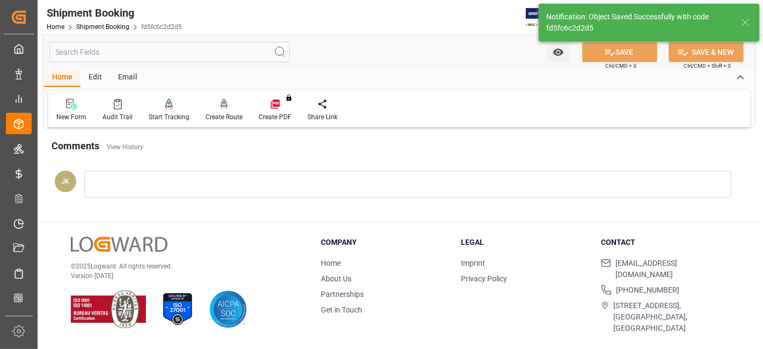
scroll to position [436, 0]
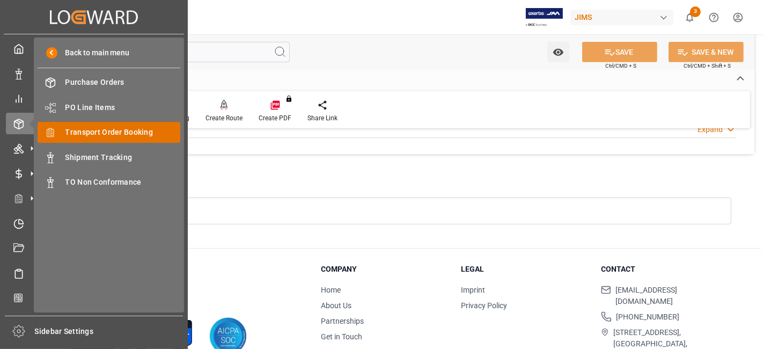
click at [124, 140] on div "Transport Order Booking Transport Order Booking" at bounding box center [109, 132] width 143 height 21
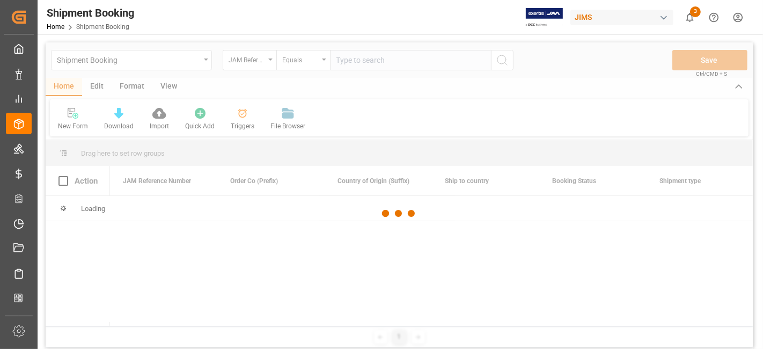
click at [363, 67] on div at bounding box center [399, 213] width 707 height 342
click at [355, 62] on div at bounding box center [399, 213] width 707 height 342
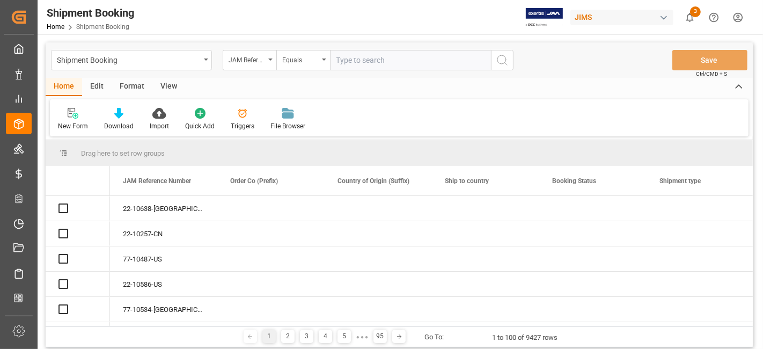
click at [349, 61] on input "text" at bounding box center [410, 60] width 161 height 20
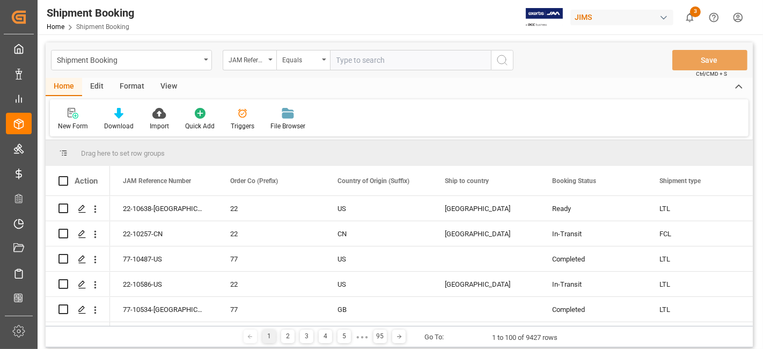
paste input "77-10104-it"
type input "77-10104-it"
click at [507, 63] on icon "search button" at bounding box center [502, 60] width 13 height 13
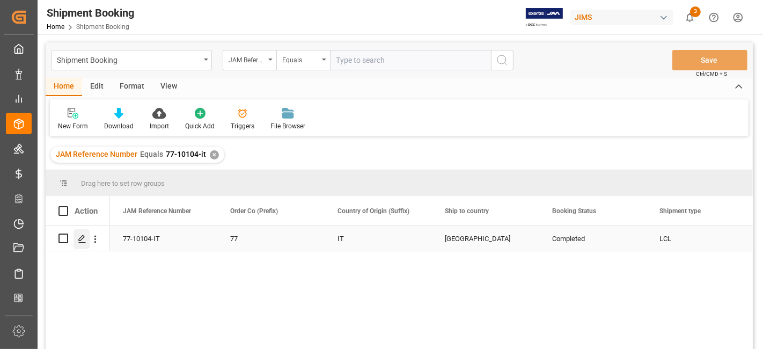
click at [83, 247] on div "Press SPACE to select this row." at bounding box center [82, 239] width 16 height 20
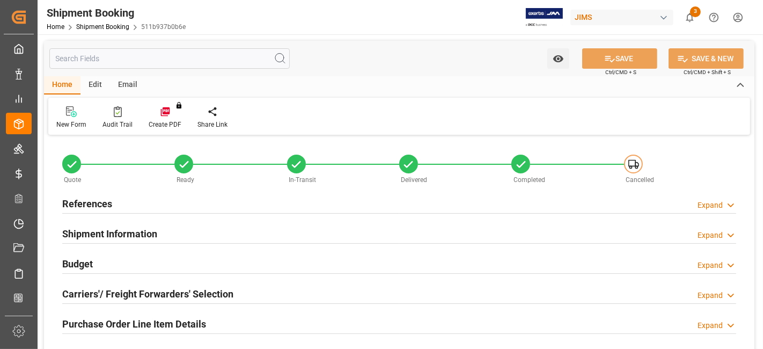
type input "21.8844"
type input "218.766"
type input "1650"
type input "1728.4"
click at [82, 262] on h2 "Budget" at bounding box center [77, 264] width 31 height 14
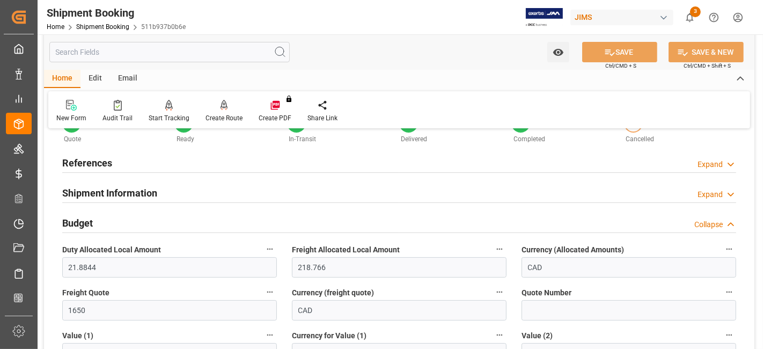
scroll to position [60, 0]
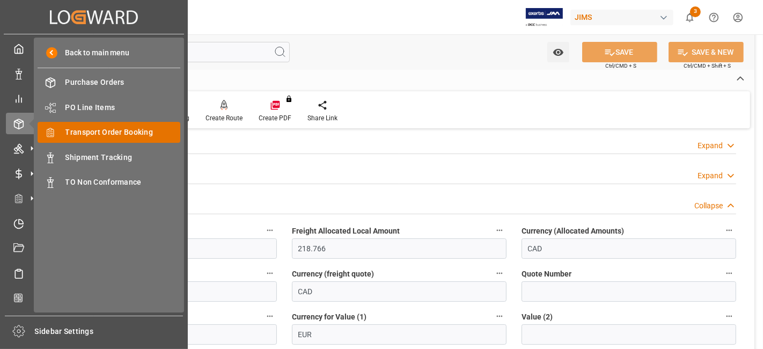
click at [120, 133] on span "Transport Order Booking" at bounding box center [122, 132] width 115 height 11
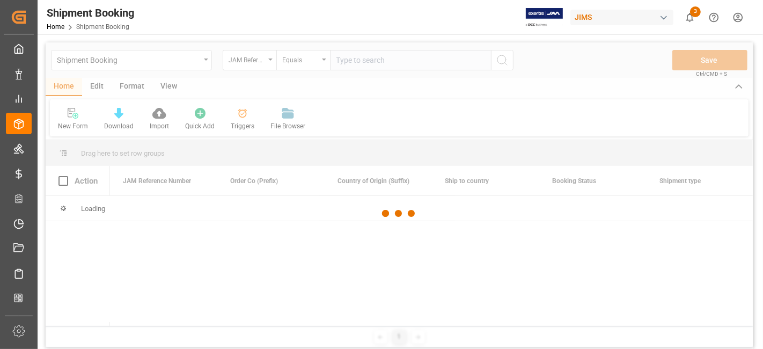
click at [360, 65] on div at bounding box center [399, 213] width 707 height 342
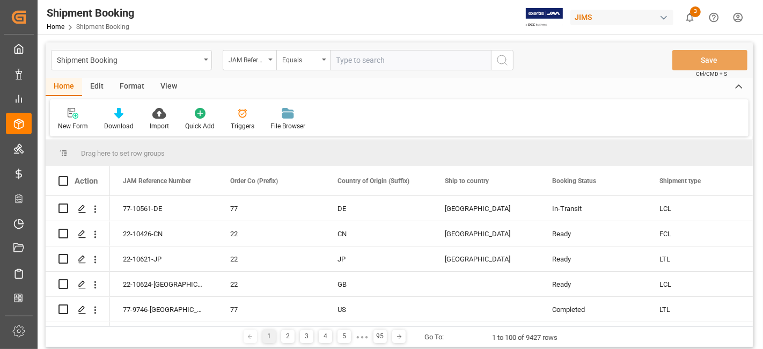
click at [360, 65] on input "text" at bounding box center [410, 60] width 161 height 20
paste input "77-10047-CN"
type input "77-10047-CN"
click at [497, 63] on icon "search button" at bounding box center [502, 60] width 13 height 13
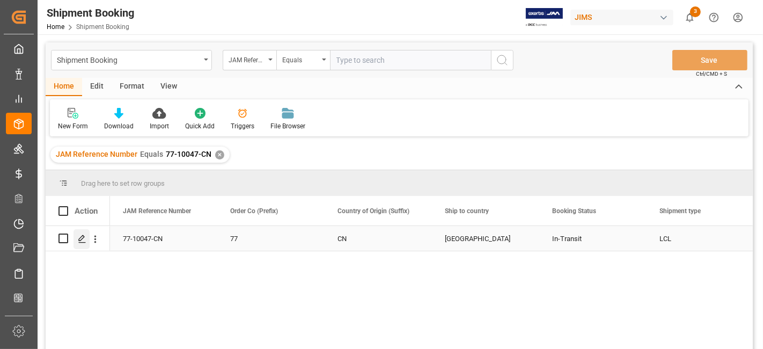
click at [81, 238] on icon "Press SPACE to select this row." at bounding box center [82, 239] width 9 height 9
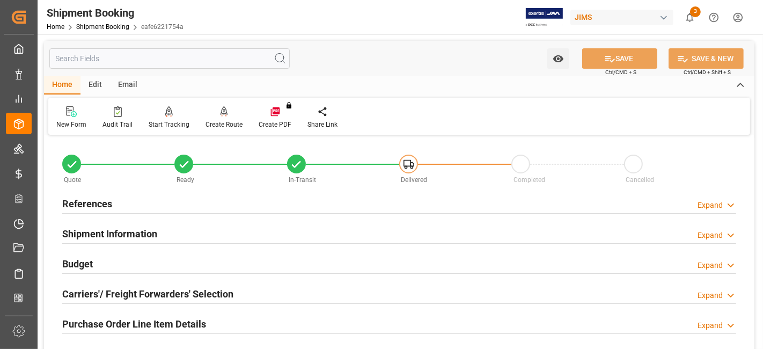
click at [98, 199] on h2 "References" at bounding box center [87, 203] width 50 height 14
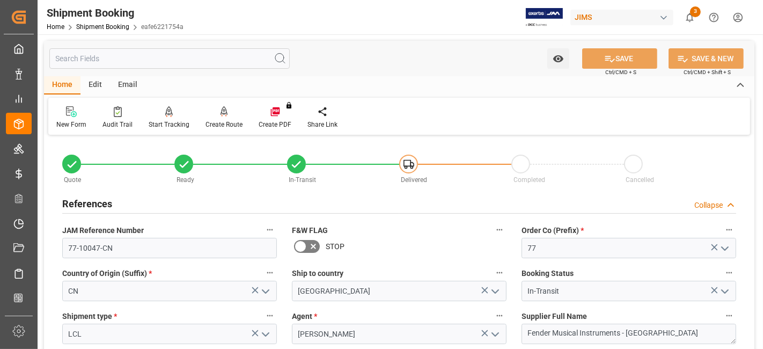
click at [98, 199] on h2 "References" at bounding box center [87, 203] width 50 height 14
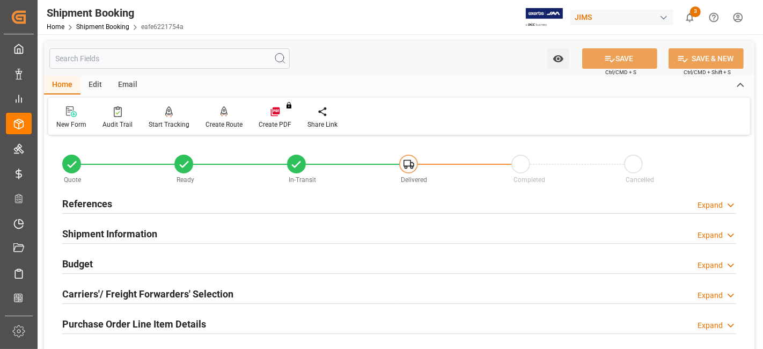
click at [118, 297] on h2 "Carriers'/ Freight Forwarders' Selection" at bounding box center [147, 294] width 171 height 14
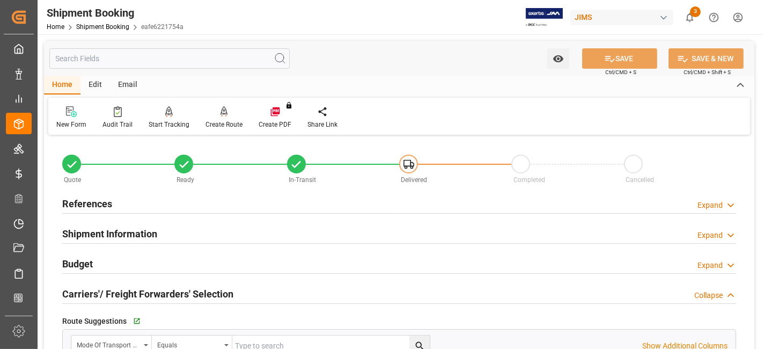
click at [118, 297] on h2 "Carriers'/ Freight Forwarders' Selection" at bounding box center [147, 294] width 171 height 14
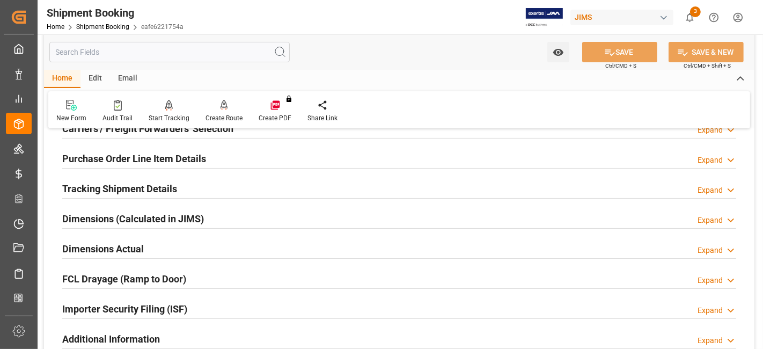
scroll to position [167, 0]
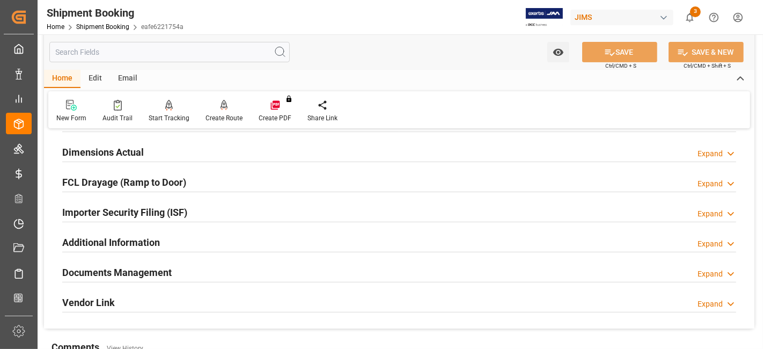
click at [106, 271] on h2 "Documents Management" at bounding box center [116, 272] width 109 height 14
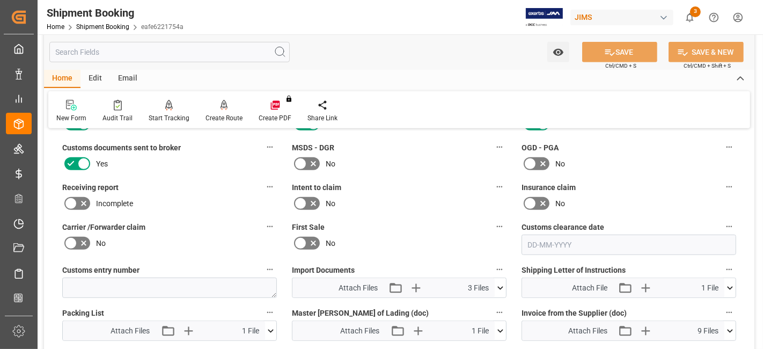
scroll to position [477, 0]
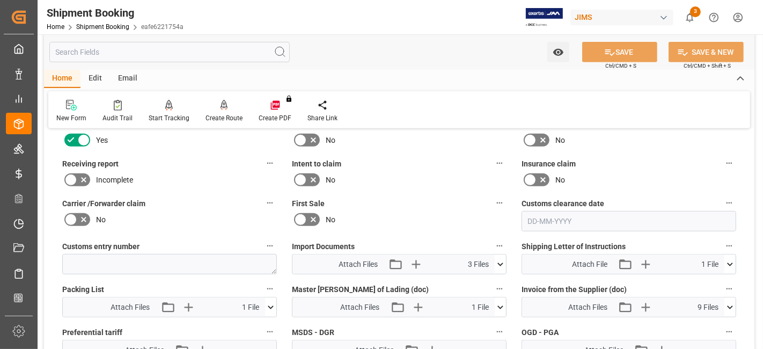
click at [496, 260] on icon at bounding box center [500, 264] width 11 height 11
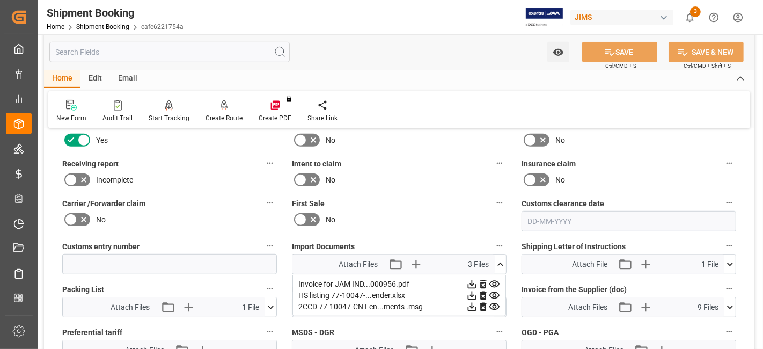
click at [496, 260] on icon at bounding box center [500, 264] width 11 height 11
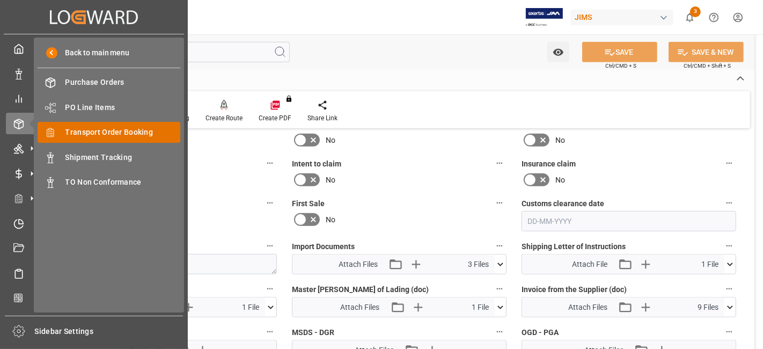
click at [122, 131] on span "Transport Order Booking" at bounding box center [122, 132] width 115 height 11
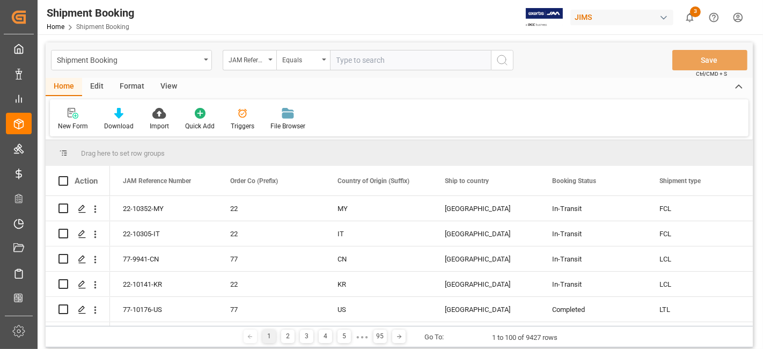
click at [380, 63] on input "text" at bounding box center [410, 60] width 161 height 20
type input "77-10533-CN"
click at [496, 62] on icon "search button" at bounding box center [502, 60] width 13 height 13
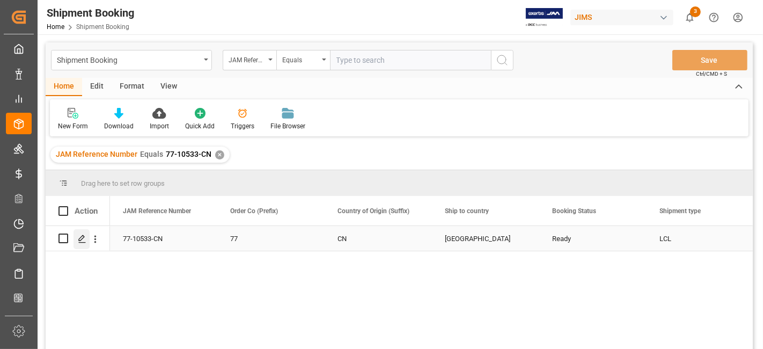
click at [83, 240] on icon "Press SPACE to select this row." at bounding box center [82, 239] width 9 height 9
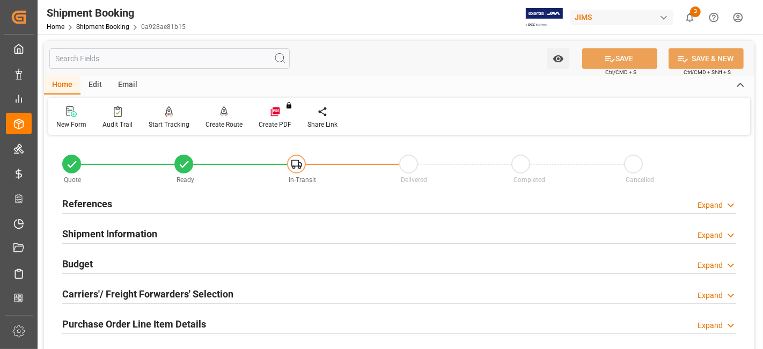
click at [89, 261] on h2 "Budget" at bounding box center [77, 264] width 31 height 14
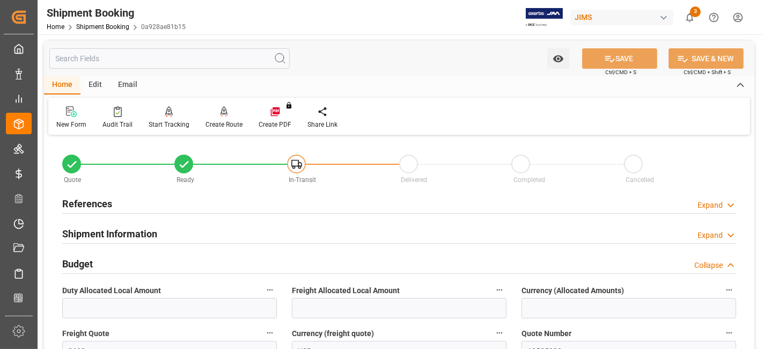
scroll to position [24, 0]
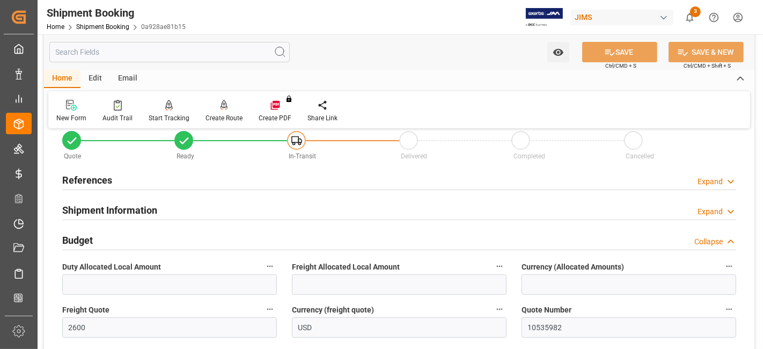
click at [79, 240] on h2 "Budget" at bounding box center [77, 240] width 31 height 14
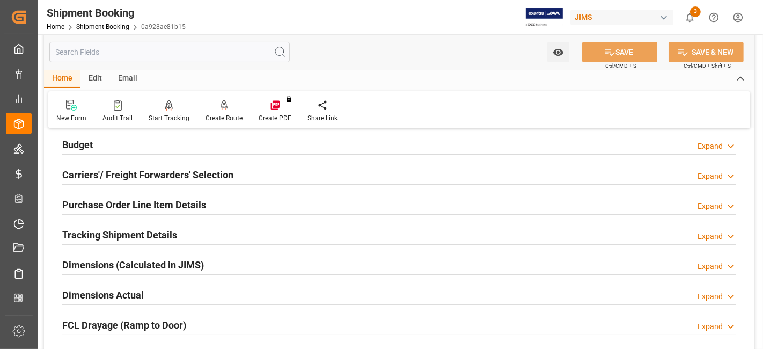
scroll to position [143, 0]
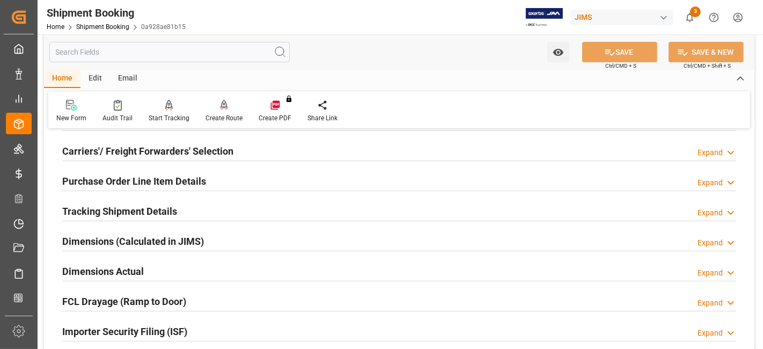
click at [112, 212] on h2 "Tracking Shipment Details" at bounding box center [119, 211] width 115 height 14
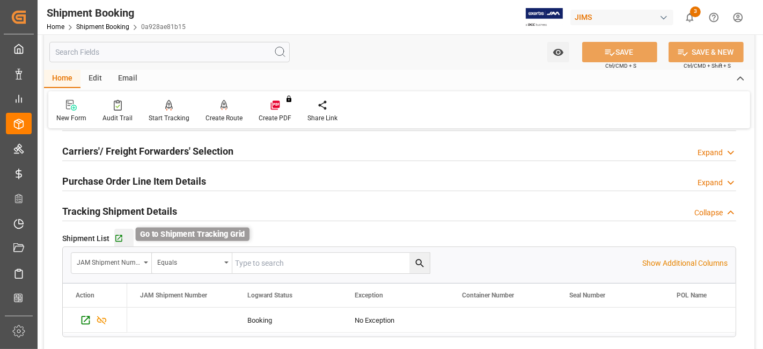
click at [117, 240] on icon "button" at bounding box center [118, 238] width 9 height 9
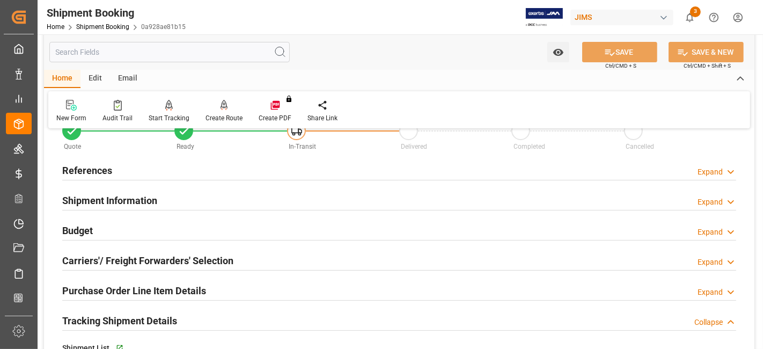
scroll to position [24, 0]
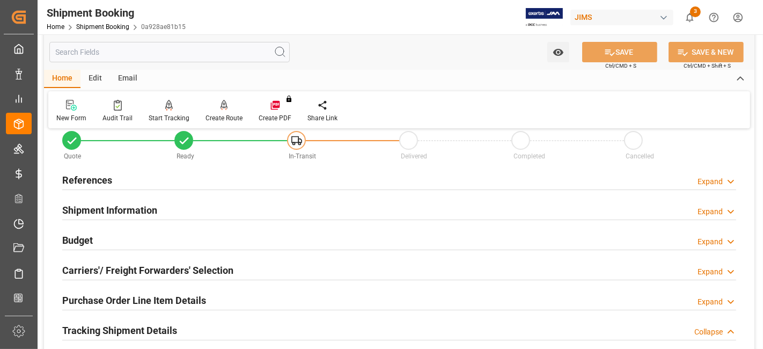
click at [125, 182] on div "References Expand" at bounding box center [399, 179] width 674 height 20
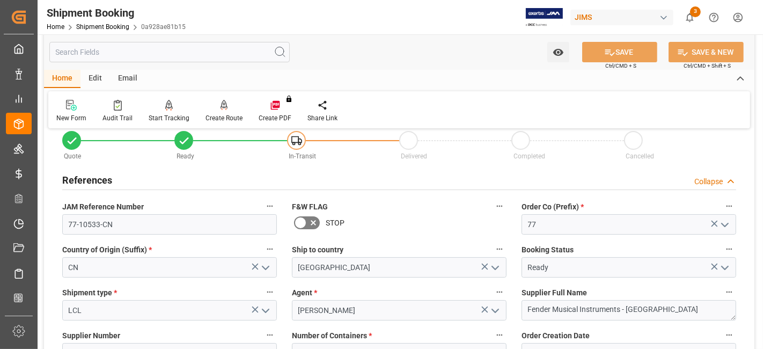
click at [125, 182] on div "References Collapse" at bounding box center [399, 179] width 674 height 20
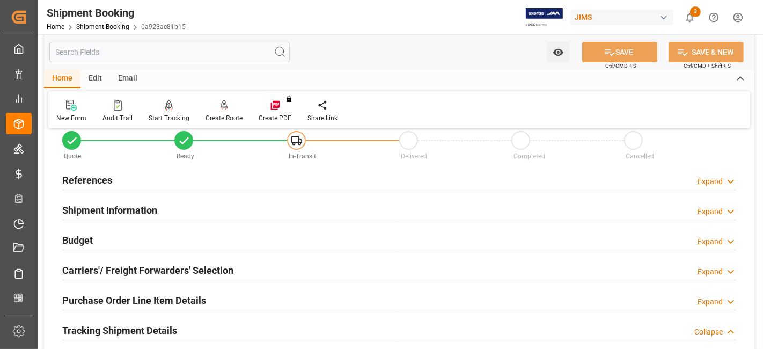
click at [126, 214] on h2 "Shipment Information" at bounding box center [109, 210] width 95 height 14
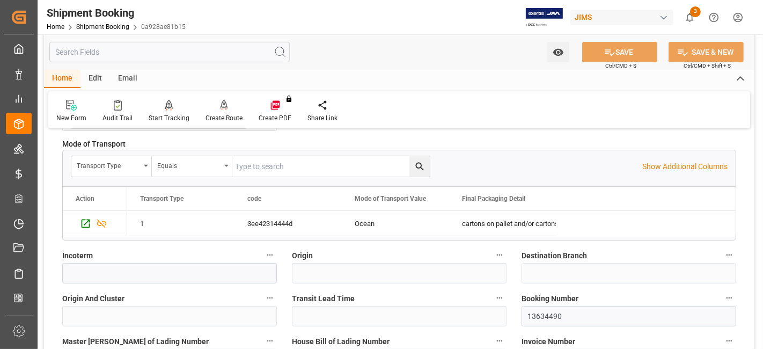
scroll to position [334, 0]
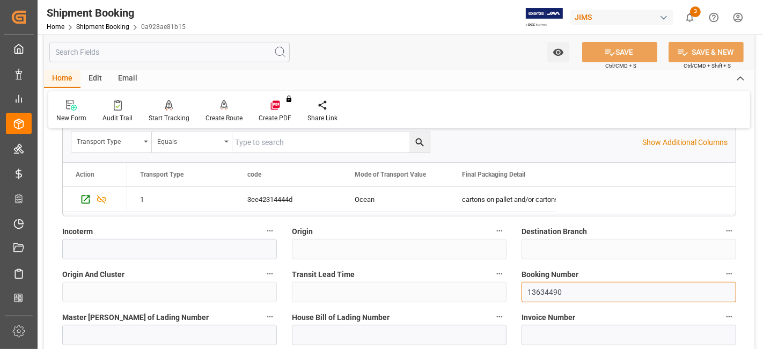
click at [543, 282] on input "13634490" at bounding box center [629, 292] width 215 height 20
click at [693, 18] on icon "show 3 new notifications" at bounding box center [689, 17] width 11 height 11
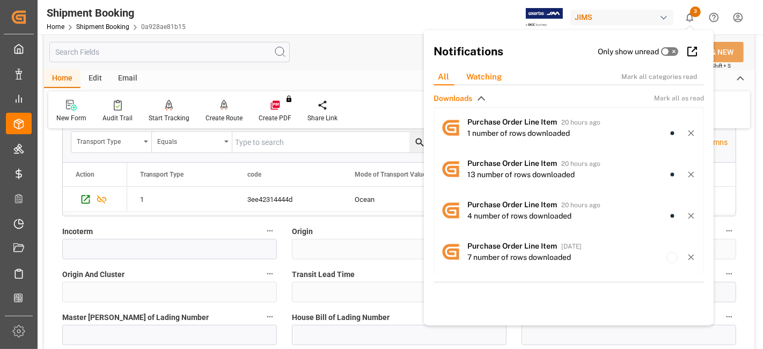
click at [481, 77] on div "Watching" at bounding box center [484, 77] width 53 height 17
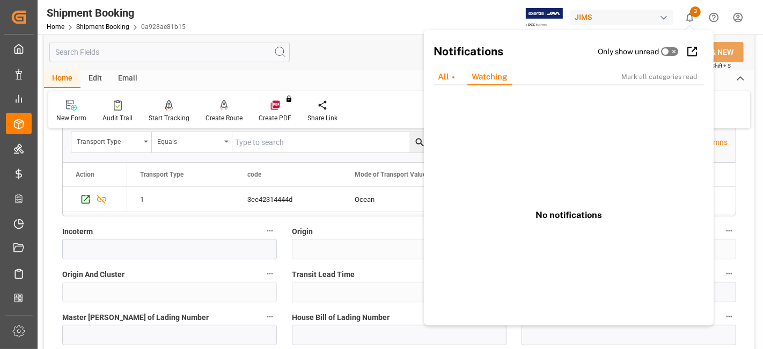
click at [450, 77] on div "All" at bounding box center [446, 77] width 34 height 17
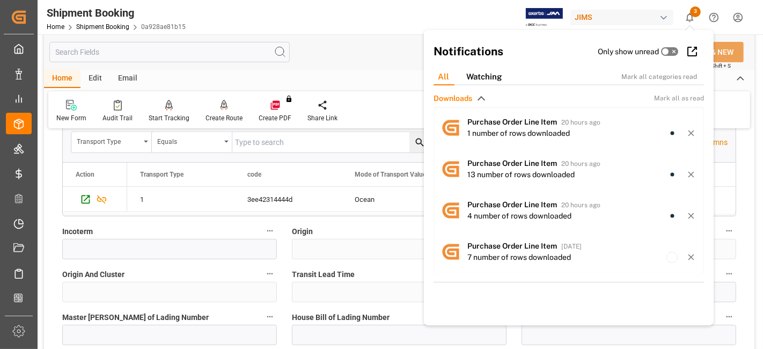
click at [334, 64] on div "Watch Option SAVE Ctrl/CMD + S SAVE & NEW Ctrl/CMD + Shift + S" at bounding box center [399, 51] width 711 height 35
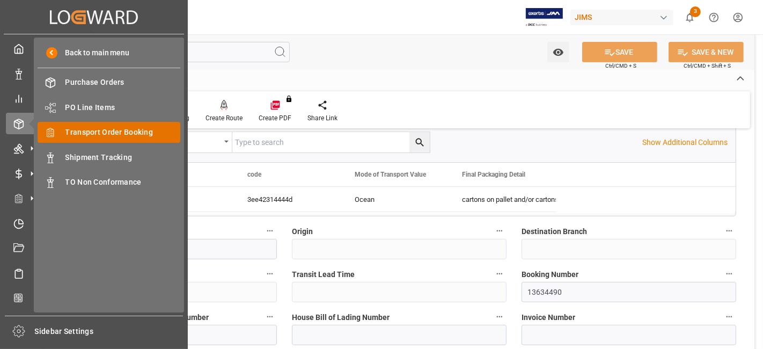
click at [114, 135] on span "Transport Order Booking" at bounding box center [122, 132] width 115 height 11
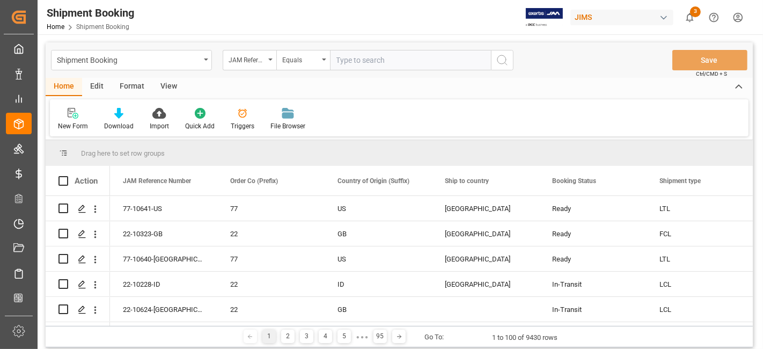
click at [354, 62] on input "text" at bounding box center [410, 60] width 161 height 20
paste input "77-10345-CN"
type input "77-10345-CN"
click at [505, 58] on icon "search button" at bounding box center [502, 60] width 13 height 13
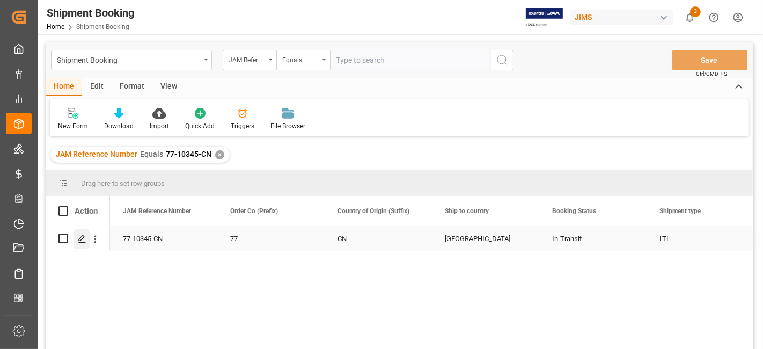
click at [83, 242] on line "Press SPACE to select this row." at bounding box center [82, 242] width 6 height 0
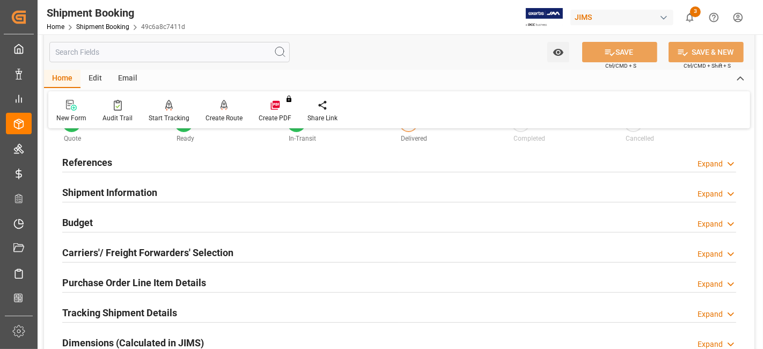
scroll to position [60, 0]
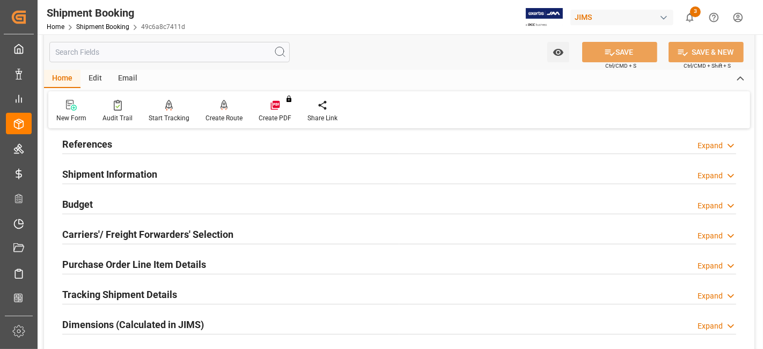
click at [138, 325] on h2 "Dimensions (Calculated in JIMS)" at bounding box center [133, 324] width 142 height 14
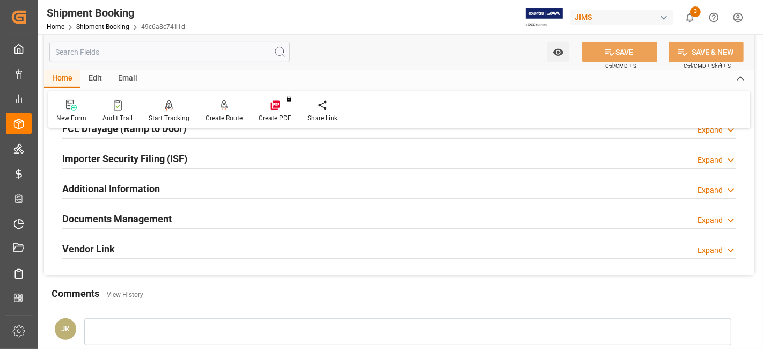
scroll to position [489, 0]
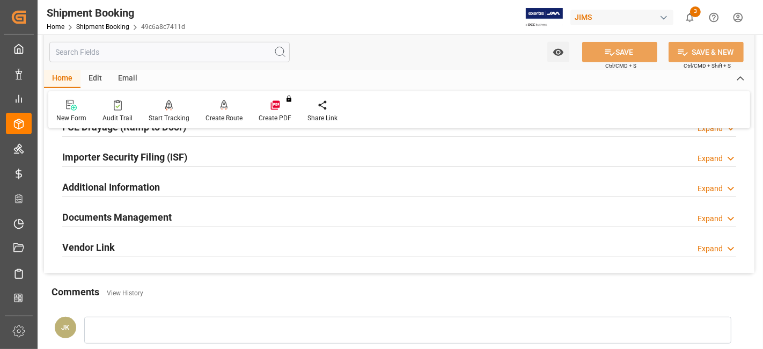
click at [129, 221] on h2 "Documents Management" at bounding box center [116, 217] width 109 height 14
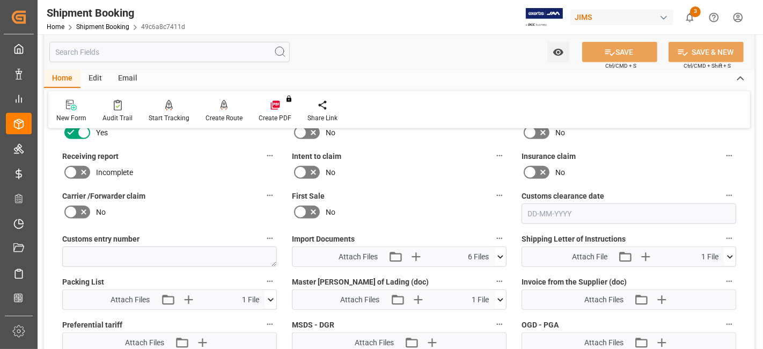
scroll to position [680, 0]
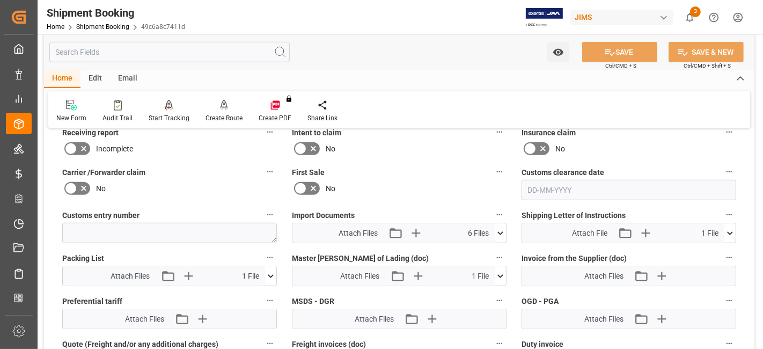
click at [498, 230] on icon at bounding box center [500, 233] width 11 height 11
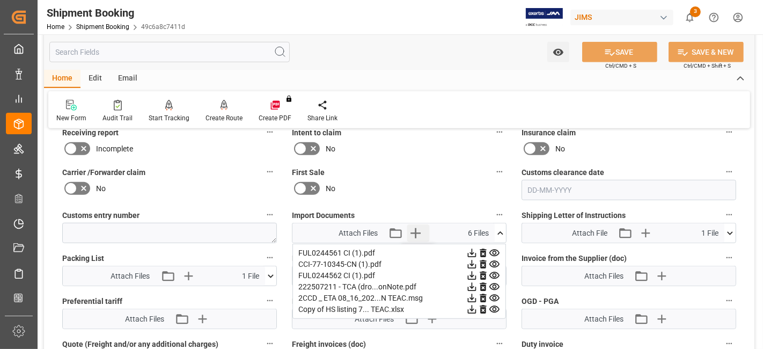
click at [412, 229] on icon "button" at bounding box center [415, 232] width 17 height 17
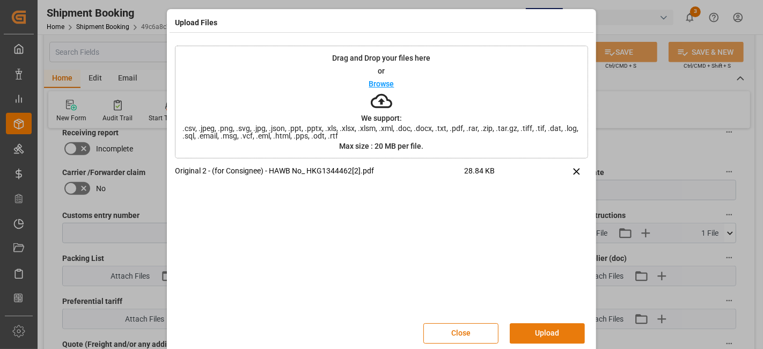
click at [535, 335] on button "Upload" at bounding box center [547, 333] width 75 height 20
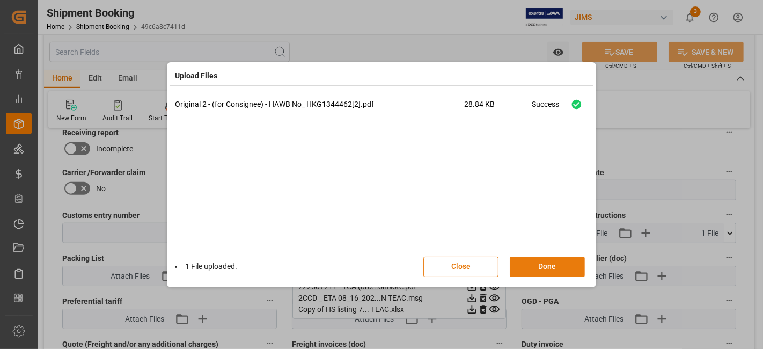
click at [537, 267] on button "Done" at bounding box center [547, 267] width 75 height 20
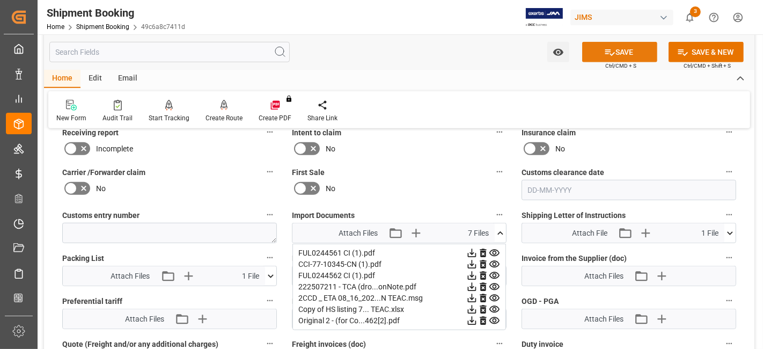
click at [601, 55] on button "SAVE" at bounding box center [619, 52] width 75 height 20
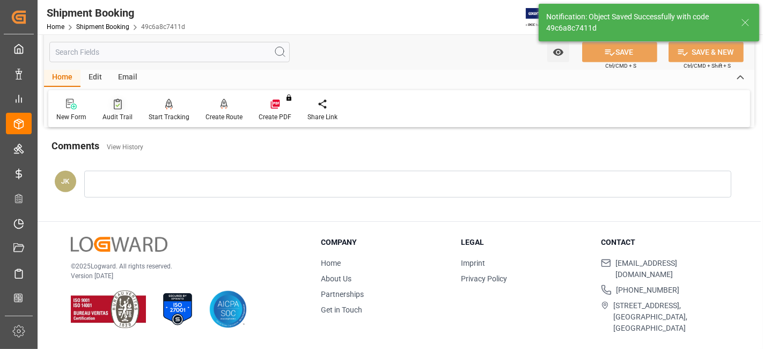
scroll to position [454, 0]
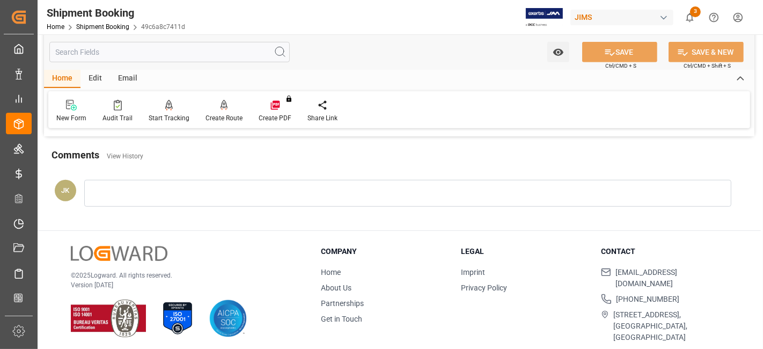
click at [211, 250] on div "© 2025 Logward. All rights reserved. Version 1.1.86" at bounding box center [182, 292] width 223 height 92
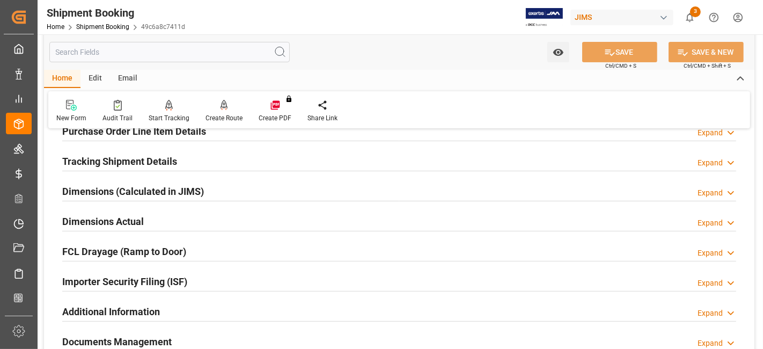
scroll to position [192, 0]
click at [138, 158] on h2 "Tracking Shipment Details" at bounding box center [119, 162] width 115 height 14
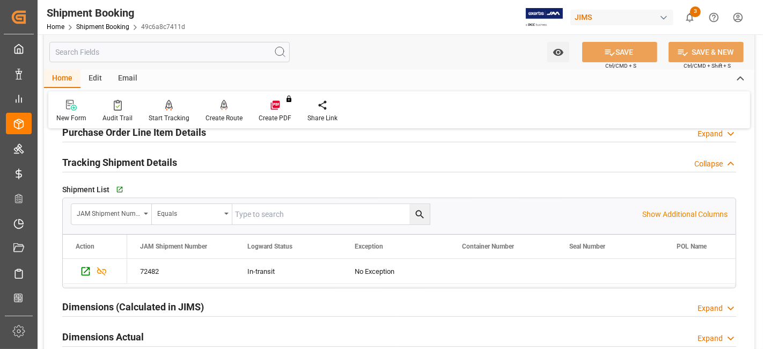
click at [110, 189] on div "Shipment List   Go to Shipment Tracking Grid" at bounding box center [399, 189] width 674 height 16
click at [122, 187] on div "Go to Shipment Tracking Grid" at bounding box center [123, 189] width 19 height 9
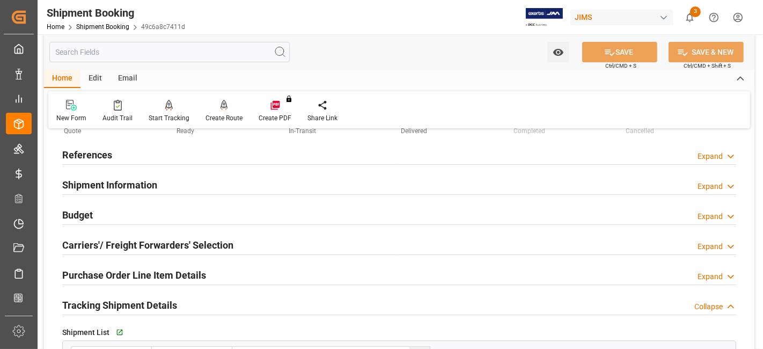
scroll to position [25, 0]
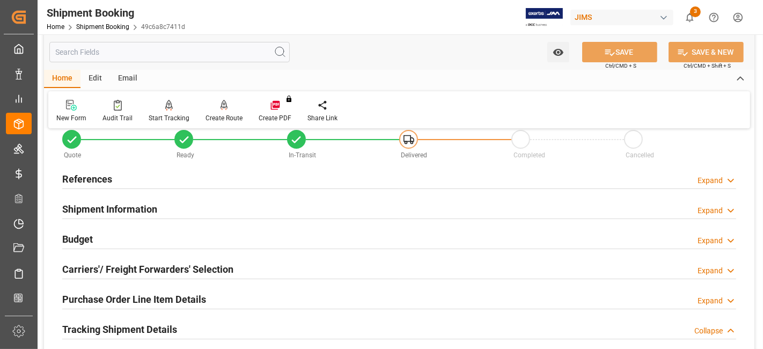
click at [203, 203] on div "Shipment Information Expand" at bounding box center [399, 208] width 674 height 20
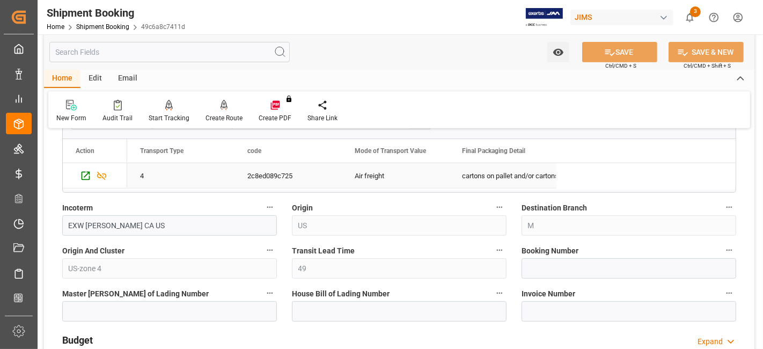
scroll to position [359, 0]
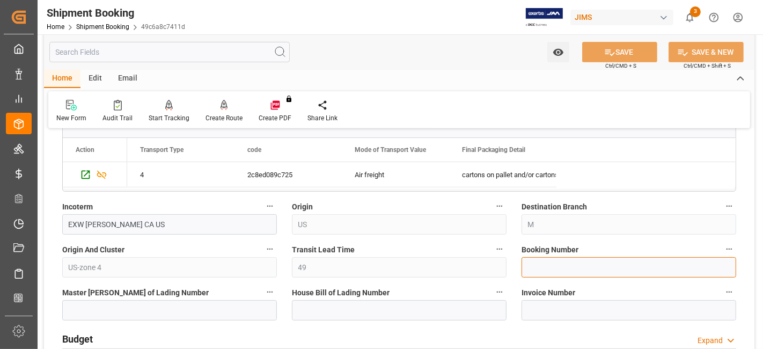
click at [549, 261] on input at bounding box center [629, 267] width 215 height 20
paste input "SHKG1344462"
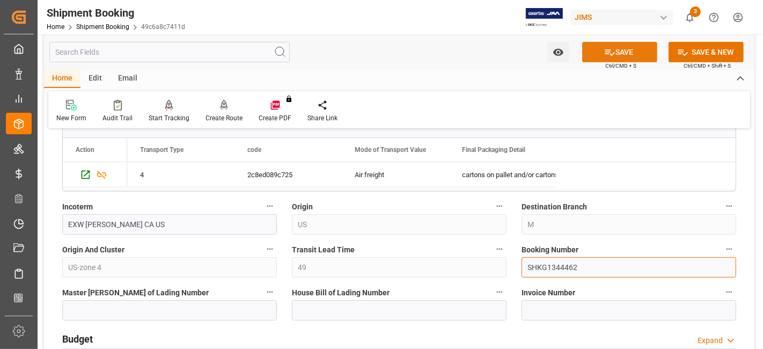
type input "SHKG1344462"
click at [601, 52] on button "SAVE" at bounding box center [619, 52] width 75 height 20
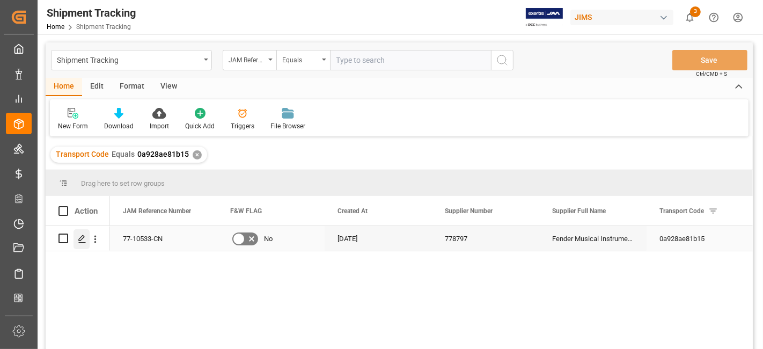
click at [83, 242] on icon "Press SPACE to select this row." at bounding box center [82, 239] width 9 height 9
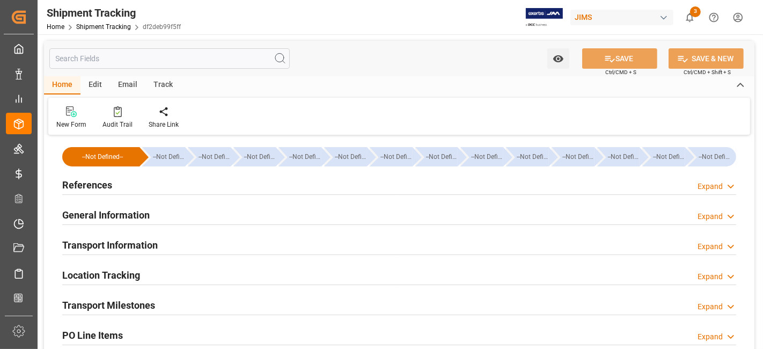
type input "[DATE] 00:00"
type input "[DATE]"
type input "[DATE] 00:00"
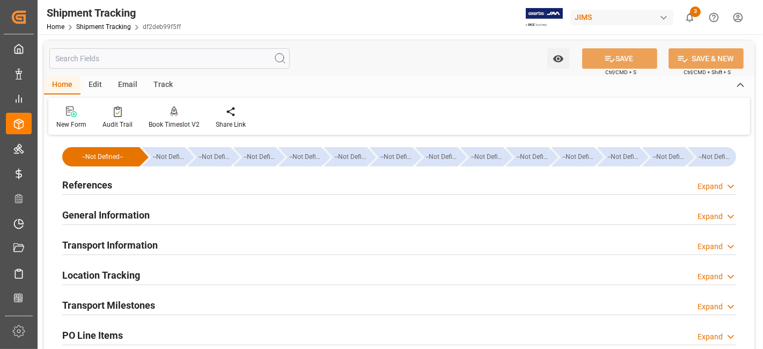
click at [149, 307] on h2 "Transport Milestones" at bounding box center [108, 305] width 93 height 14
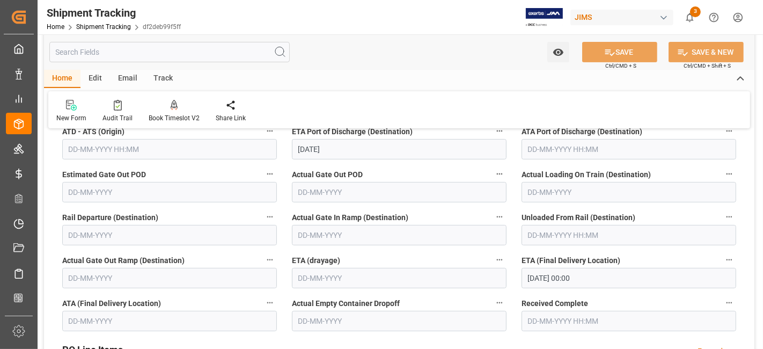
scroll to position [310, 0]
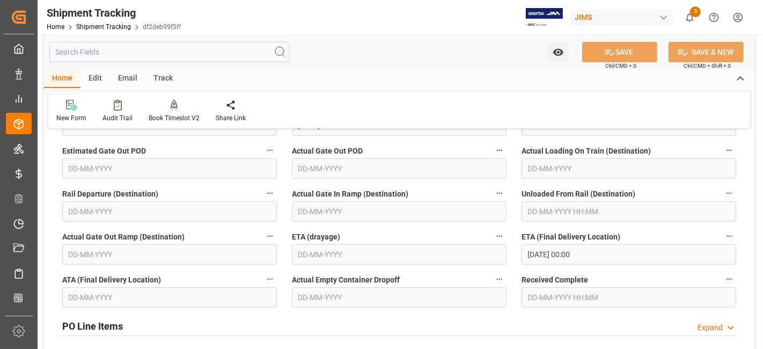
click at [199, 151] on label "Estimated Gate Out POD" at bounding box center [169, 150] width 215 height 15
click at [263, 151] on button "Estimated Gate Out POD" at bounding box center [270, 150] width 14 height 14
click at [179, 197] on div at bounding box center [381, 174] width 763 height 349
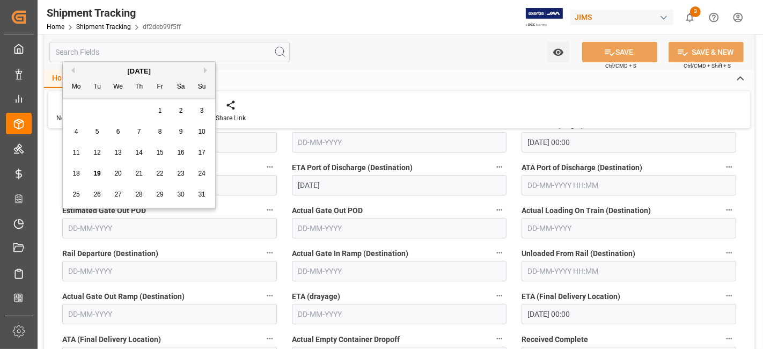
click at [217, 221] on input "text" at bounding box center [169, 228] width 215 height 20
click at [215, 214] on label "Estimated Gate Out POD" at bounding box center [169, 210] width 215 height 15
click at [263, 214] on button "Estimated Gate Out POD" at bounding box center [270, 210] width 14 height 14
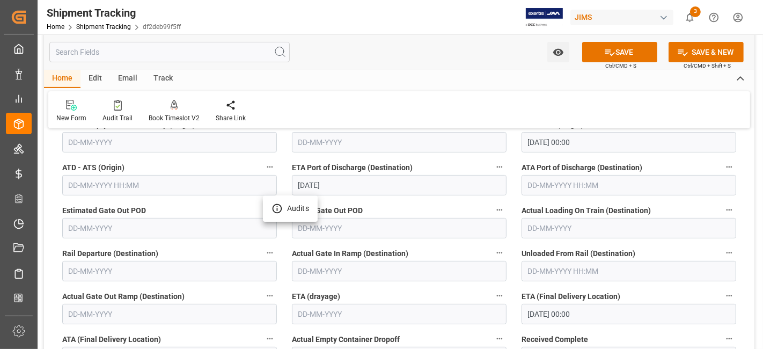
click at [212, 205] on div at bounding box center [381, 174] width 763 height 349
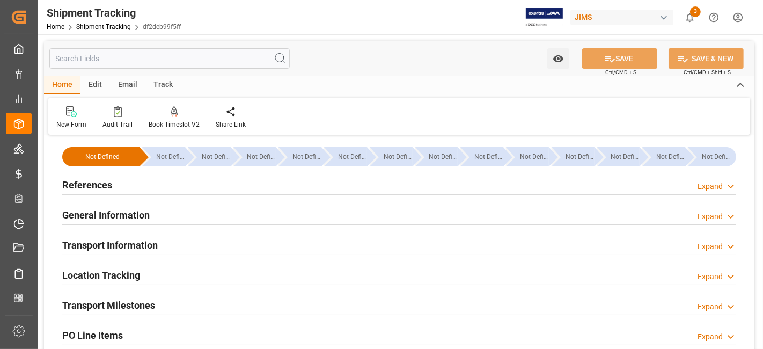
click at [137, 184] on div "References Expand" at bounding box center [399, 184] width 674 height 20
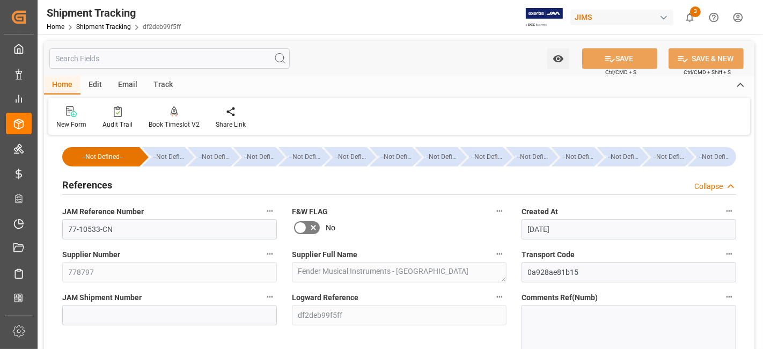
click at [137, 184] on div "References Collapse" at bounding box center [399, 184] width 674 height 20
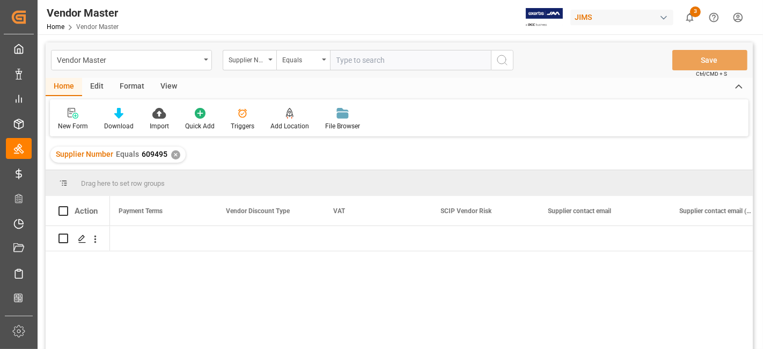
scroll to position [0, 4084]
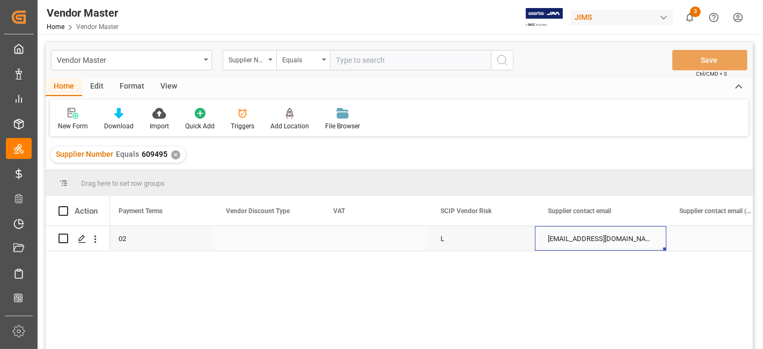
click at [573, 244] on div "[EMAIL_ADDRESS][DOMAIN_NAME]" at bounding box center [601, 238] width 132 height 25
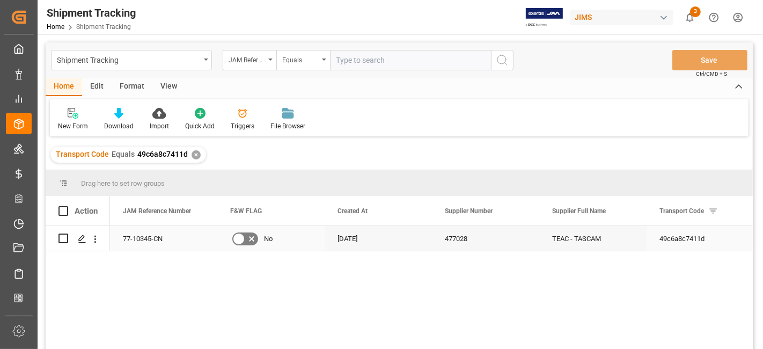
click at [78, 235] on icon "Press SPACE to select this row." at bounding box center [82, 239] width 9 height 9
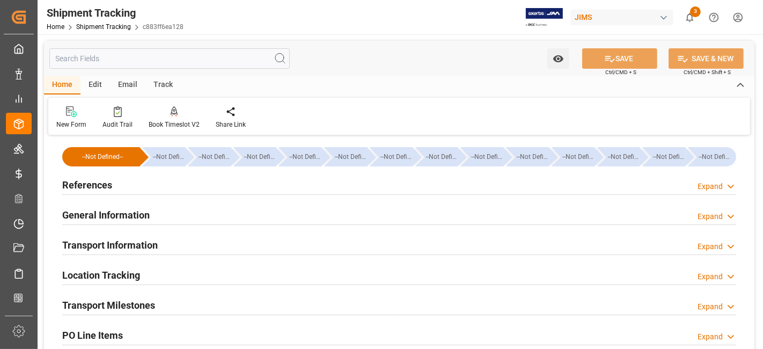
type input "06-08-2025 00:00"
type input "11-08-2025 00:00"
type input "20-08-2025 00:00"
drag, startPoint x: 189, startPoint y: 303, endPoint x: 206, endPoint y: 302, distance: 16.1
click at [189, 303] on div "Transport Milestones Expand" at bounding box center [399, 304] width 674 height 20
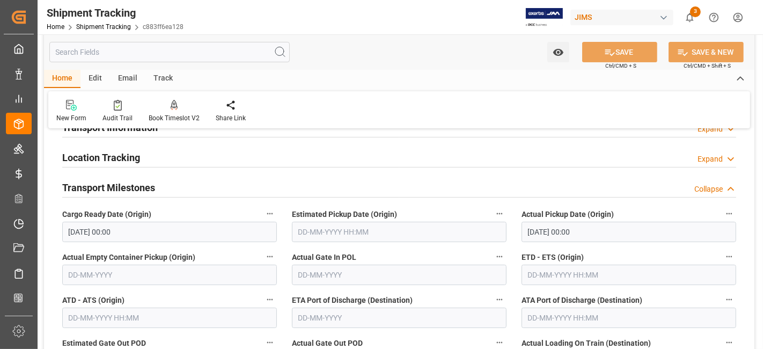
scroll to position [119, 0]
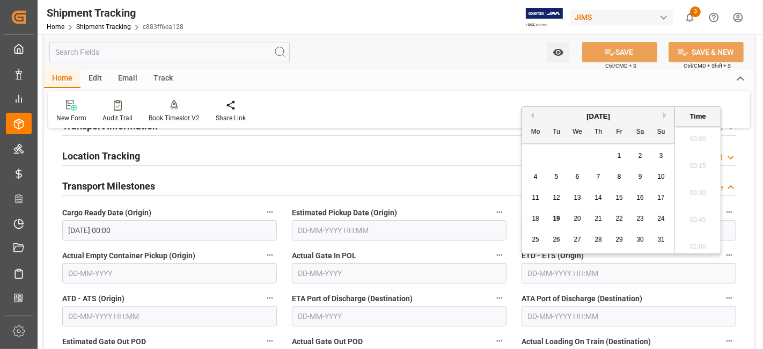
click at [567, 275] on input "text" at bounding box center [629, 273] width 215 height 20
click at [555, 220] on span "19" at bounding box center [556, 219] width 7 height 8
type input "19-08-2025 00:00"
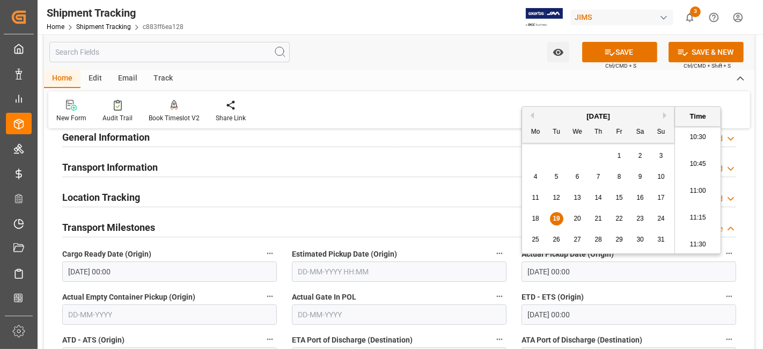
scroll to position [60, 0]
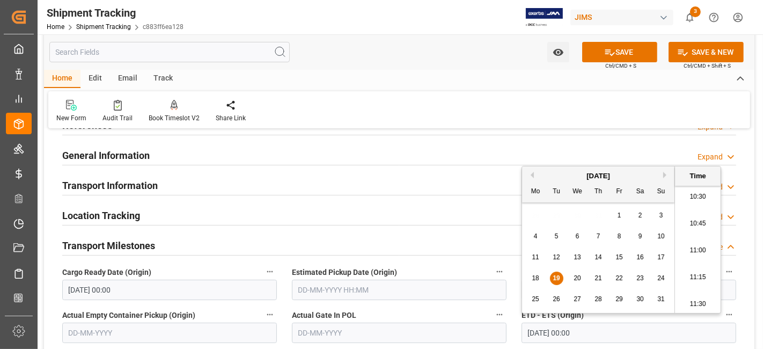
click at [475, 308] on label "Actual Gate In POL" at bounding box center [399, 315] width 215 height 15
click at [493, 308] on button "Actual Gate In POL" at bounding box center [500, 315] width 14 height 14
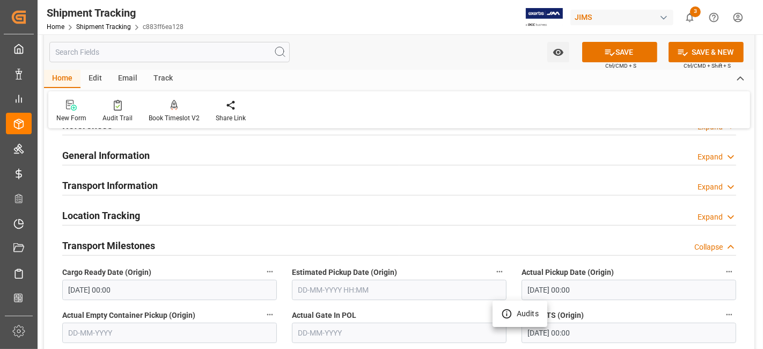
click at [457, 304] on div at bounding box center [381, 174] width 763 height 349
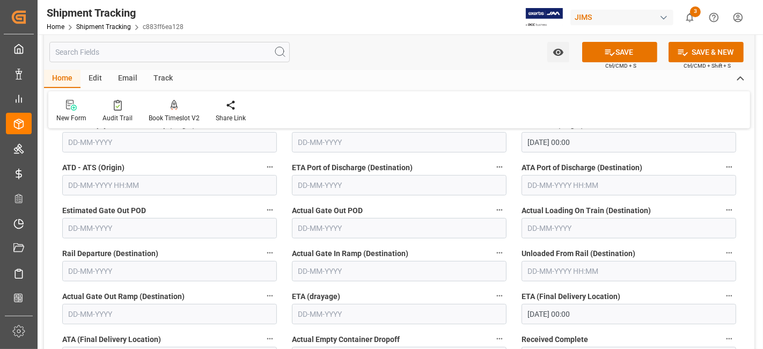
scroll to position [274, 0]
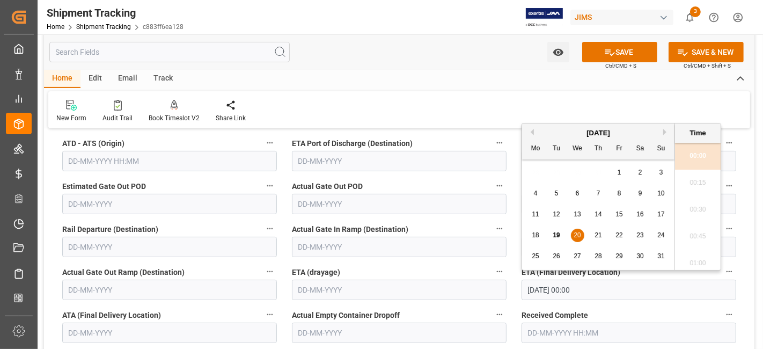
click at [600, 293] on input "20-08-2025 00:00" at bounding box center [629, 290] width 215 height 20
click at [616, 236] on span "22" at bounding box center [619, 235] width 7 height 8
type input "22-08-2025 00:00"
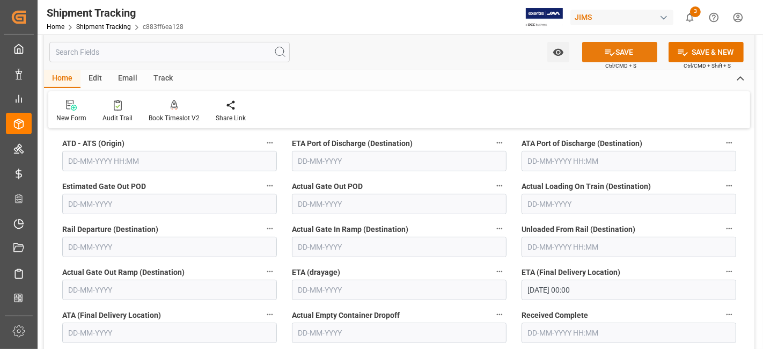
click at [588, 48] on button "SAVE" at bounding box center [619, 52] width 75 height 20
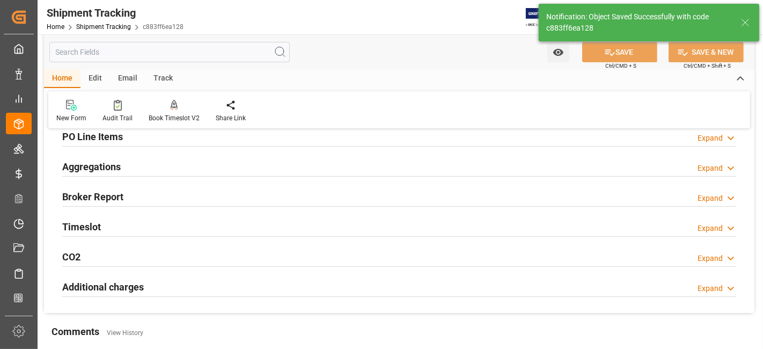
scroll to position [155, 0]
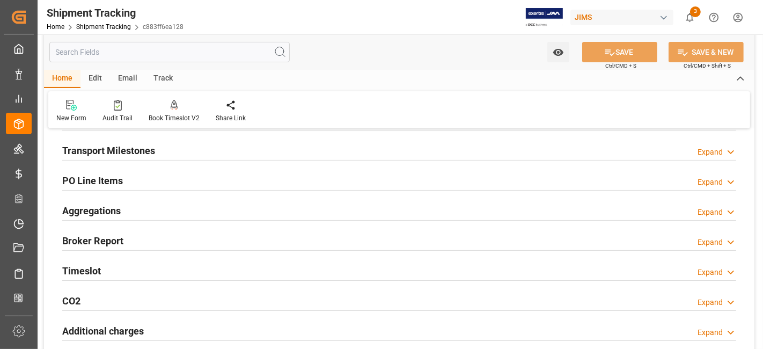
click at [126, 203] on div "Aggregations Expand" at bounding box center [399, 210] width 674 height 20
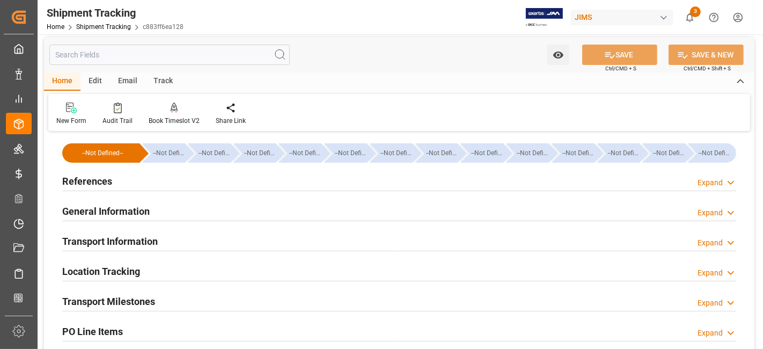
scroll to position [0, 0]
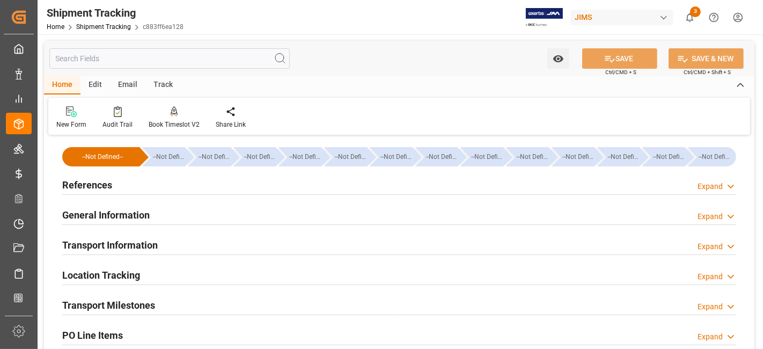
click at [117, 213] on h2 "General Information" at bounding box center [105, 215] width 87 height 14
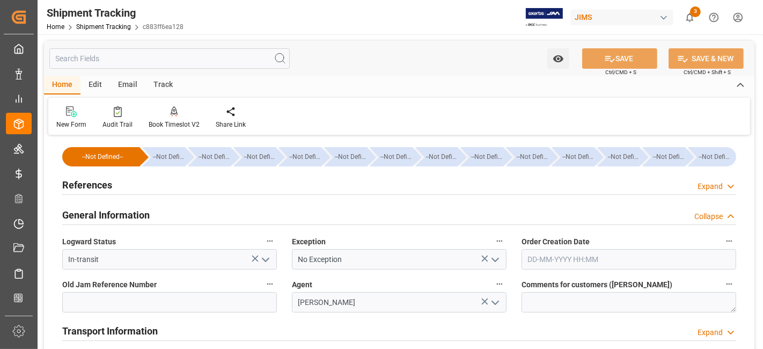
click at [117, 213] on h2 "General Information" at bounding box center [105, 215] width 87 height 14
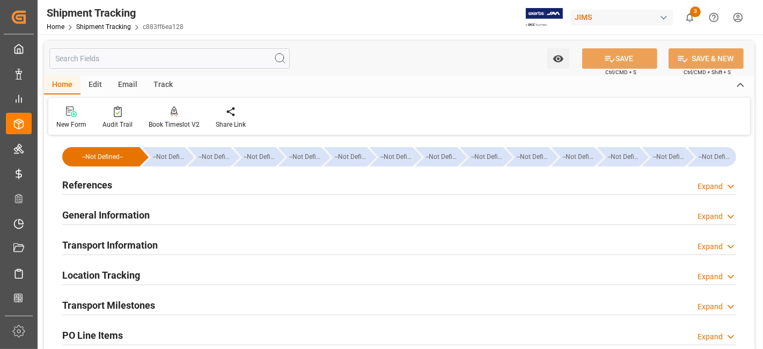
click at [115, 182] on div "References Expand" at bounding box center [399, 184] width 674 height 20
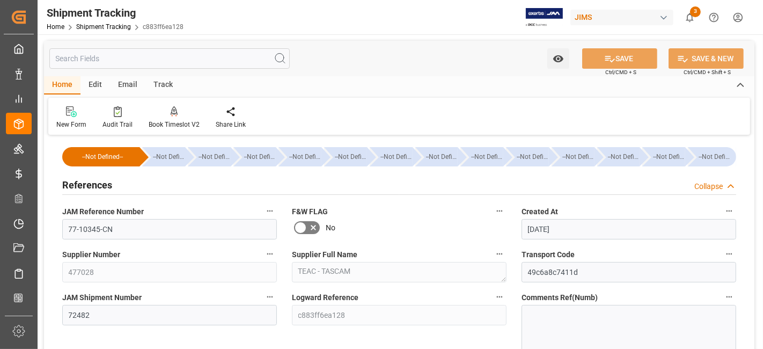
click at [115, 182] on div "References Collapse" at bounding box center [399, 184] width 674 height 20
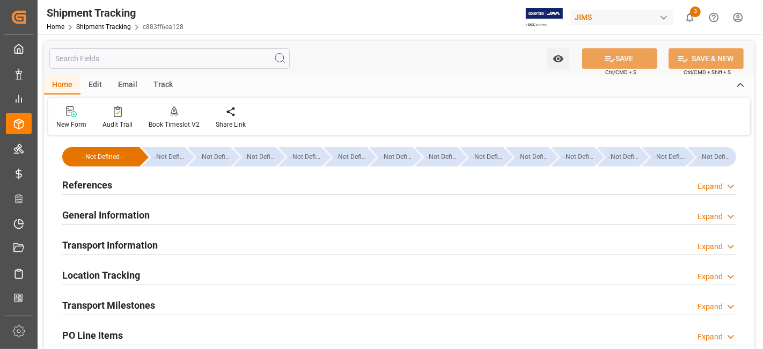
click at [130, 244] on h2 "Transport Information" at bounding box center [110, 245] width 96 height 14
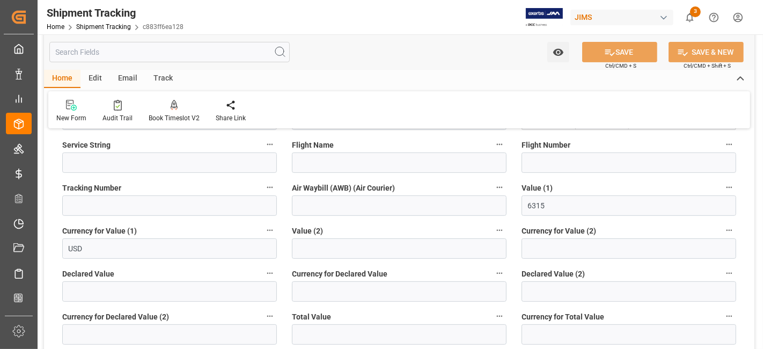
scroll to position [274, 0]
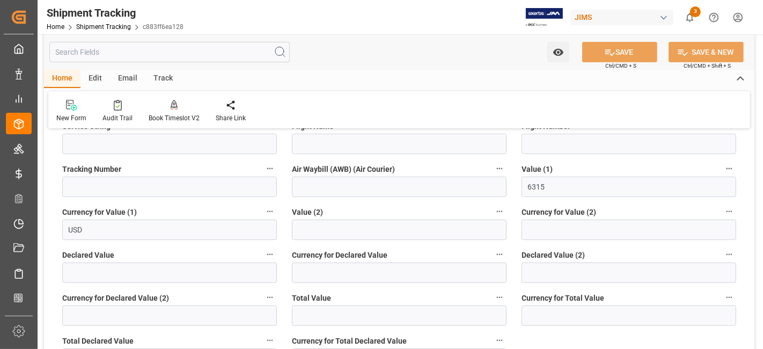
click at [285, 287] on div "Total Value" at bounding box center [399, 308] width 230 height 43
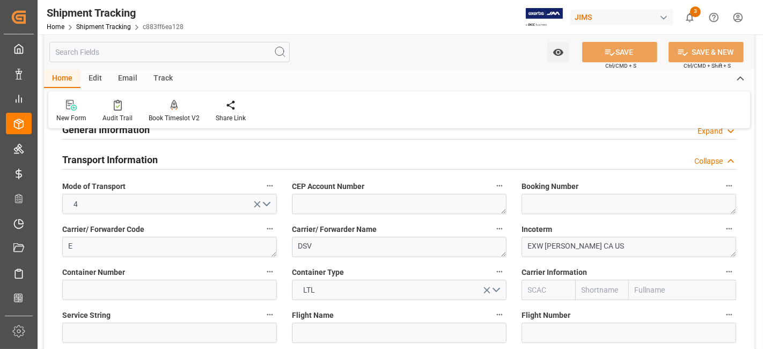
scroll to position [83, 0]
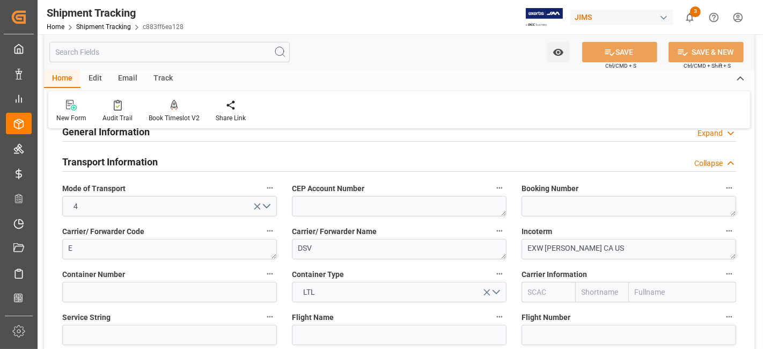
click at [123, 161] on h2 "Transport Information" at bounding box center [110, 162] width 96 height 14
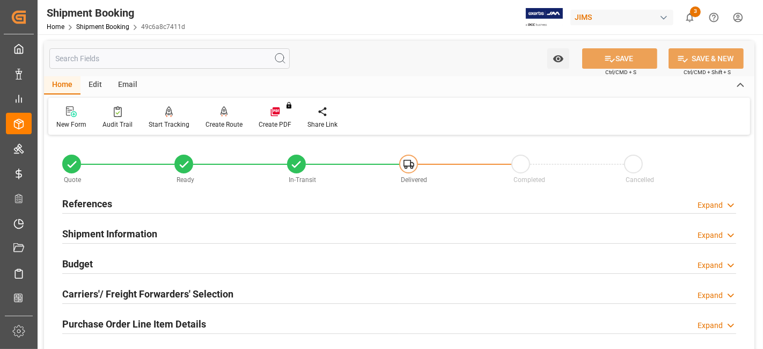
click at [162, 200] on div "References Expand" at bounding box center [399, 203] width 674 height 20
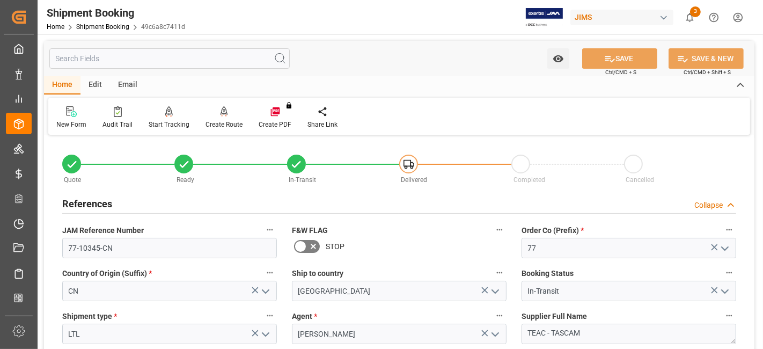
click at [162, 200] on div "References Collapse" at bounding box center [399, 203] width 674 height 20
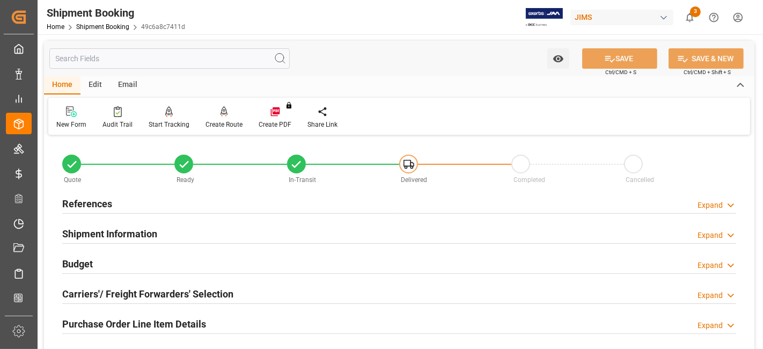
click at [162, 200] on div "References Expand" at bounding box center [399, 203] width 674 height 20
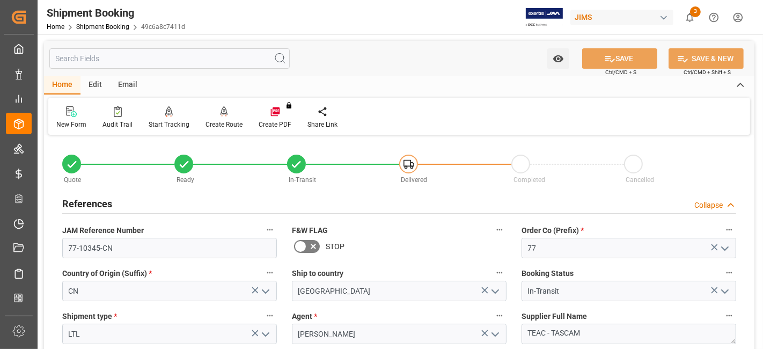
click at [162, 200] on div "References Collapse" at bounding box center [399, 203] width 674 height 20
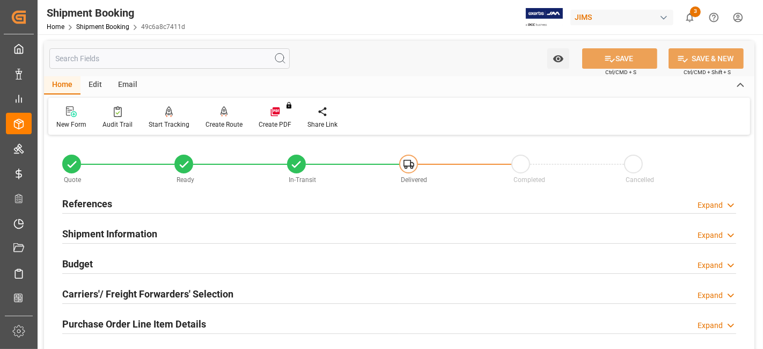
click at [161, 223] on div "Shipment Information Expand" at bounding box center [399, 233] width 674 height 20
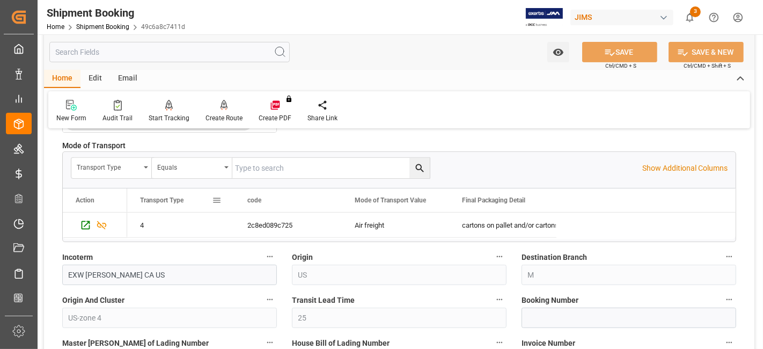
scroll to position [310, 0]
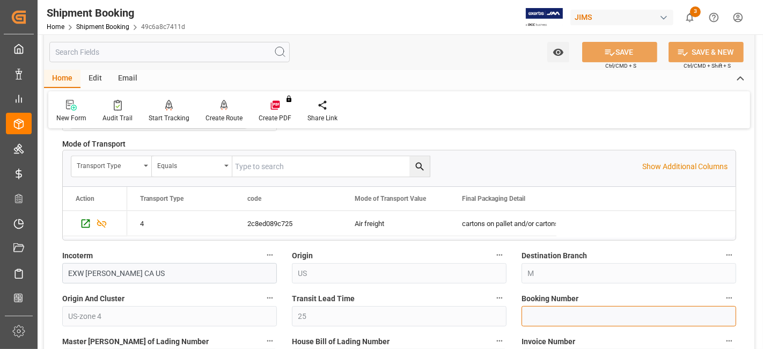
click at [542, 308] on input at bounding box center [629, 316] width 215 height 20
paste input "SHKG1344462"
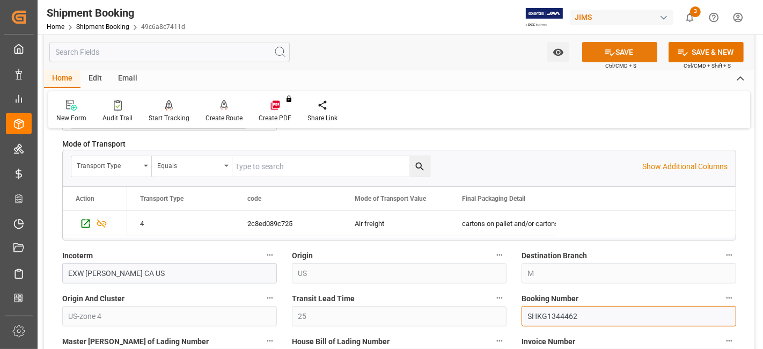
type input "SHKG1344462"
click at [598, 48] on button "SAVE" at bounding box center [619, 52] width 75 height 20
